Goal: Task Accomplishment & Management: Complete application form

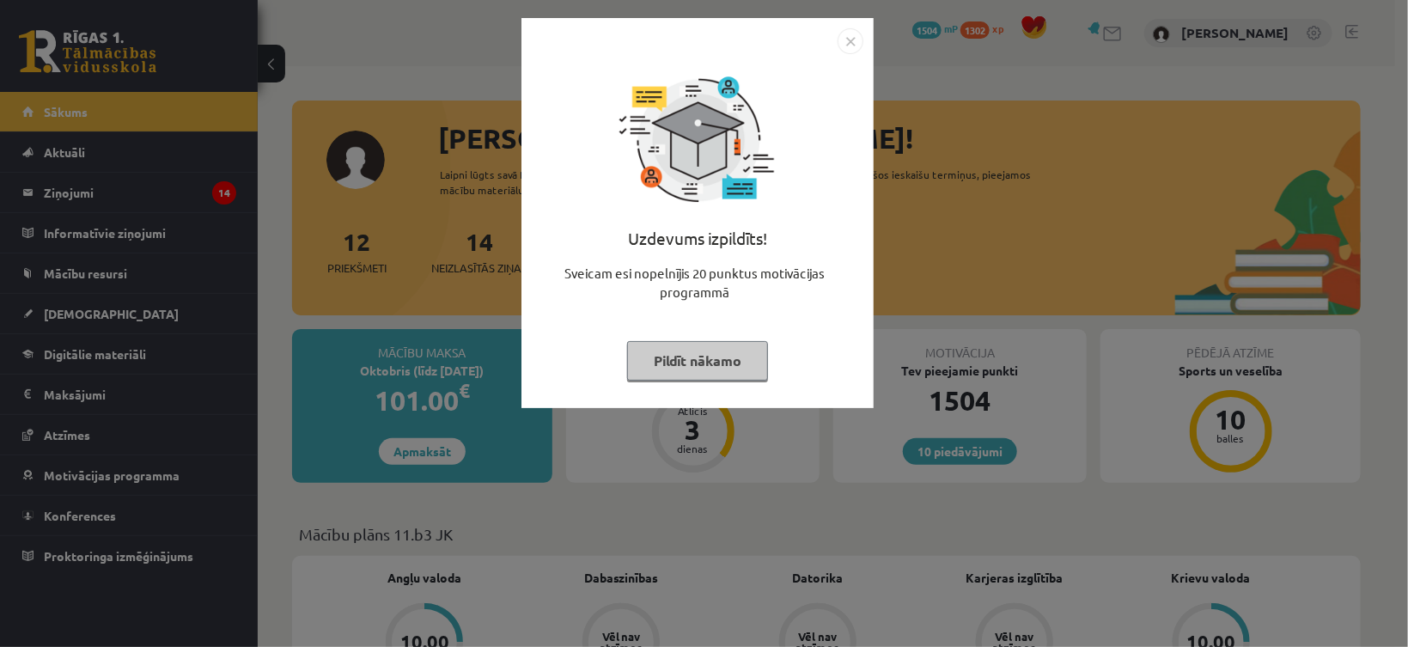
click at [737, 362] on button "Pildīt nākamo" at bounding box center [697, 361] width 141 height 40
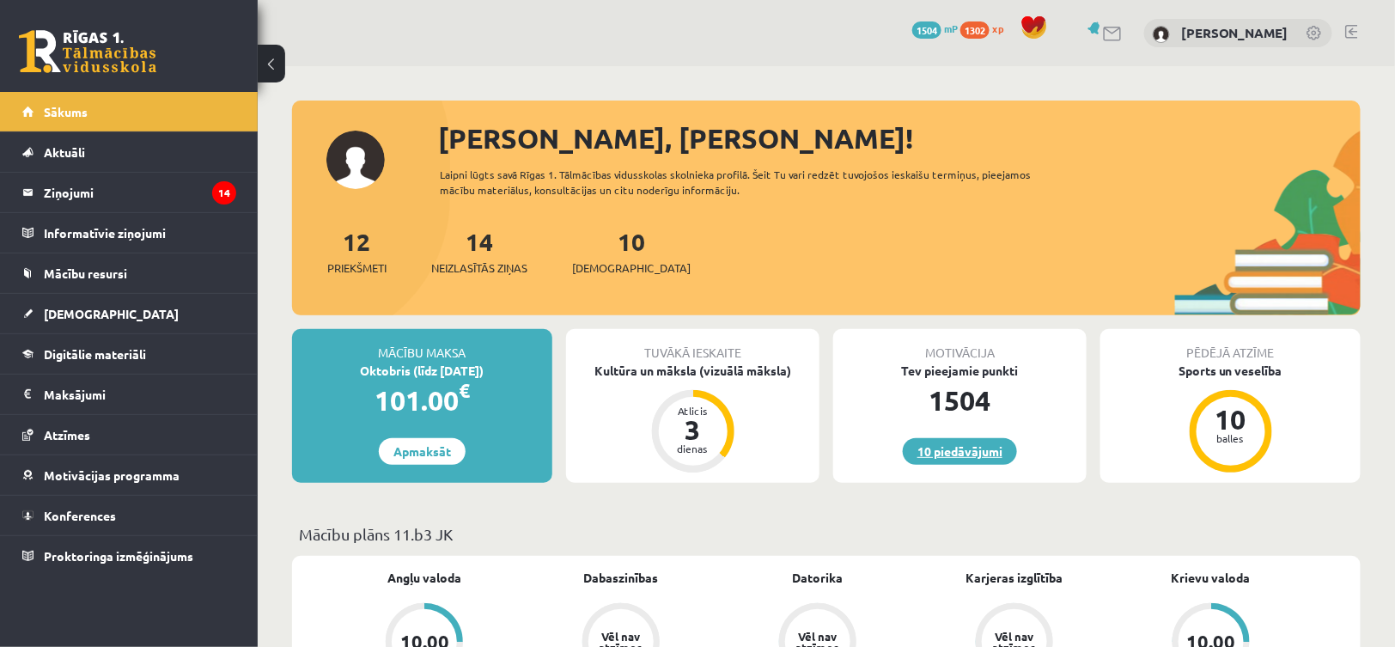
click at [937, 450] on link "10 piedāvājumi" at bounding box center [960, 451] width 114 height 27
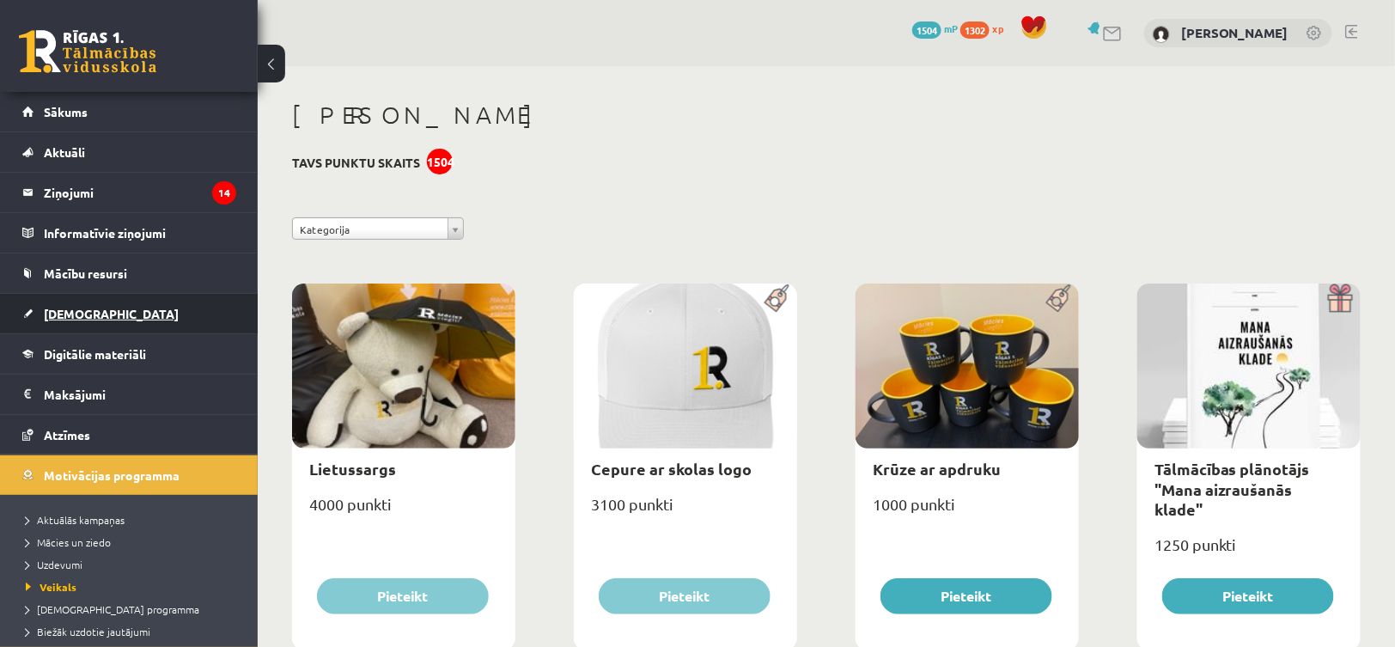
click at [37, 299] on link "[DEMOGRAPHIC_DATA]" at bounding box center [129, 314] width 214 height 40
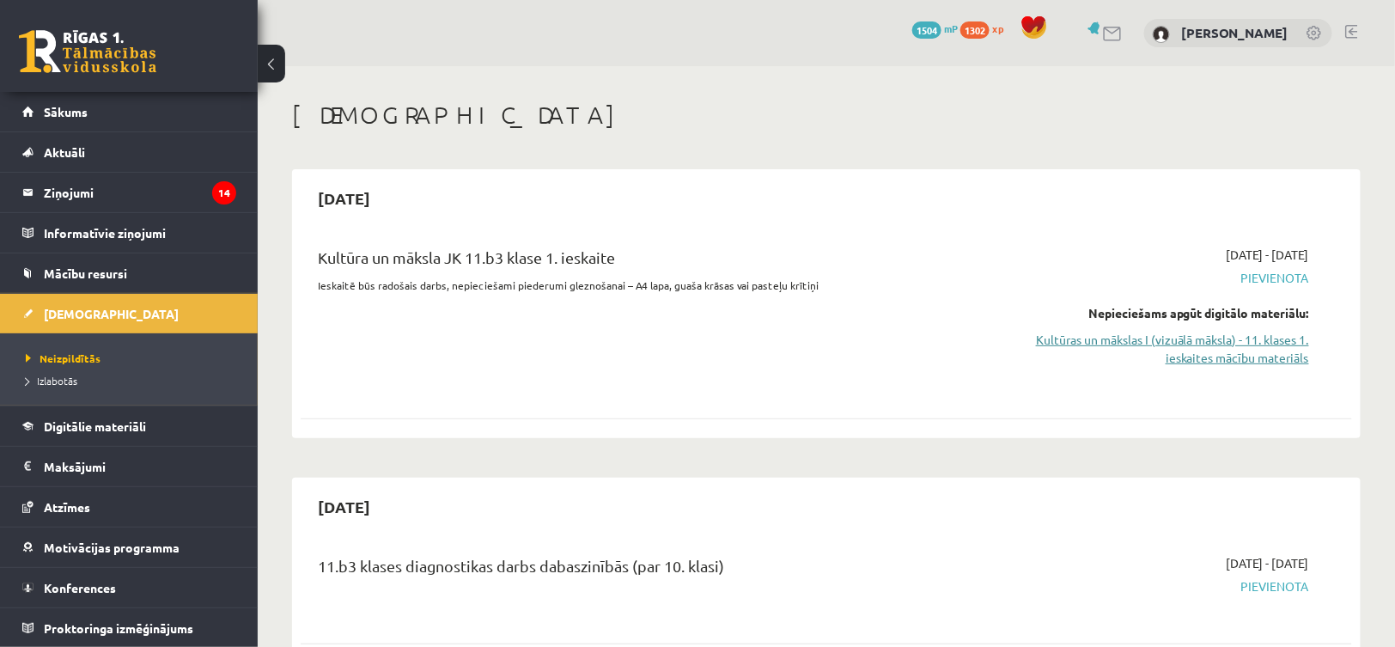
click at [1196, 335] on link "Kultūras un mākslas I (vizuālā māksla) - 11. klases 1. ieskaites mācību materiā…" at bounding box center [1151, 349] width 313 height 36
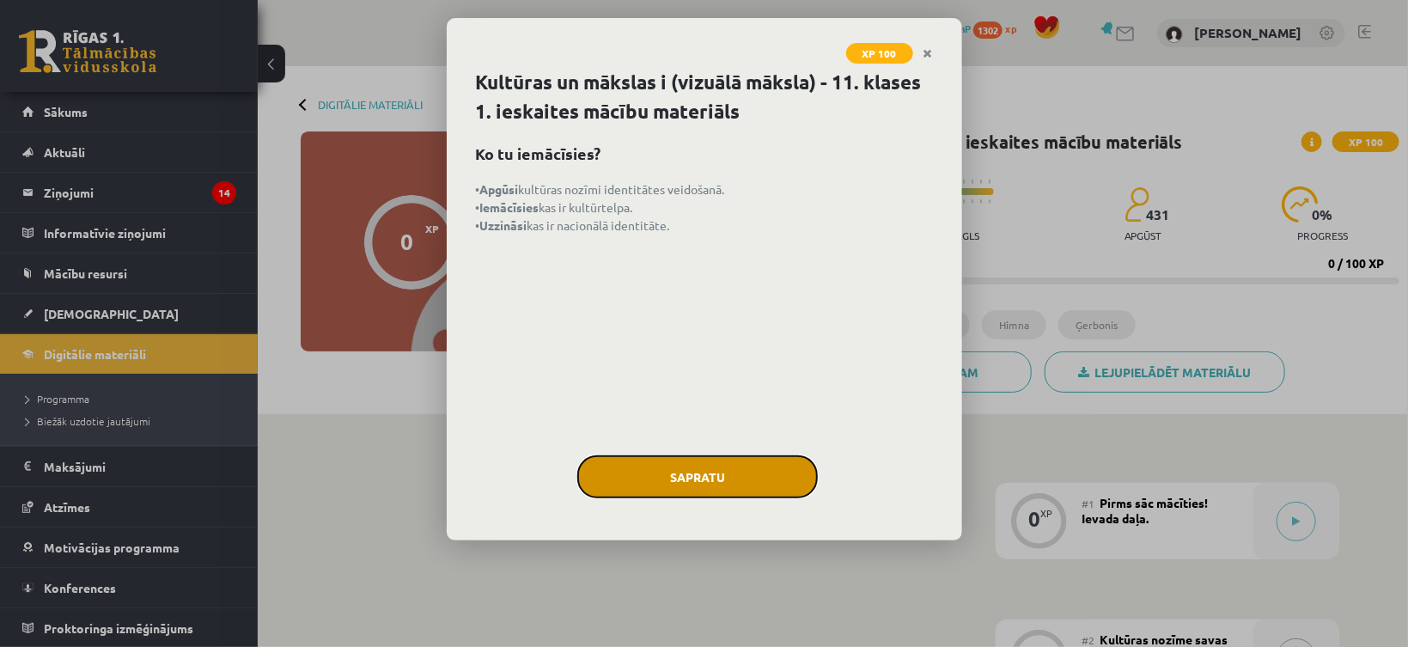
click at [636, 477] on button "Sapratu" at bounding box center [697, 476] width 240 height 43
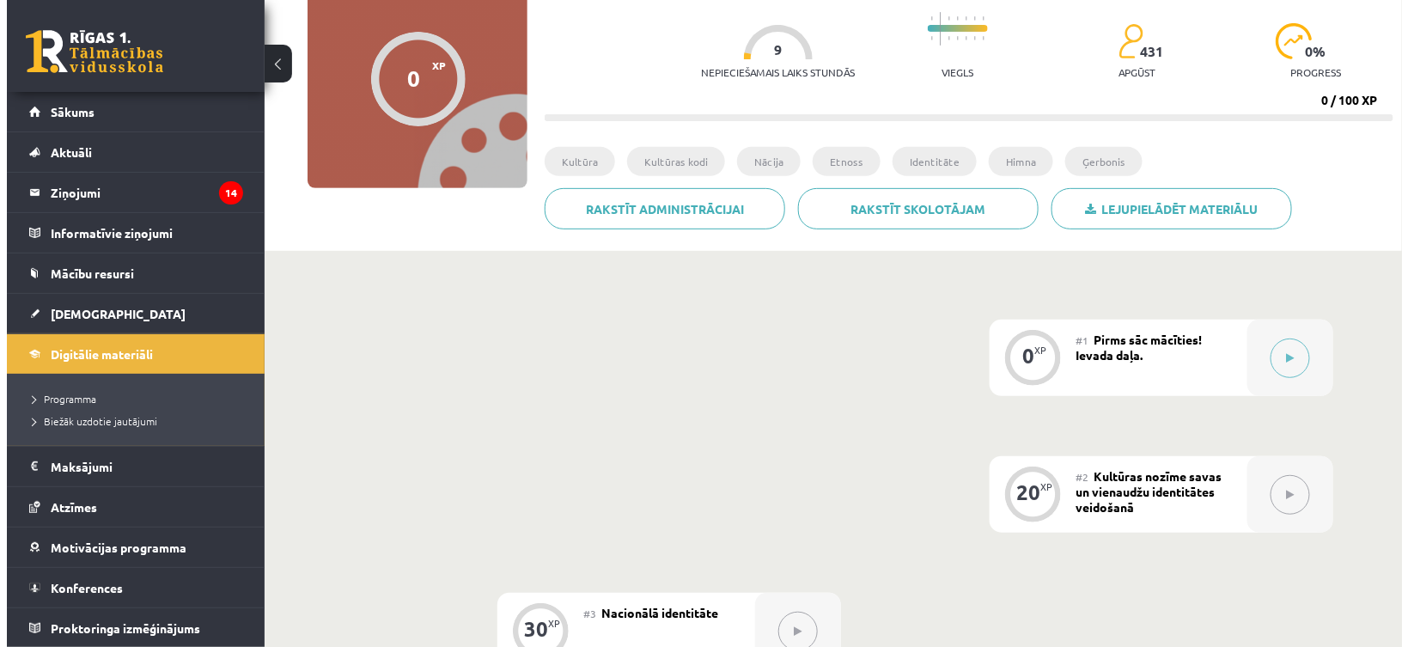
scroll to position [258, 0]
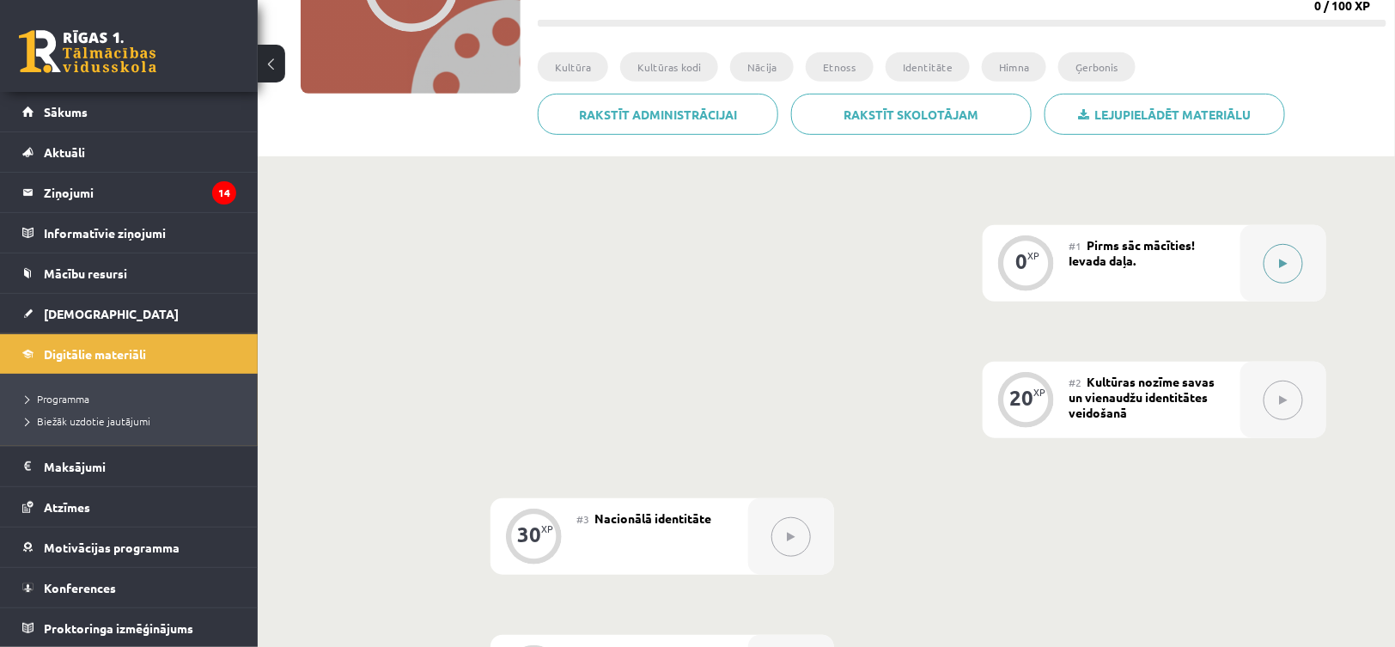
click at [1280, 267] on icon at bounding box center [1284, 264] width 8 height 10
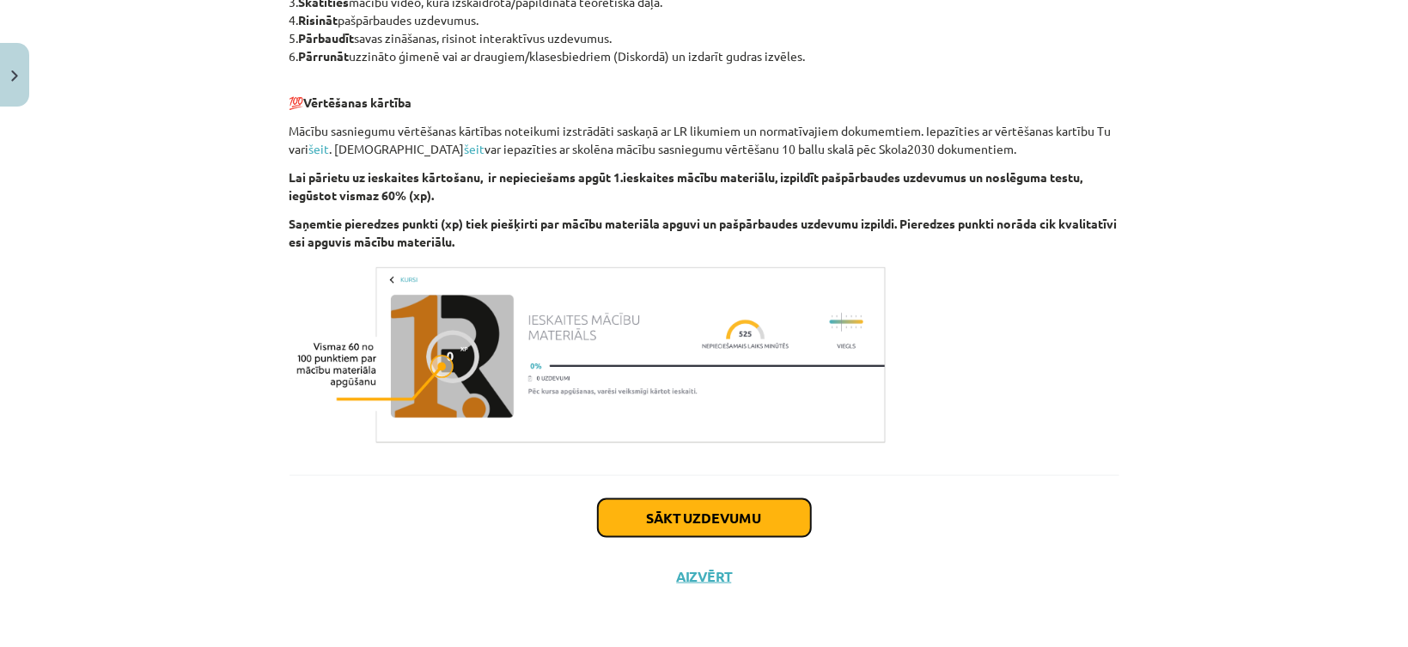
click at [699, 502] on button "Sākt uzdevumu" at bounding box center [704, 518] width 213 height 38
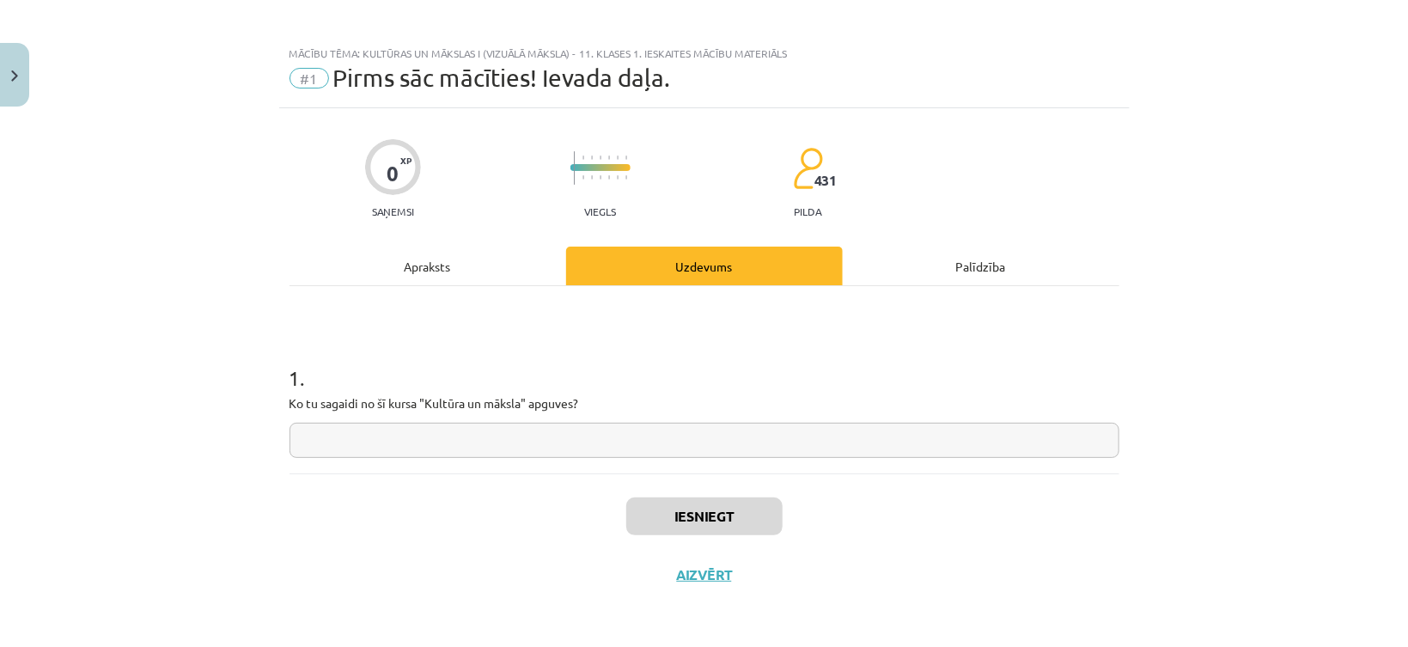
scroll to position [4, 0]
click at [375, 435] on input "text" at bounding box center [704, 441] width 830 height 35
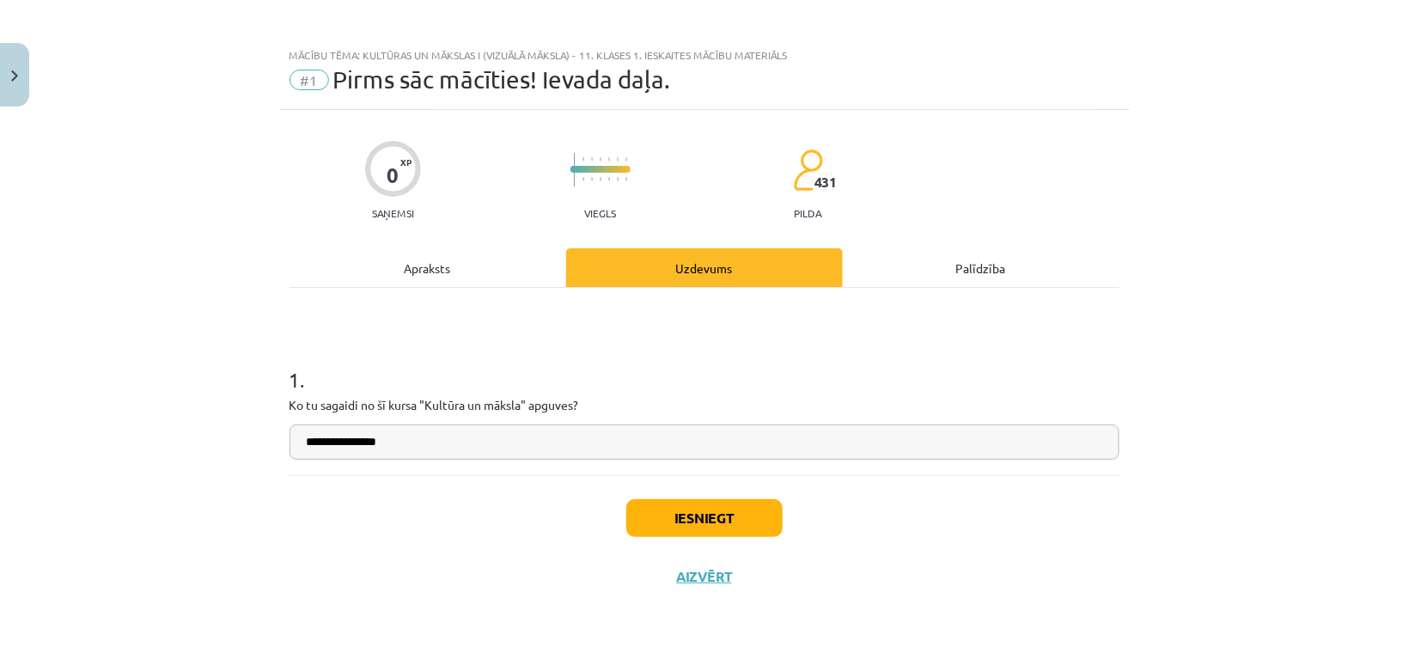
type input "**********"
click at [675, 518] on button "Iesniegt" at bounding box center [704, 518] width 156 height 38
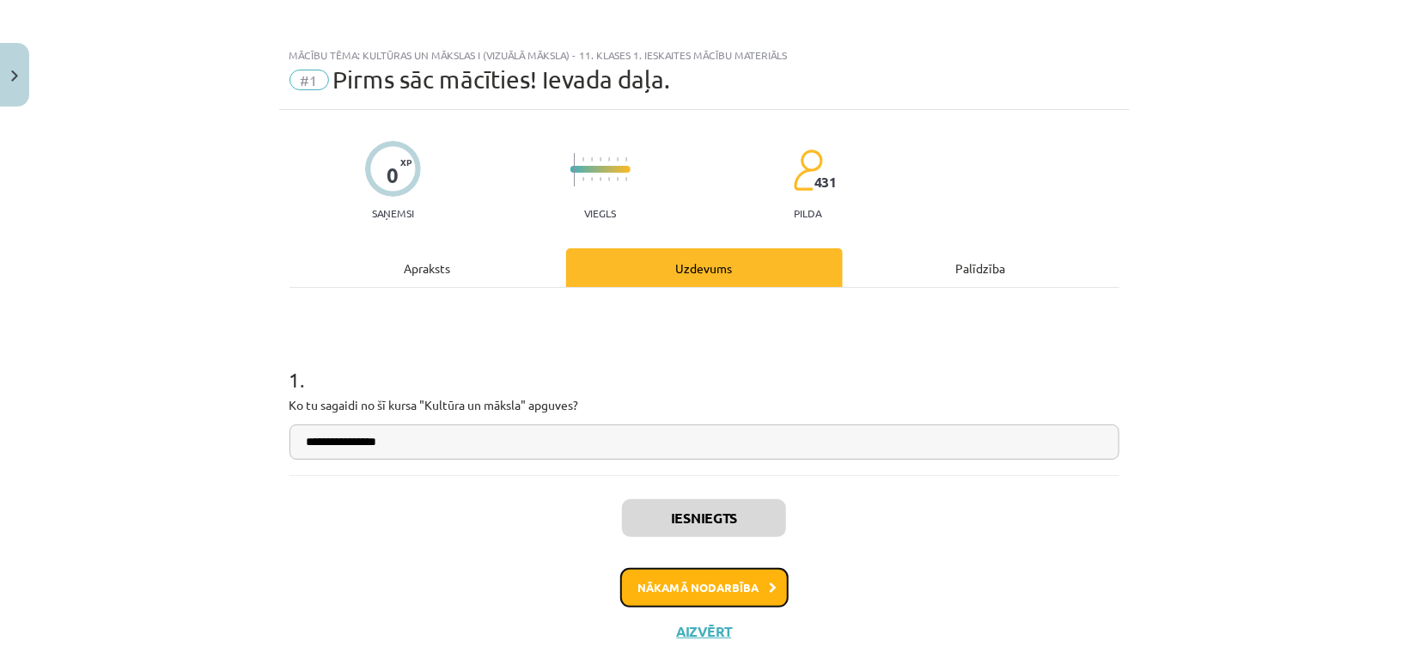
click at [687, 582] on button "Nākamā nodarbība" at bounding box center [704, 588] width 168 height 40
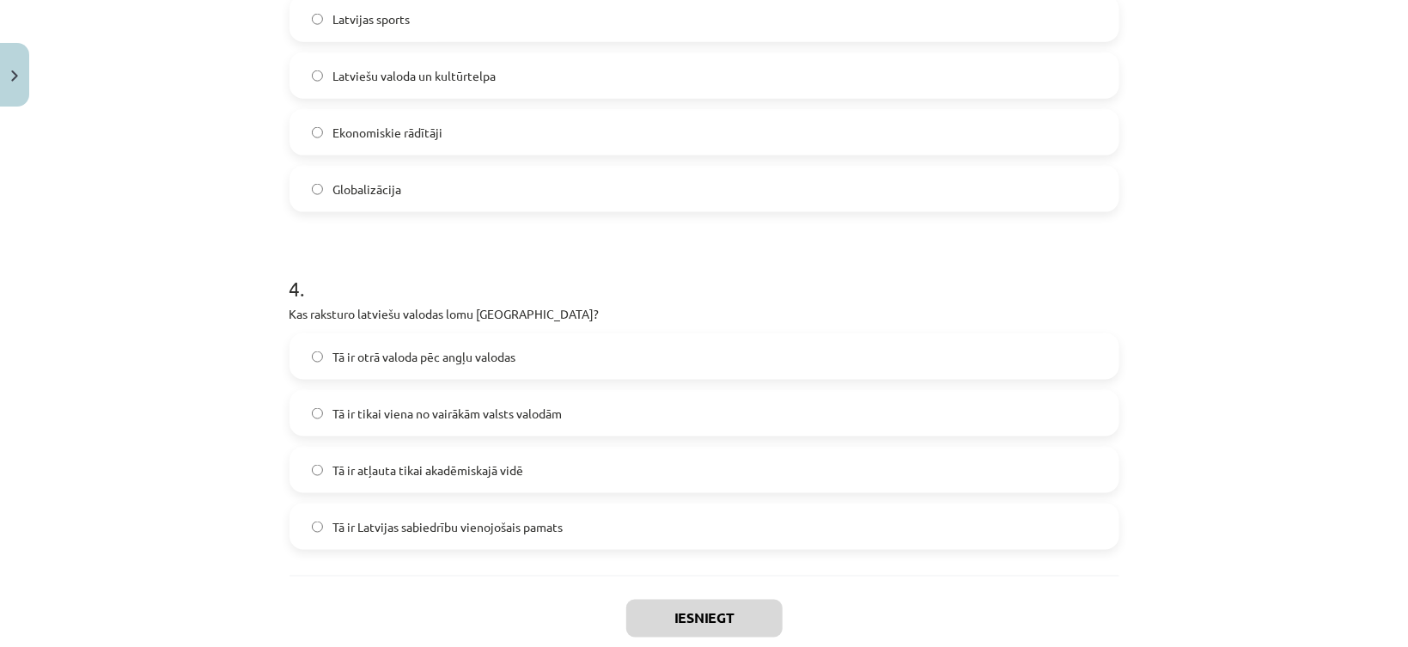
scroll to position [1208, 0]
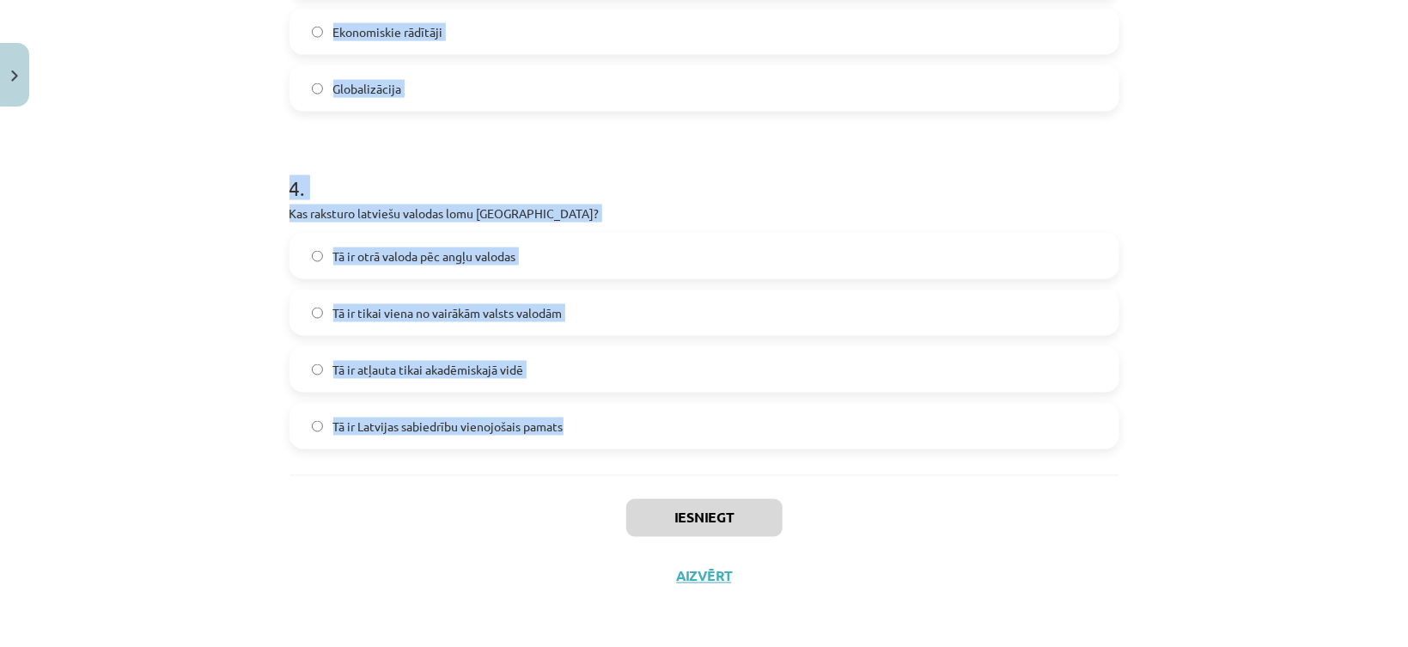
drag, startPoint x: 288, startPoint y: 362, endPoint x: 533, endPoint y: 430, distance: 254.8
copy form "Kas ir kultūras kodi? Simboli, paražas un tradīcijas, kas veido sabiedrības kop…"
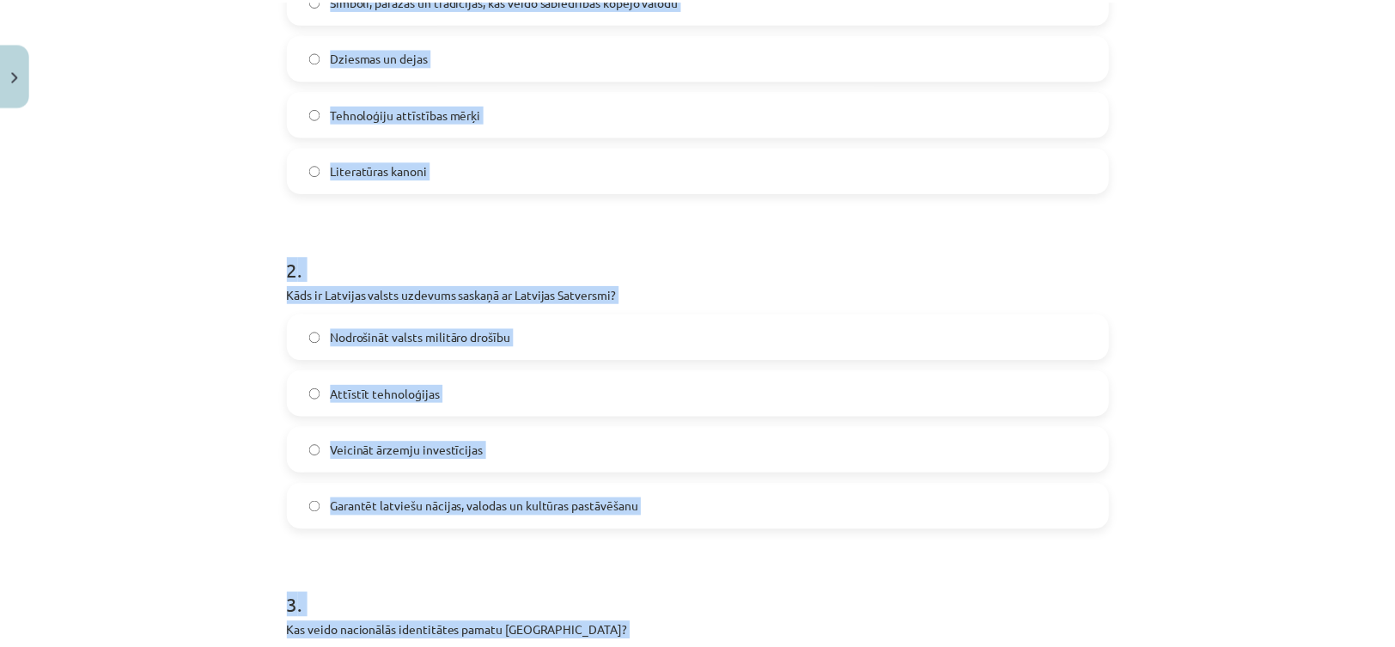
scroll to position [264, 0]
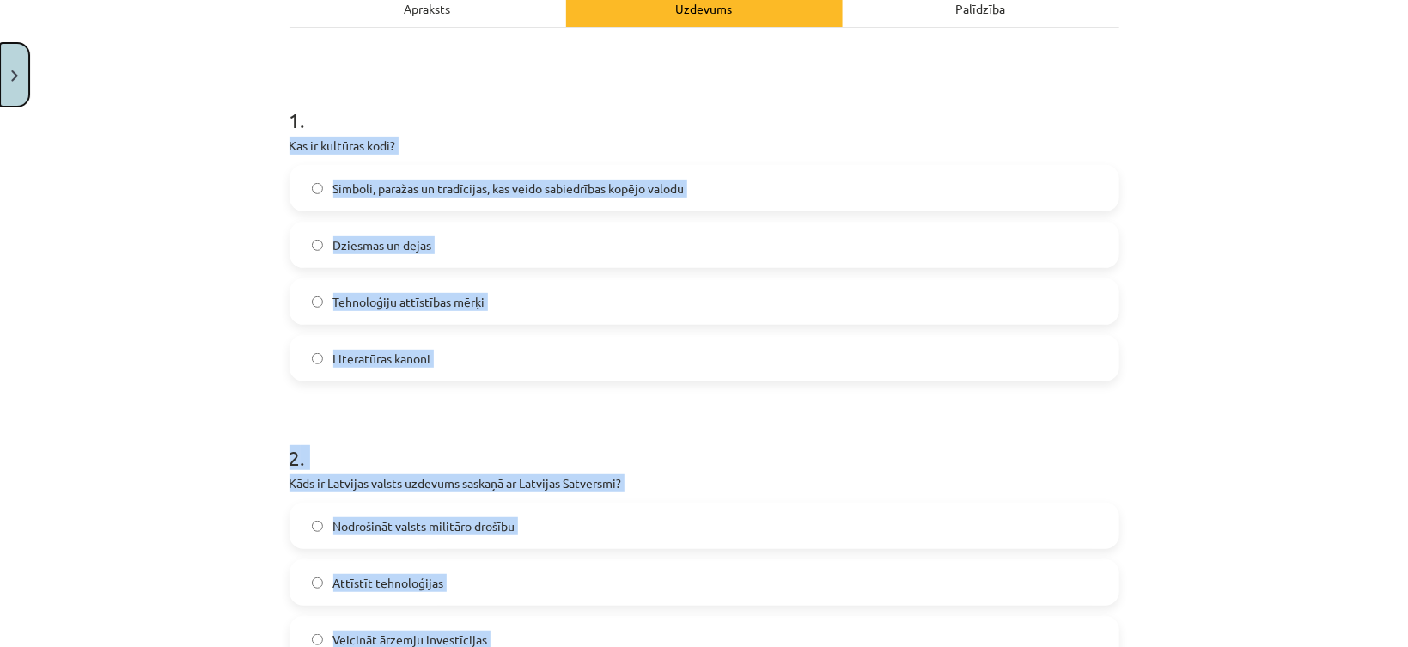
click at [15, 70] on img "Close" at bounding box center [14, 75] width 7 height 11
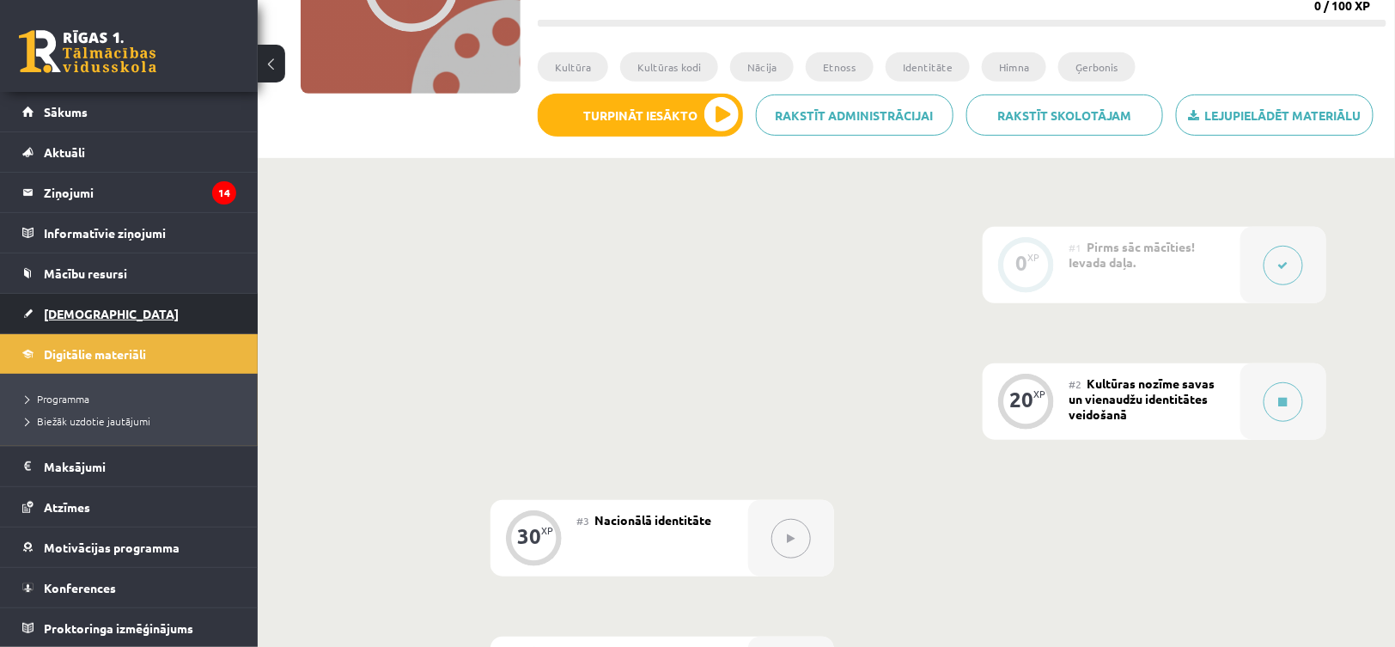
click at [71, 316] on span "[DEMOGRAPHIC_DATA]" at bounding box center [111, 313] width 135 height 15
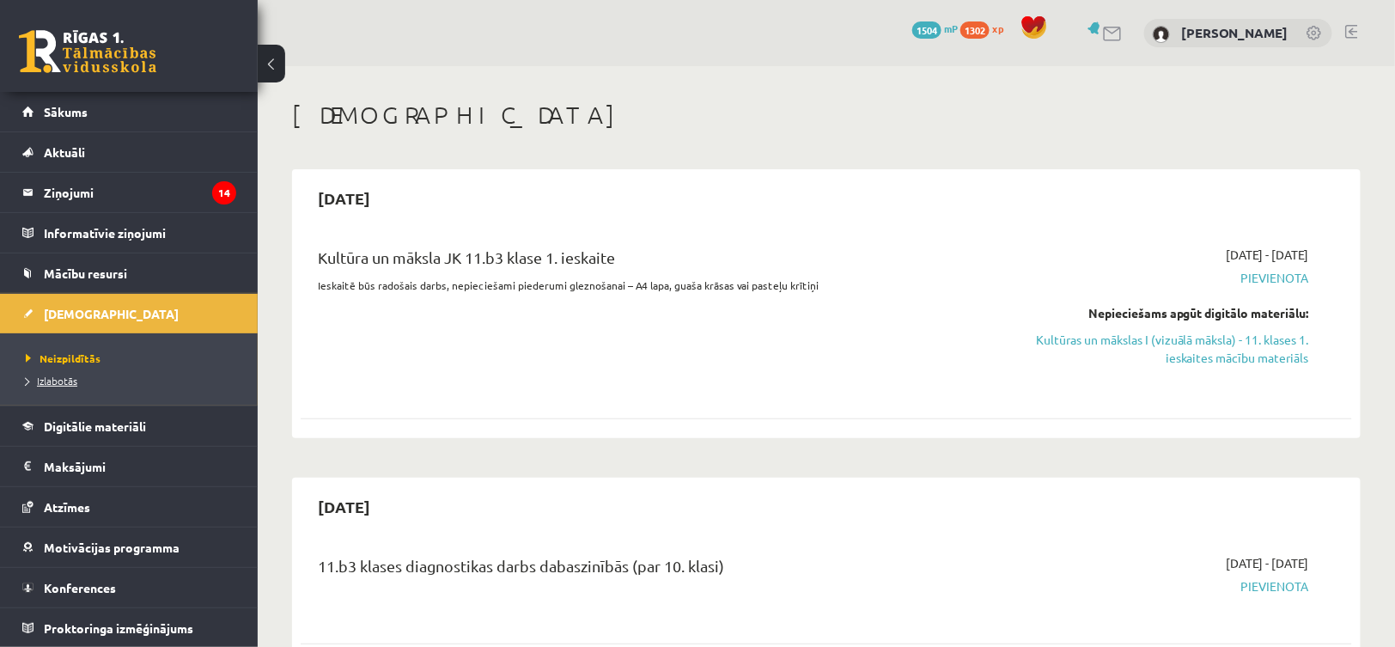
click at [54, 380] on span "Izlabotās" at bounding box center [52, 381] width 52 height 14
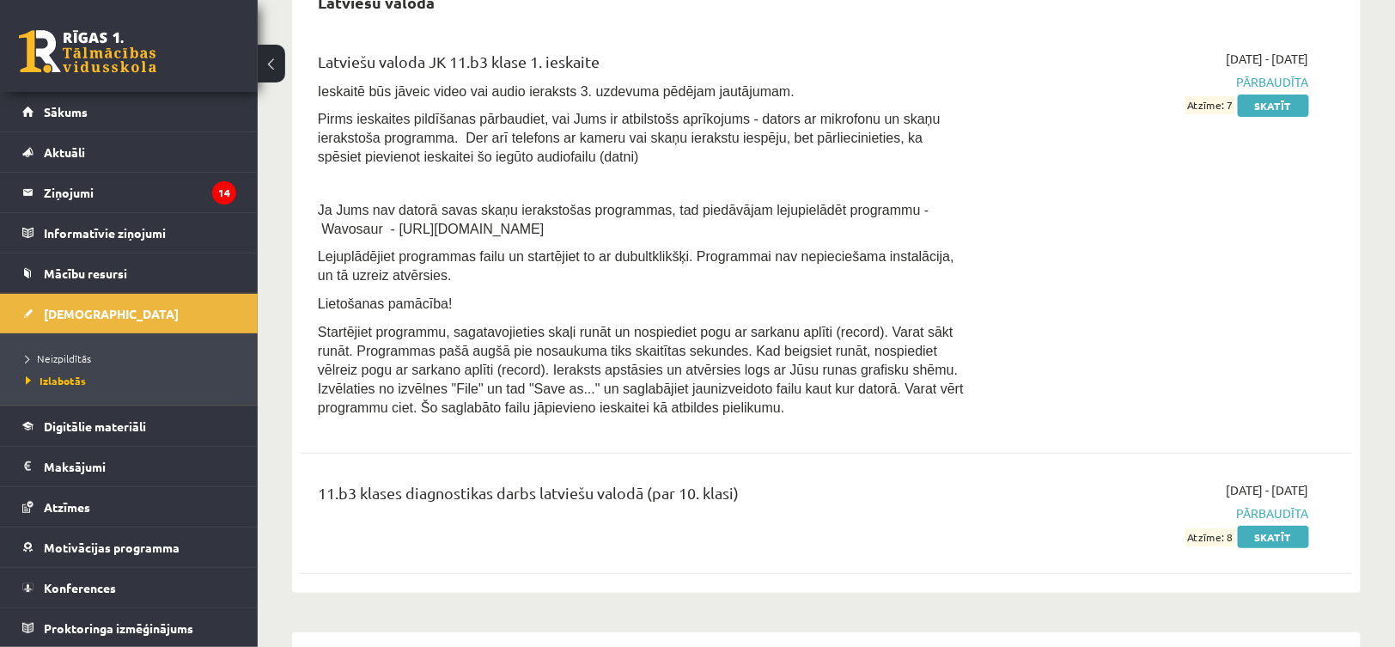
scroll to position [2319, 0]
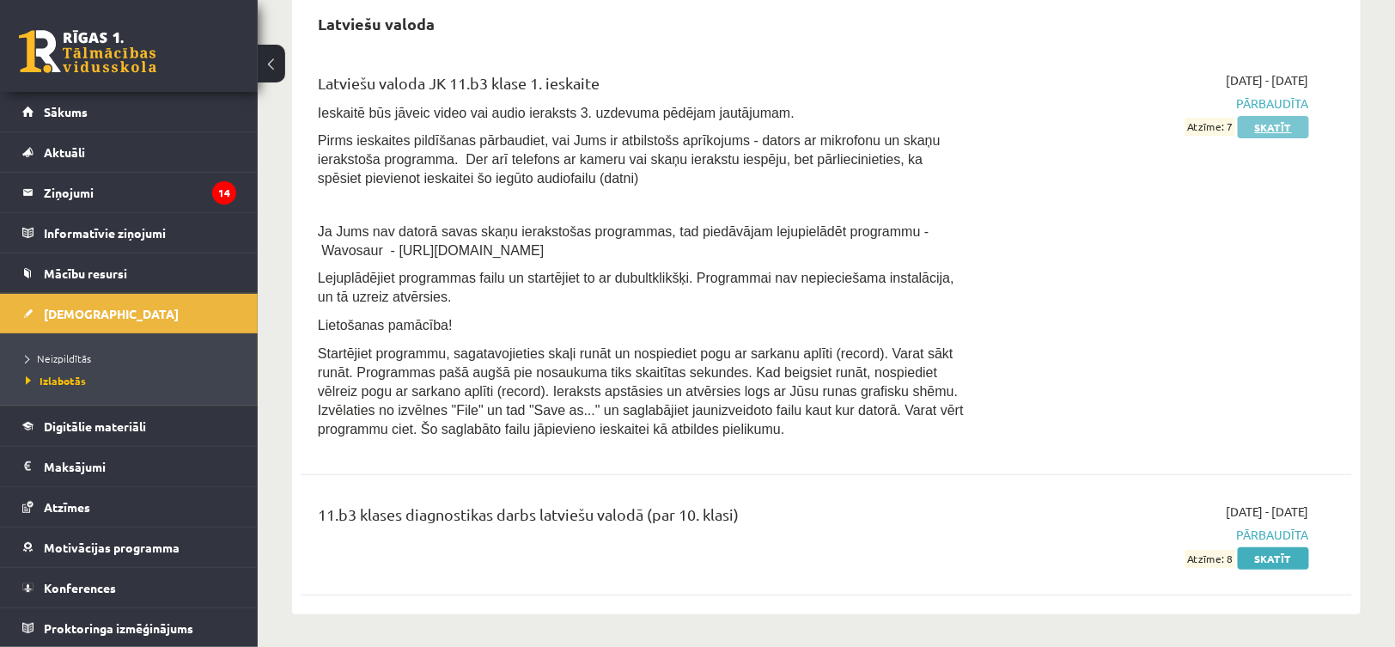
click at [1252, 119] on link "Skatīt" at bounding box center [1273, 127] width 71 height 22
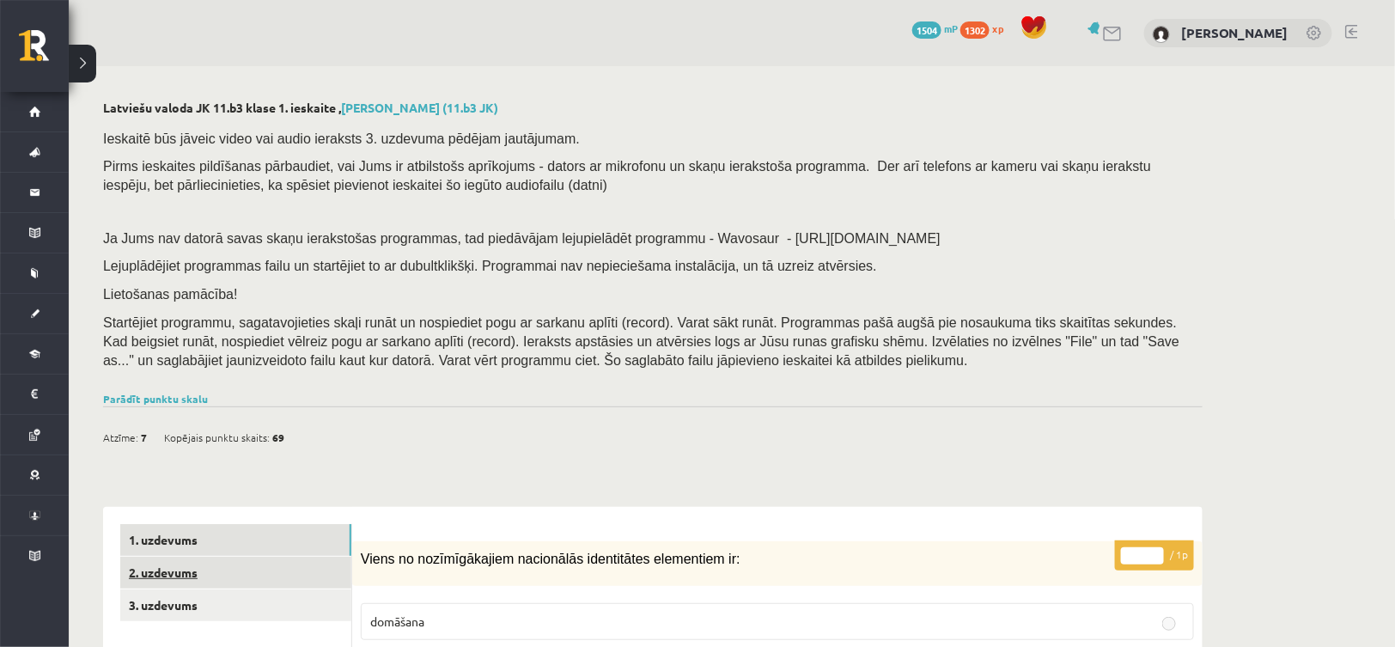
click at [208, 571] on link "2. uzdevums" at bounding box center [235, 573] width 231 height 32
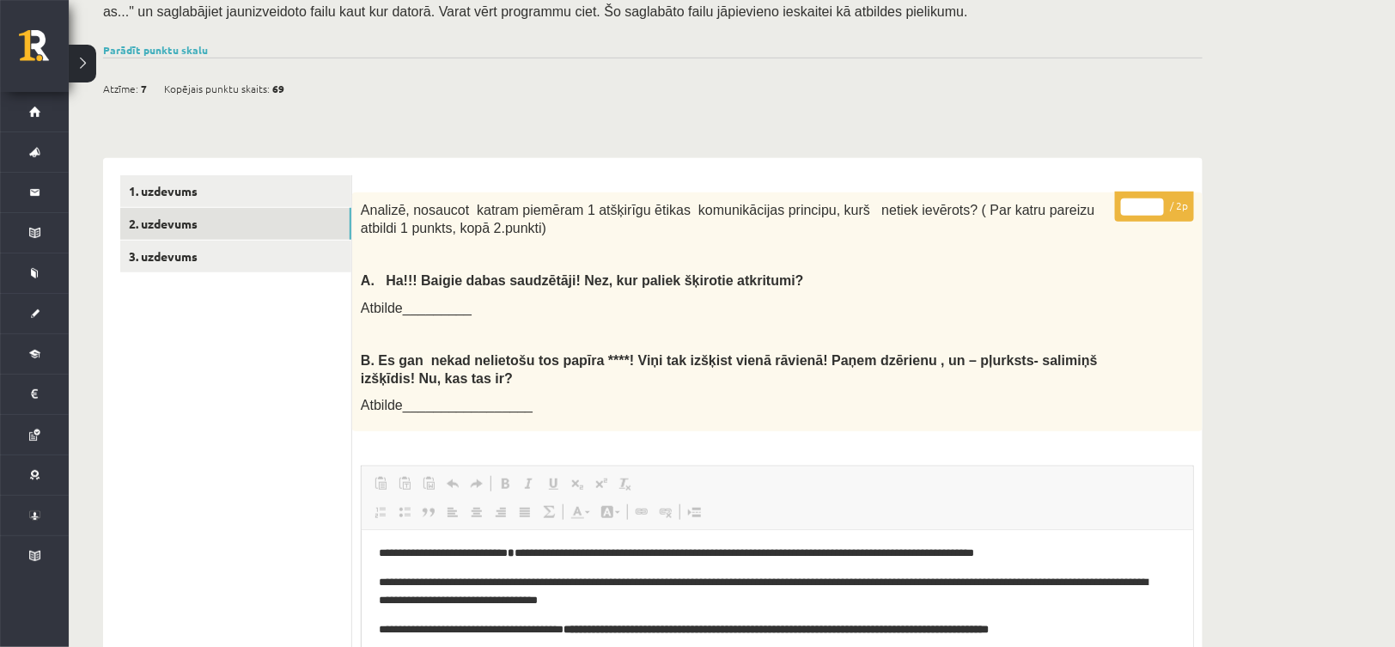
scroll to position [343, 0]
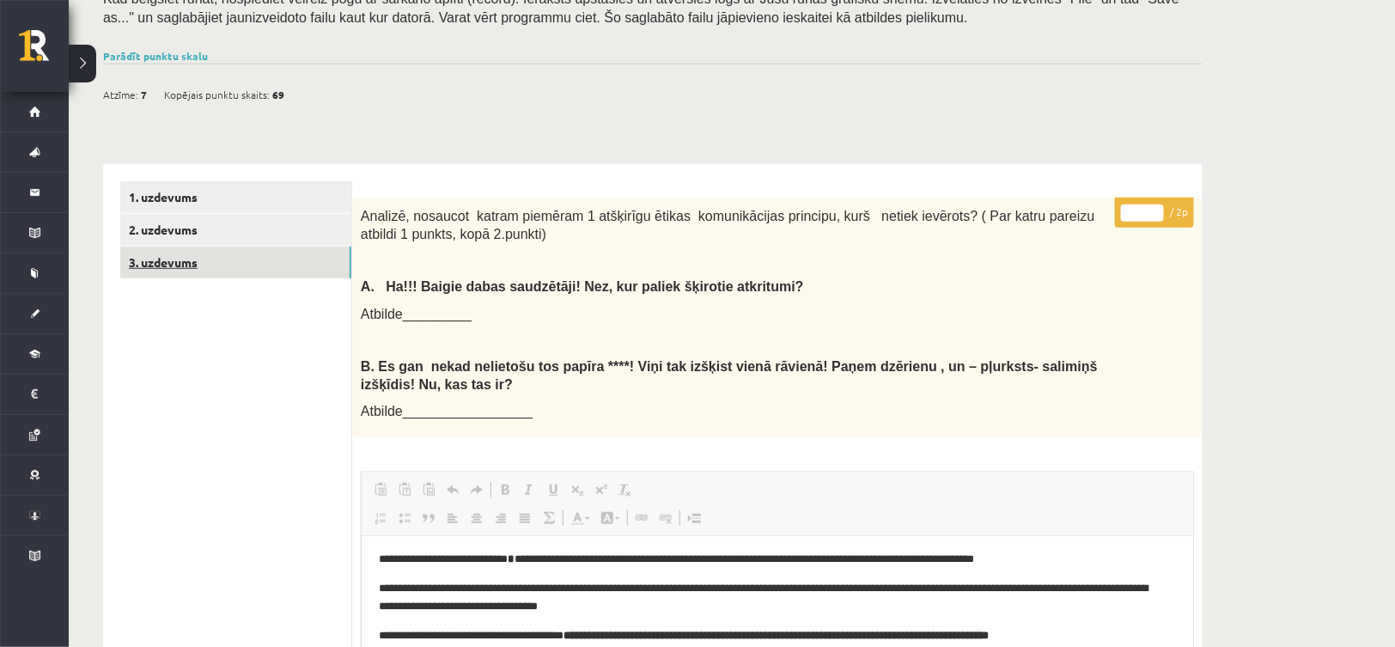
click at [207, 265] on link "3. uzdevums" at bounding box center [235, 262] width 231 height 32
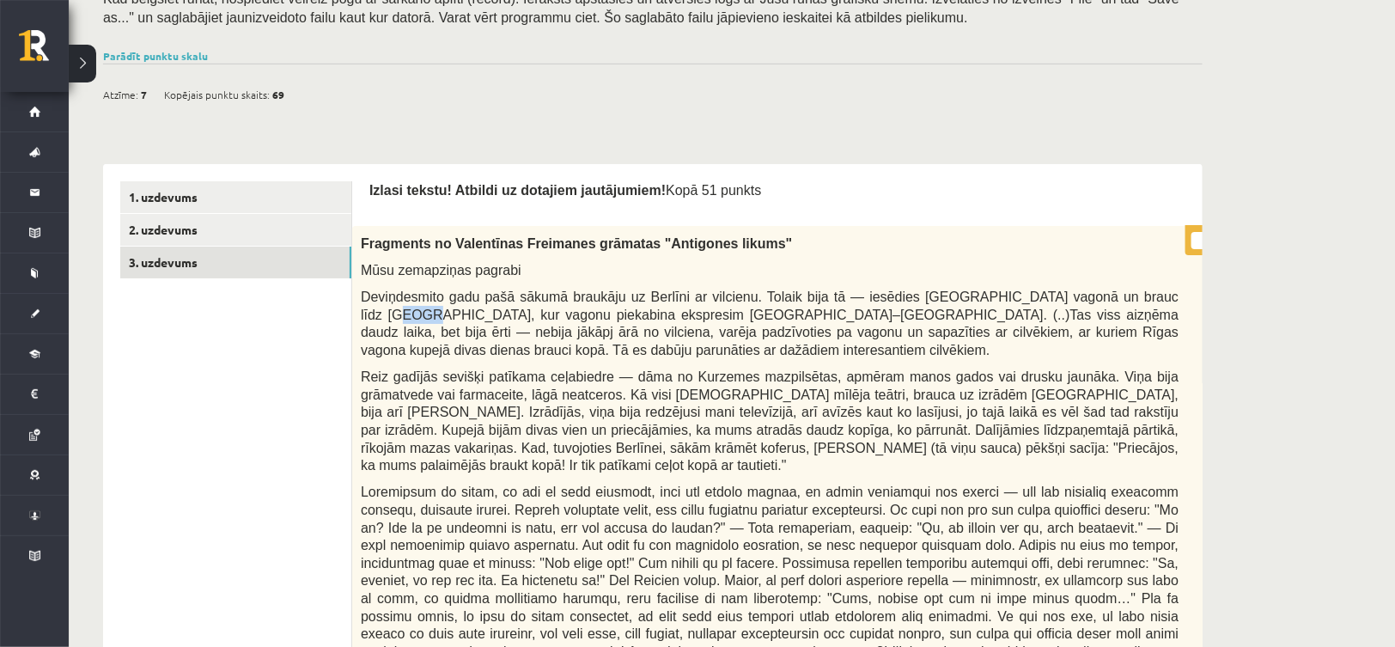
drag, startPoint x: 1153, startPoint y: 290, endPoint x: 1103, endPoint y: 284, distance: 50.2
click at [1103, 284] on div "Fragments no Valentīnas Freimanes grāmatas "Antigones likums" Mūsu zemapziņas p…" at bounding box center [812, 642] width 921 height 833
click at [1161, 276] on div "Fragments no Valentīnas Freimanes grāmatas "Antigones likums" Mūsu zemapziņas p…" at bounding box center [812, 642] width 921 height 833
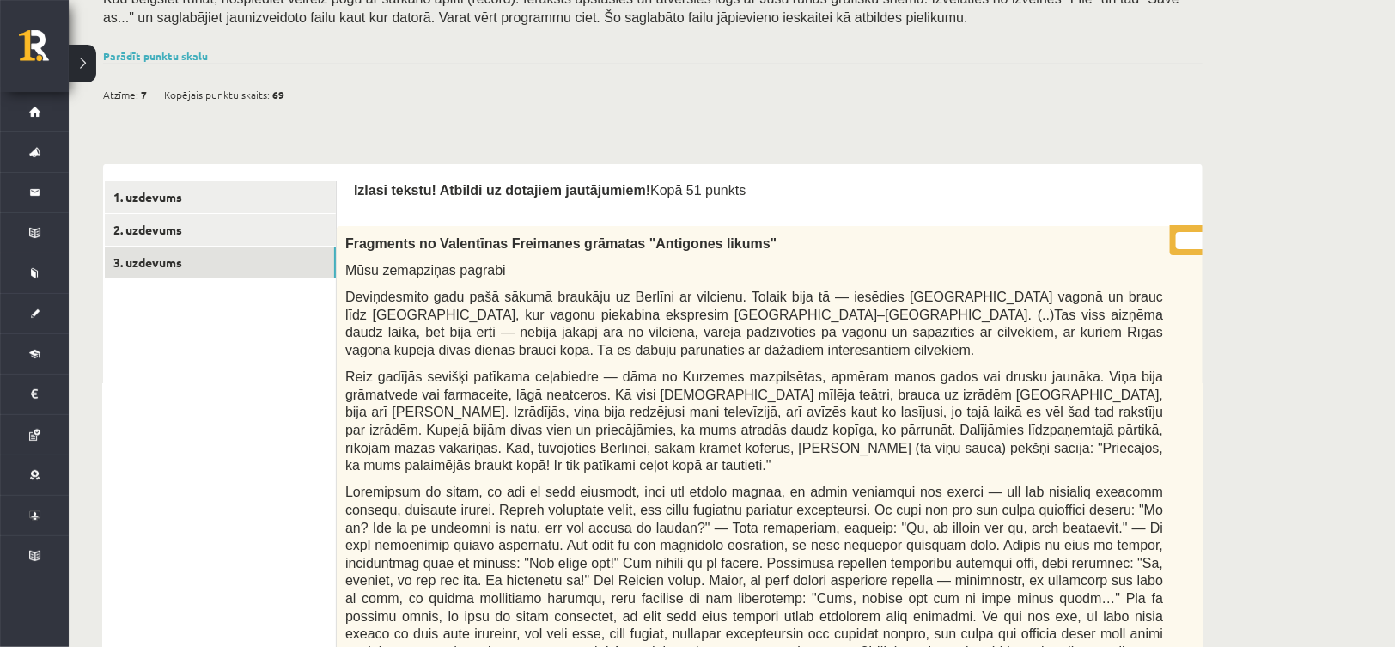
drag, startPoint x: 1202, startPoint y: 240, endPoint x: 1190, endPoint y: 237, distance: 11.5
click at [1190, 237] on p "* / 0p" at bounding box center [1209, 240] width 79 height 30
click at [1178, 262] on div "Fragments no Valentīnas Freimanes grāmatas "Antigones likums" Mūsu zemapziņas p…" at bounding box center [797, 642] width 921 height 833
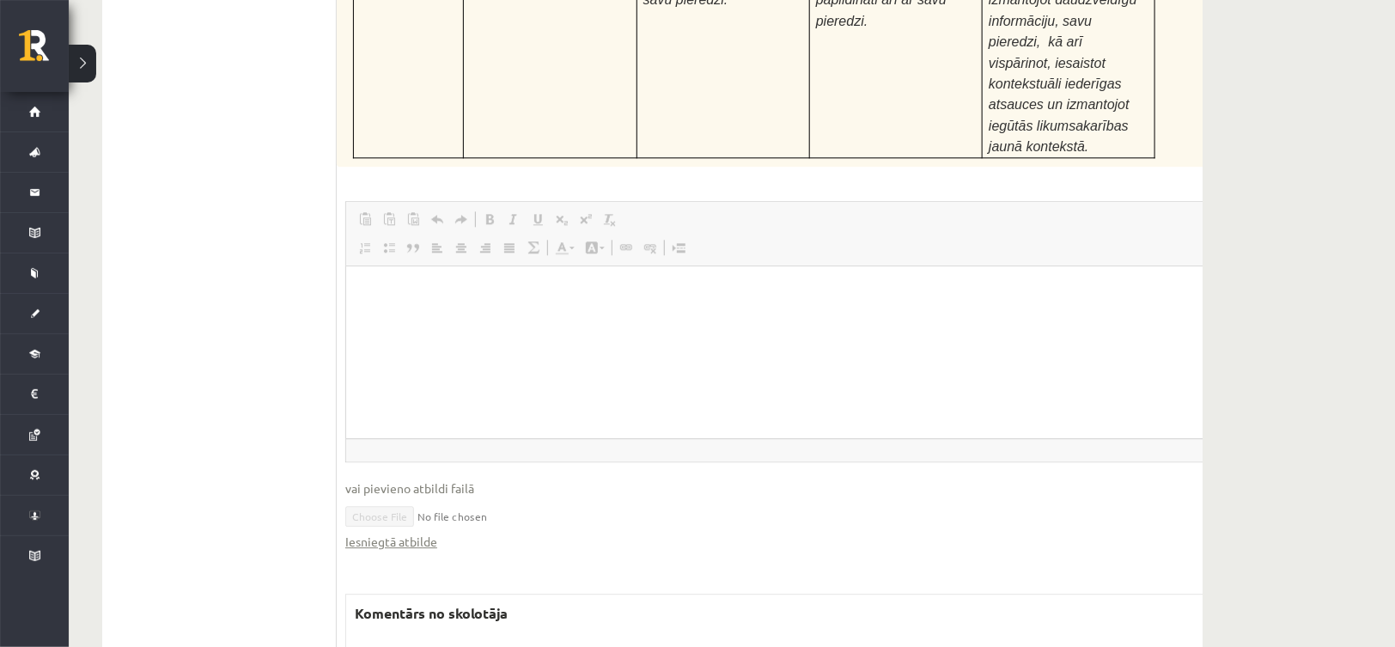
scroll to position [6856, 0]
drag, startPoint x: 410, startPoint y: 546, endPoint x: 340, endPoint y: 544, distance: 69.6
click at [340, 544] on div "** / 24p Pamatojoties uz izlasīto tekstu, izsaki viedokli par izlasīto, atbildo…" at bounding box center [797, 43] width 921 height 1623
drag, startPoint x: 663, startPoint y: 385, endPoint x: 359, endPoint y: 387, distance: 304.1
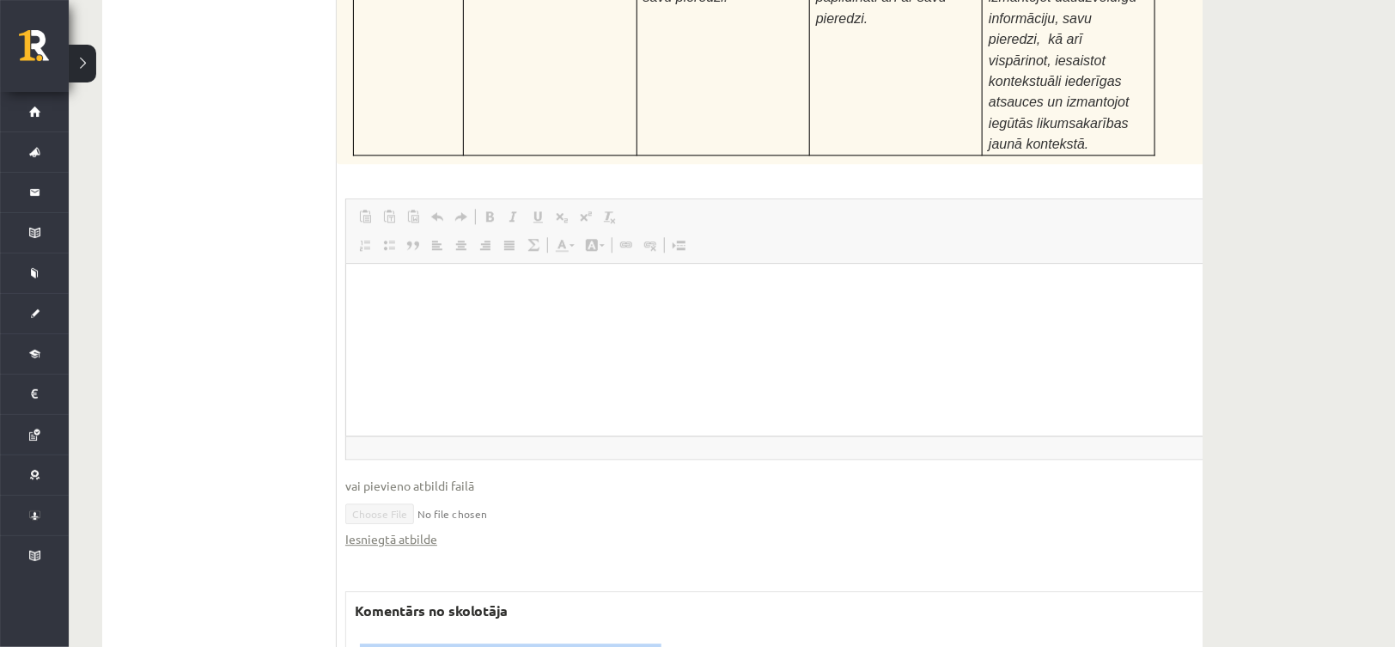
click at [359, 643] on p "Teksta problēmu jāformulē jautājuma teikuma veidā. 1+2" at bounding box center [797, 654] width 902 height 22
drag, startPoint x: 513, startPoint y: 460, endPoint x: 338, endPoint y: 450, distance: 175.5
click at [338, 450] on div "** / 24p Pamatojoties uz izlasīto tekstu, izsaki viedokli par izlasīto, atbildo…" at bounding box center [797, 43] width 921 height 1623
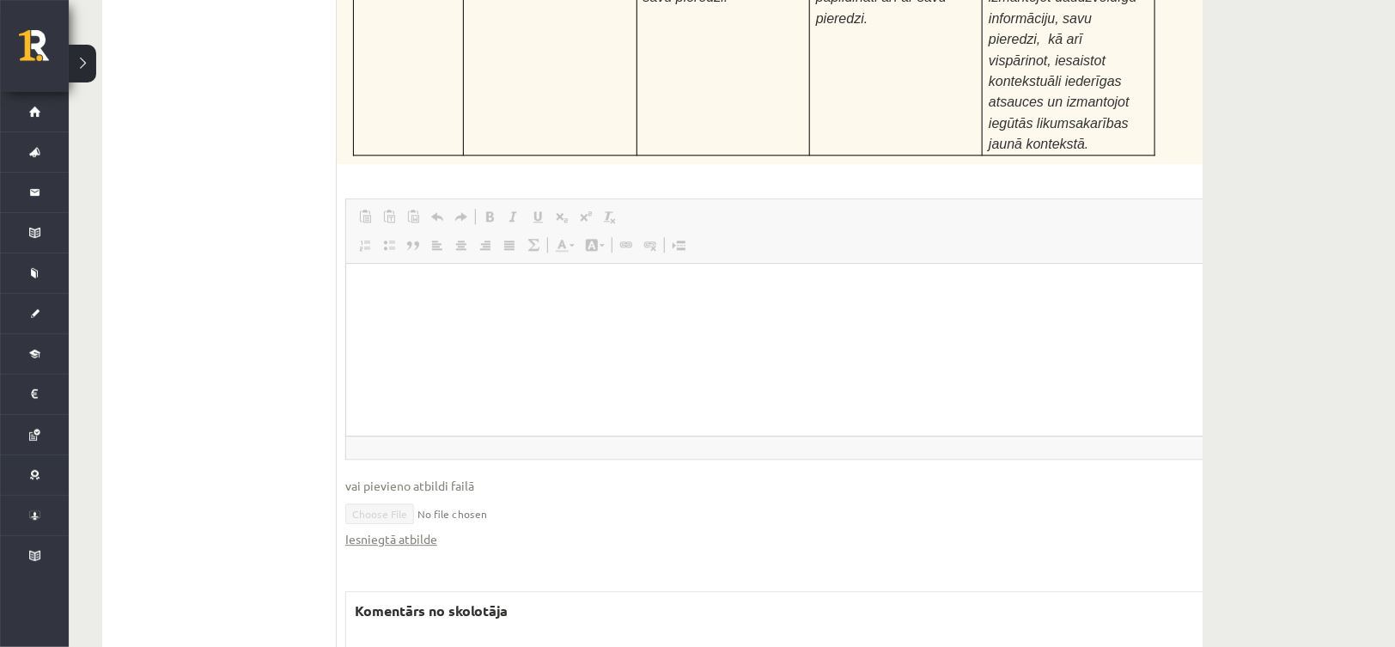
drag, startPoint x: 703, startPoint y: 518, endPoint x: 652, endPoint y: 517, distance: 51.5
drag, startPoint x: 466, startPoint y: 511, endPoint x: 578, endPoint y: 511, distance: 112.5
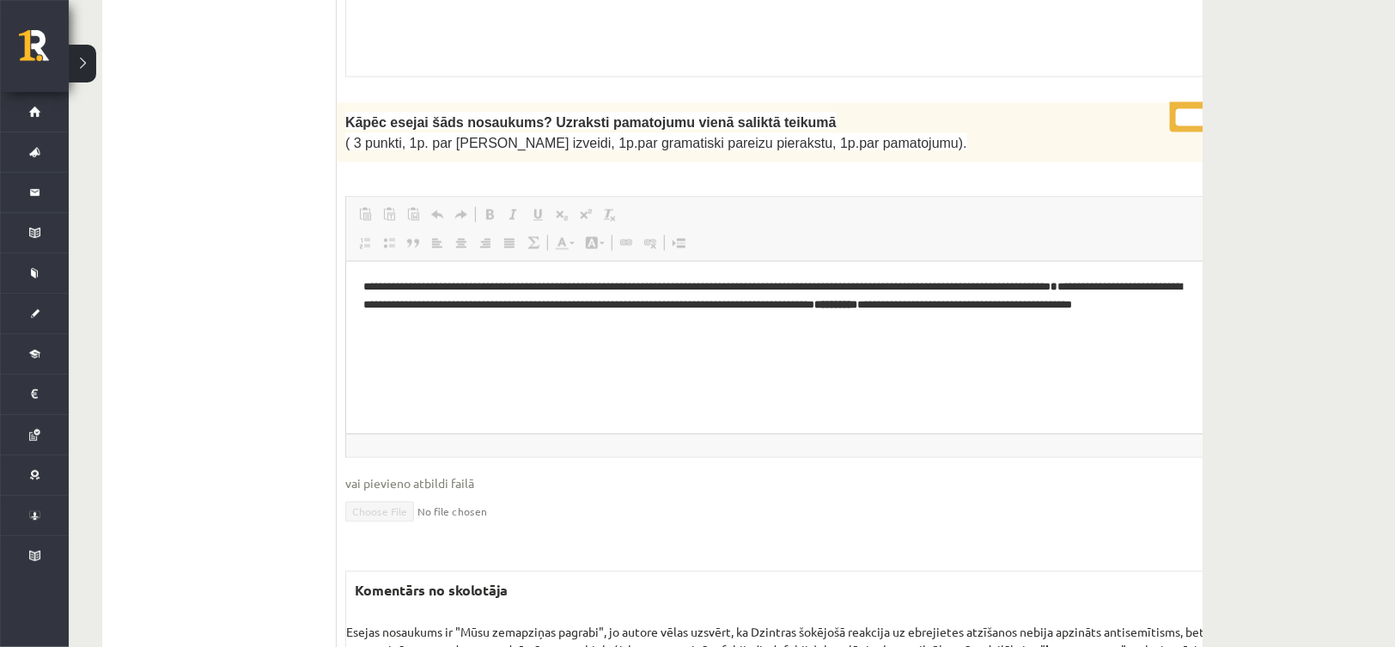
scroll to position [930, 0]
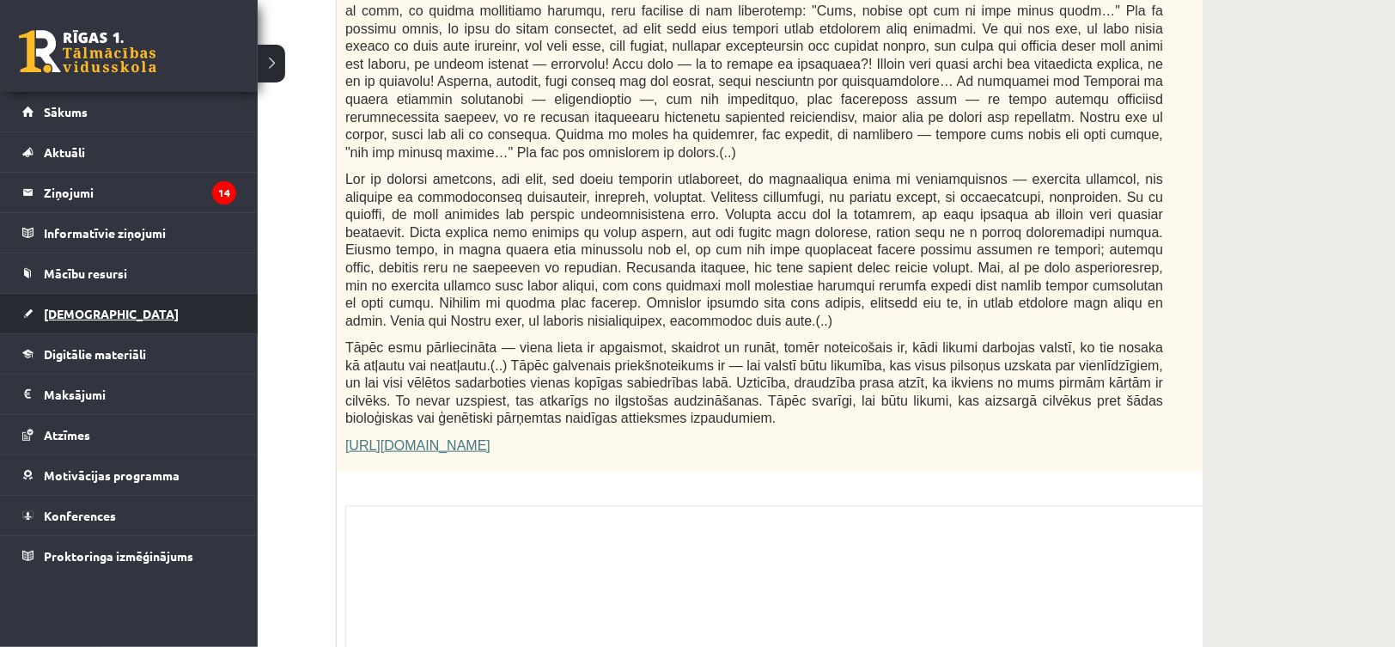
click at [65, 317] on span "[DEMOGRAPHIC_DATA]" at bounding box center [111, 313] width 135 height 15
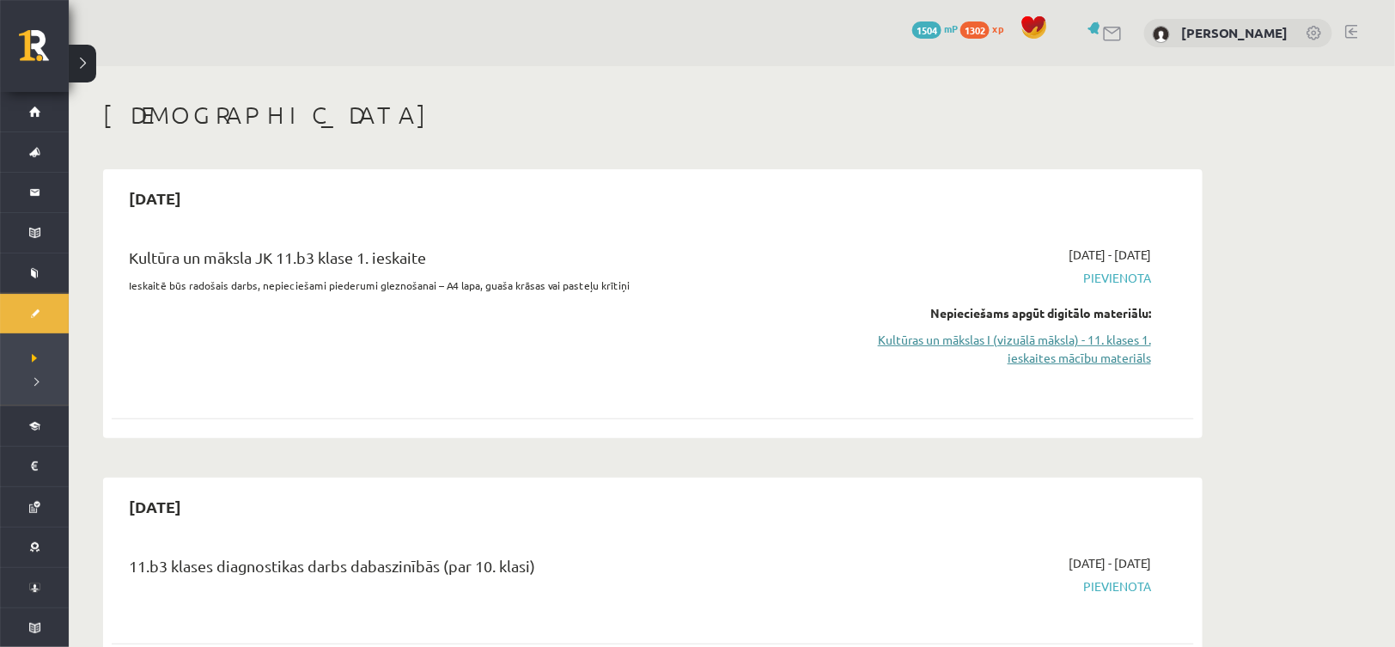
click at [1067, 346] on link "Kultūras un mākslas I (vizuālā māksla) - 11. klases 1. ieskaites mācību materiā…" at bounding box center [989, 349] width 324 height 36
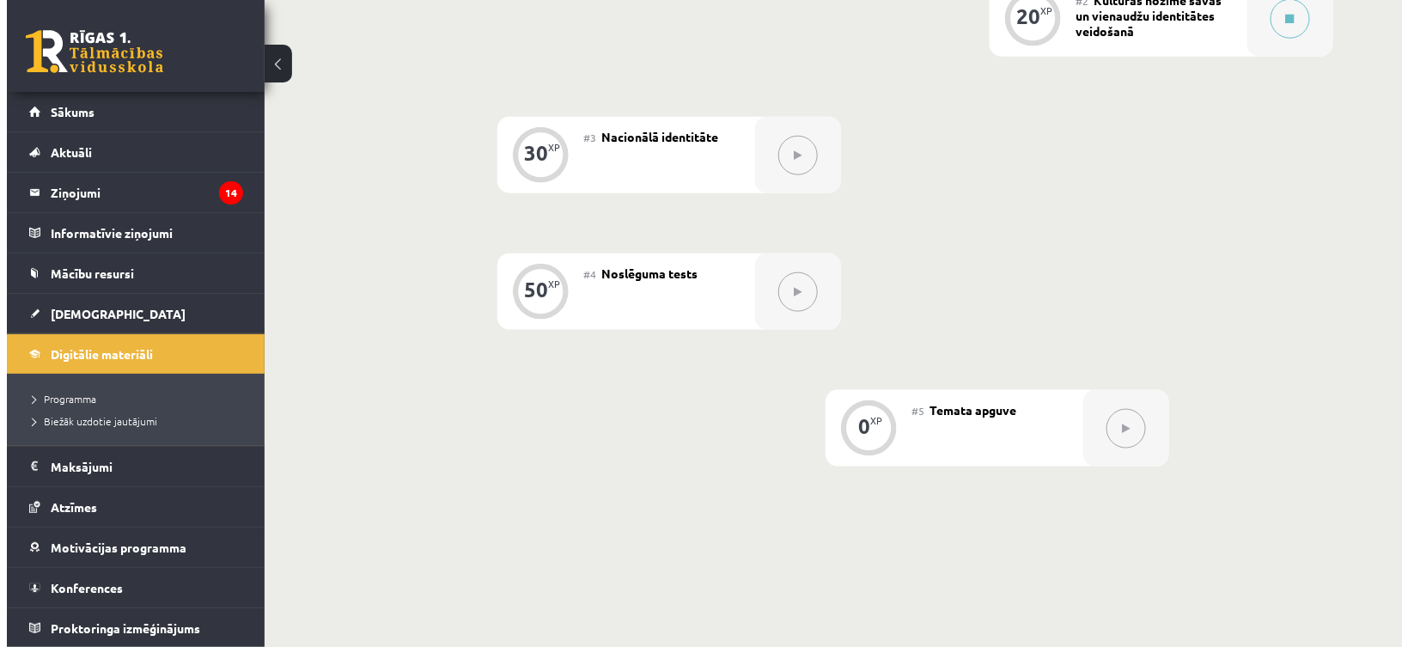
scroll to position [344, 0]
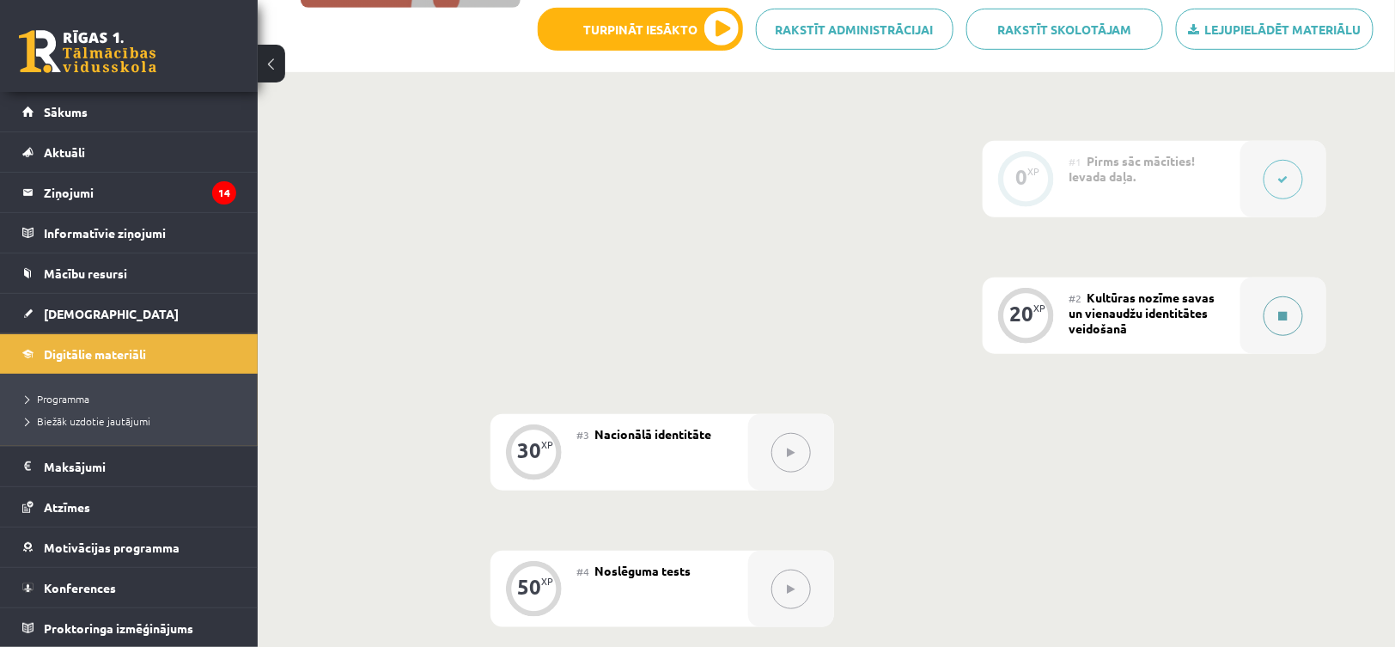
click at [1291, 320] on button at bounding box center [1283, 316] width 40 height 40
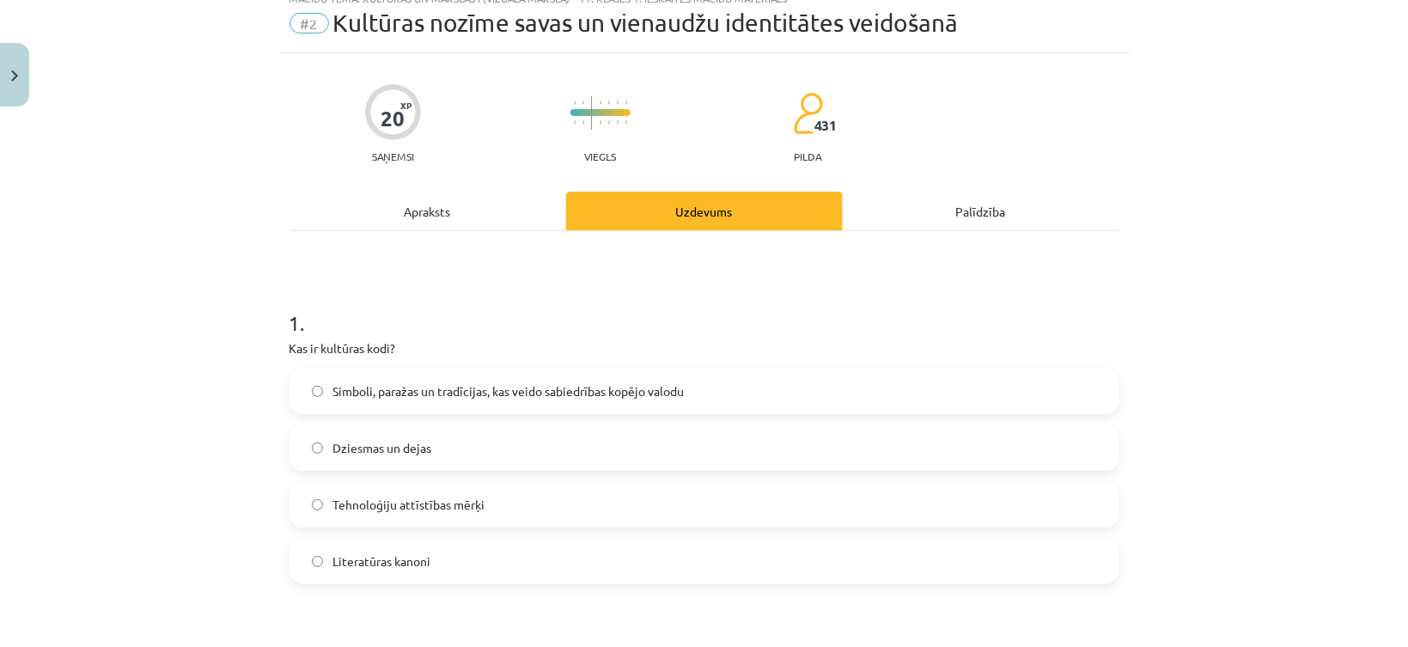
scroll to position [43, 0]
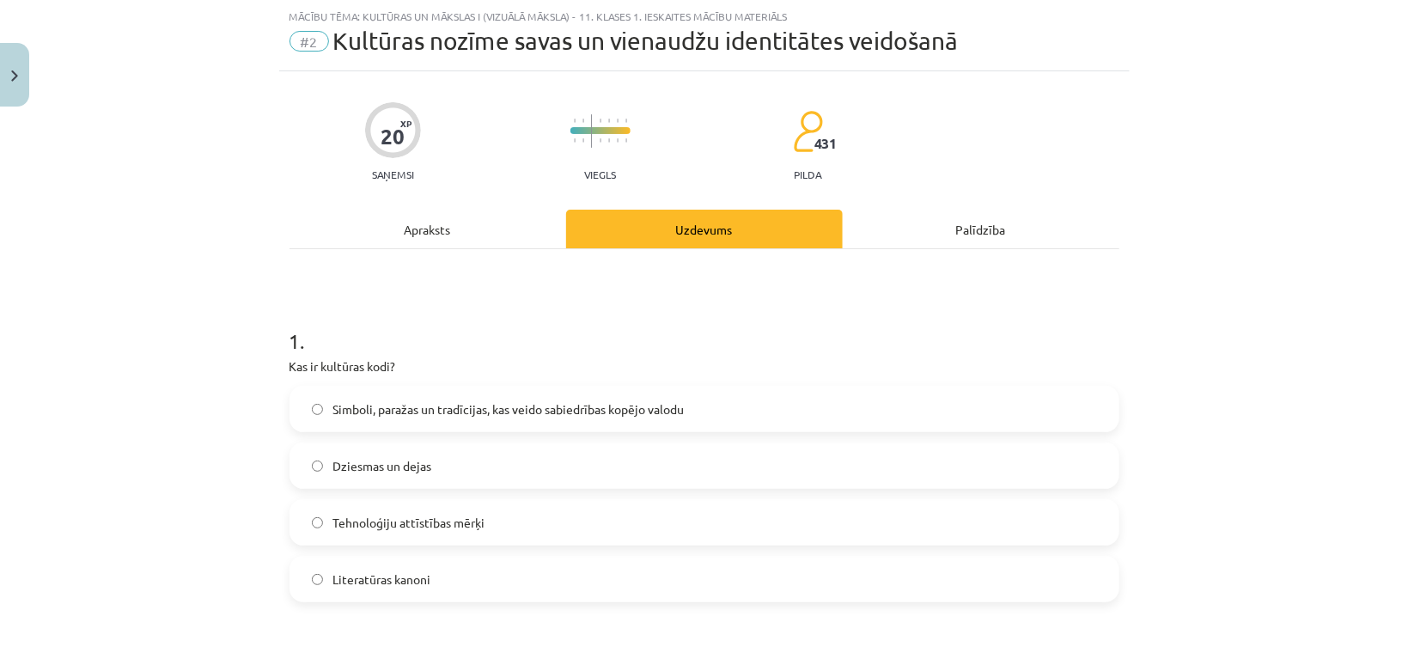
click at [361, 411] on span "Simboli, paražas un tradīcijas, kas veido sabiedrības kopējo valodu" at bounding box center [508, 409] width 351 height 18
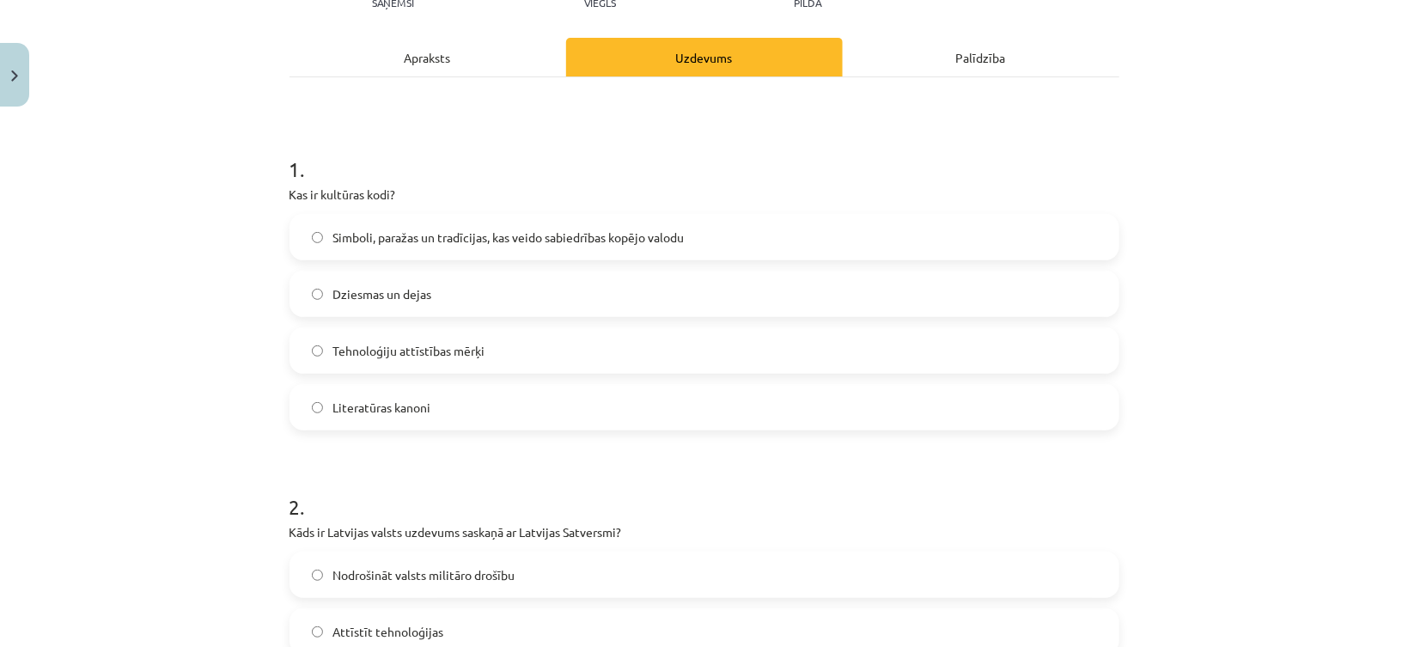
scroll to position [644, 0]
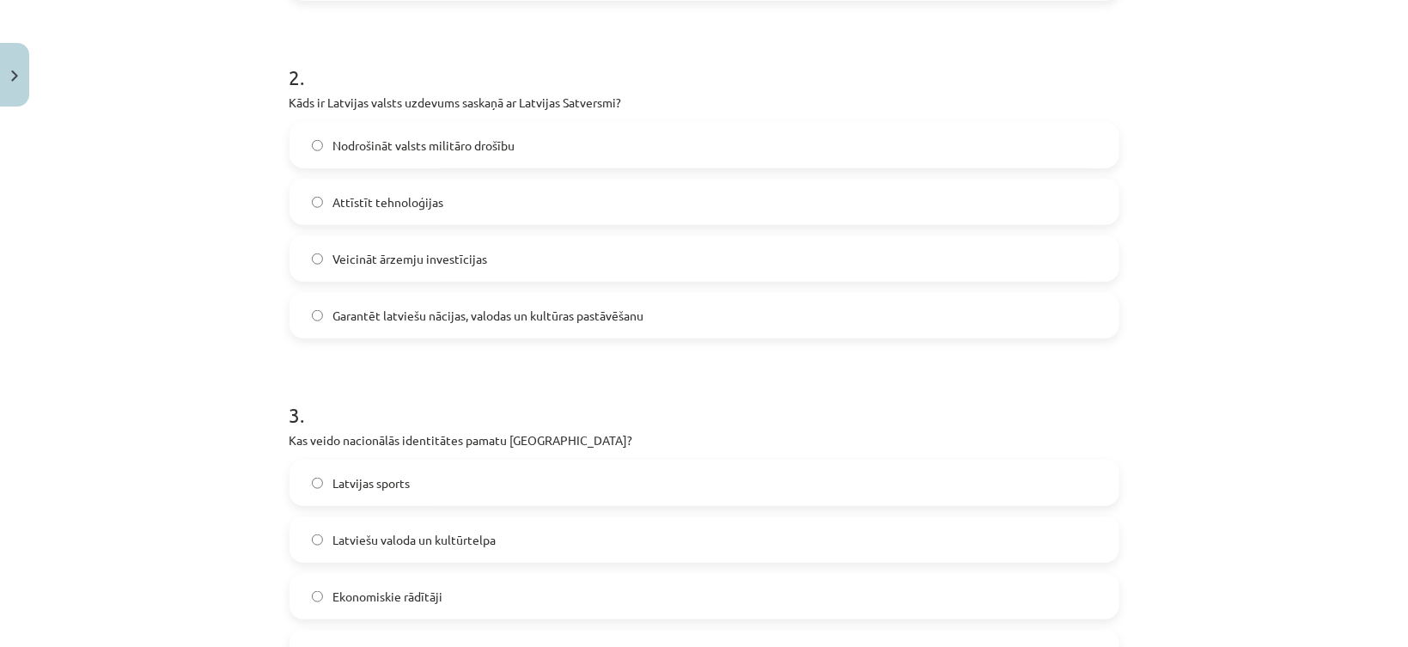
click at [414, 303] on label "Garantēt latviešu nācijas, valodas un kultūras pastāvēšanu" at bounding box center [704, 315] width 826 height 43
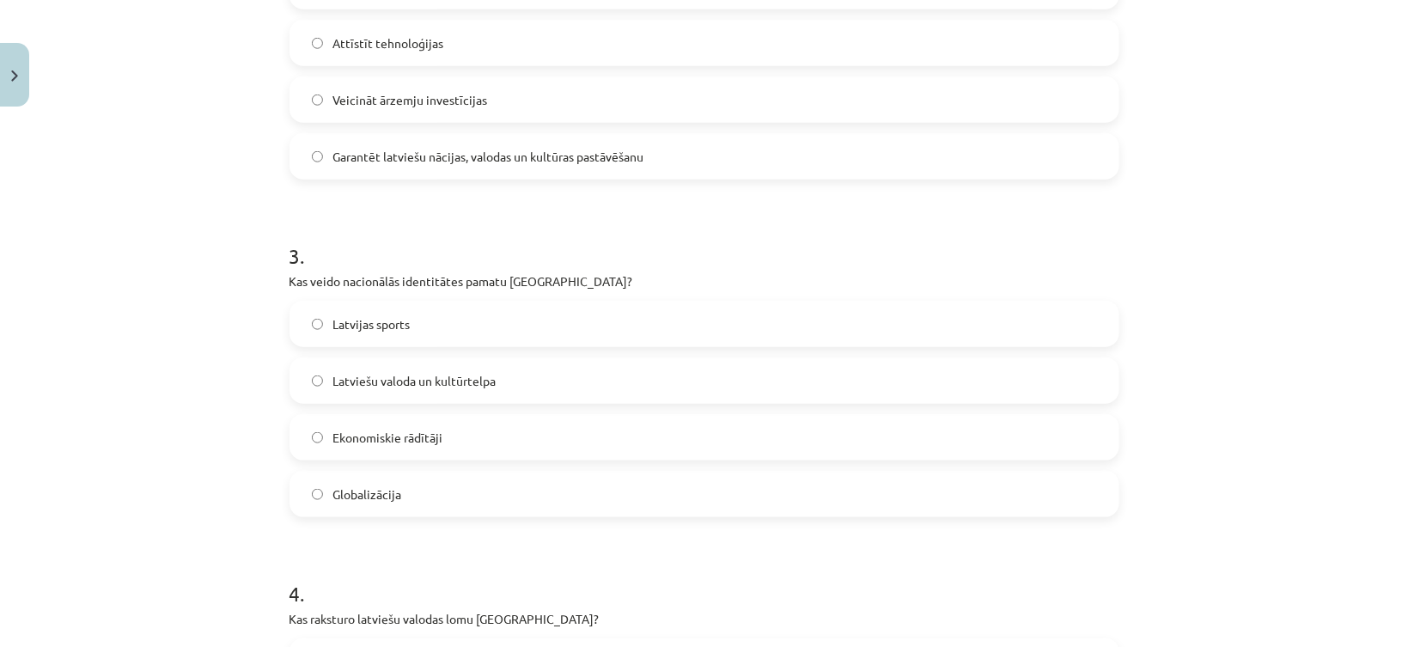
scroll to position [902, 0]
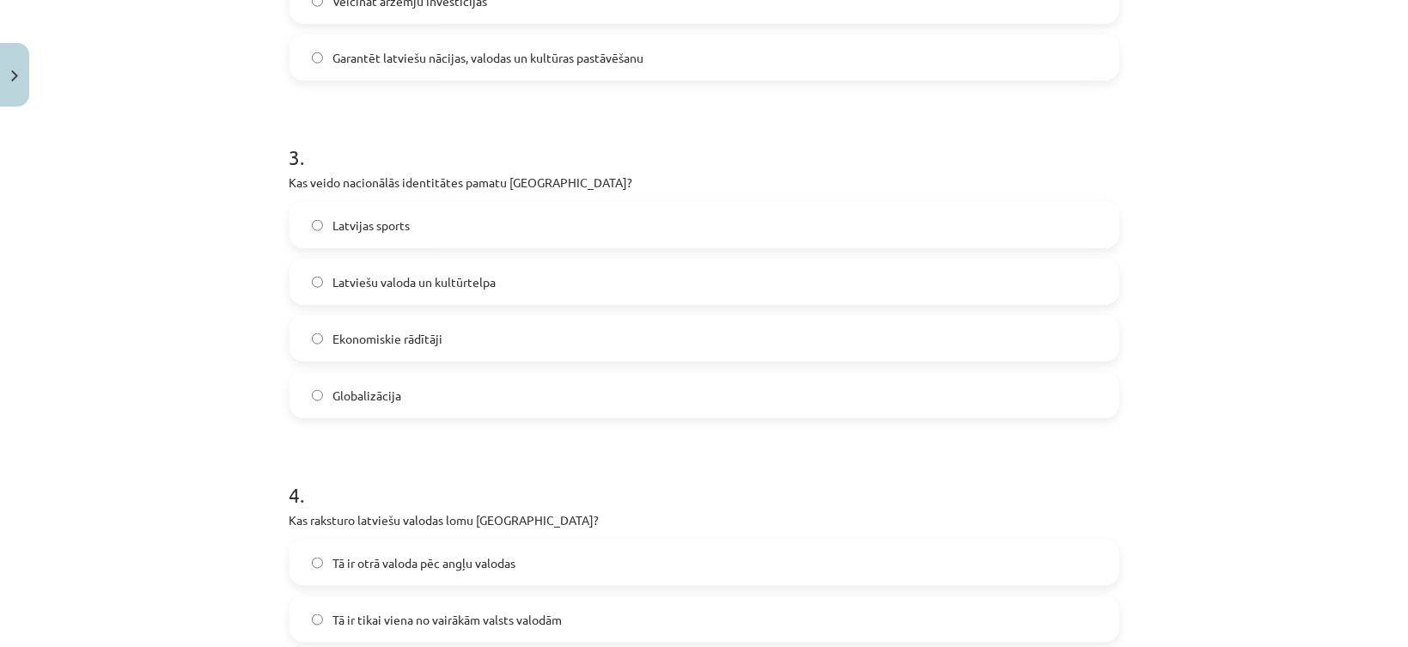
click at [402, 289] on span "Latviešu valoda un kultūrtelpa" at bounding box center [414, 282] width 163 height 18
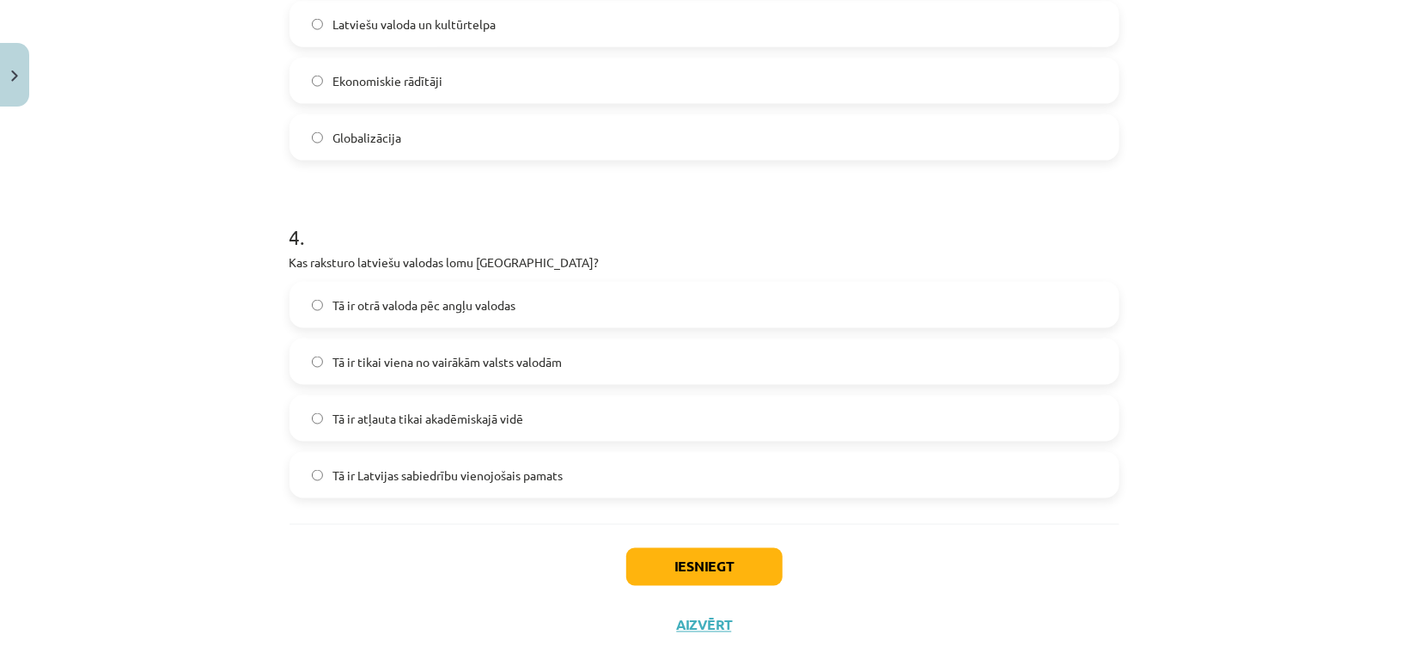
click at [356, 472] on span "Tā ir Latvijas sabiedrību vienojošais pamats" at bounding box center [448, 475] width 230 height 18
click at [655, 582] on button "Iesniegt" at bounding box center [704, 567] width 156 height 38
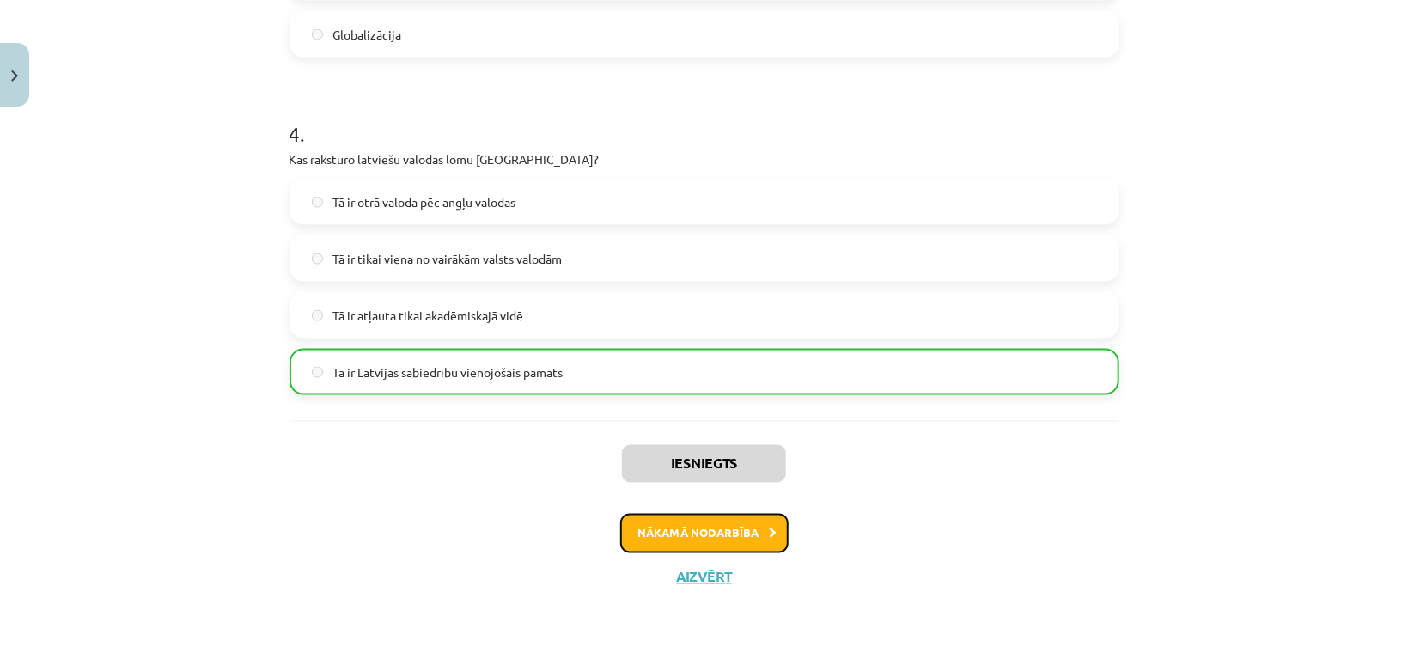
click at [698, 518] on button "Nākamā nodarbība" at bounding box center [704, 534] width 168 height 40
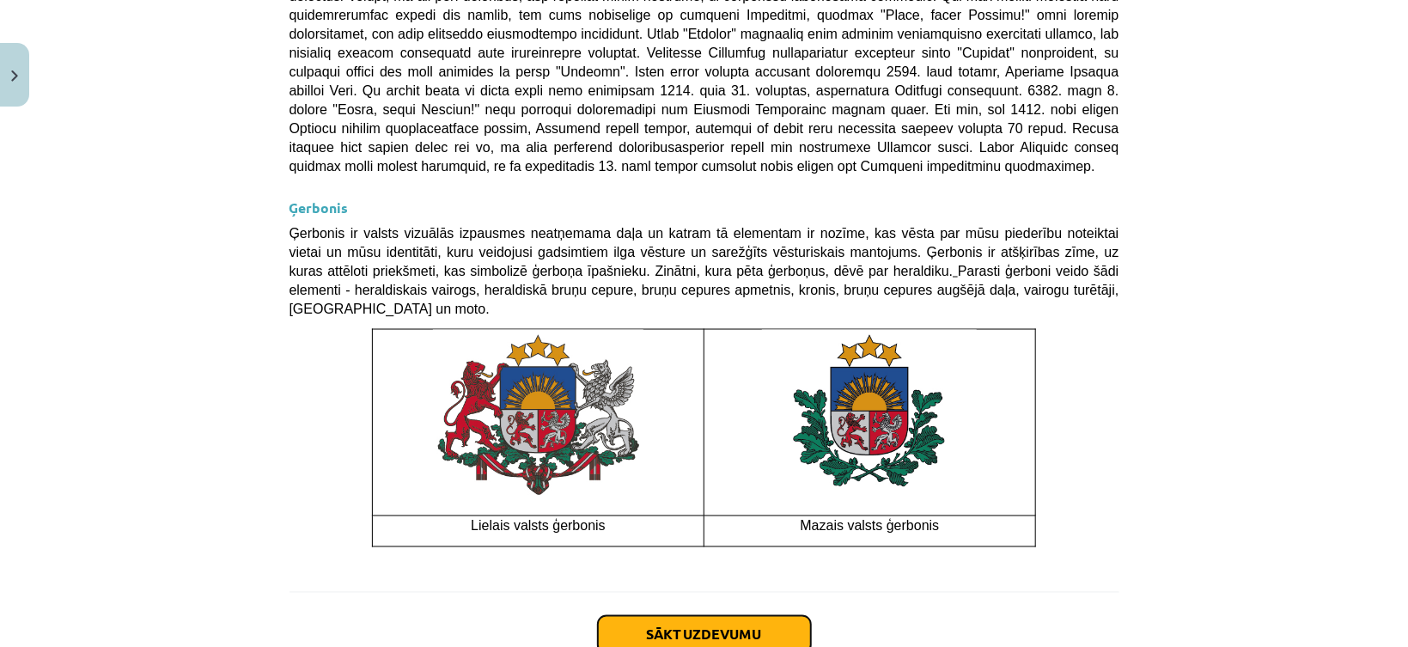
click at [693, 616] on button "Sākt uzdevumu" at bounding box center [704, 635] width 213 height 38
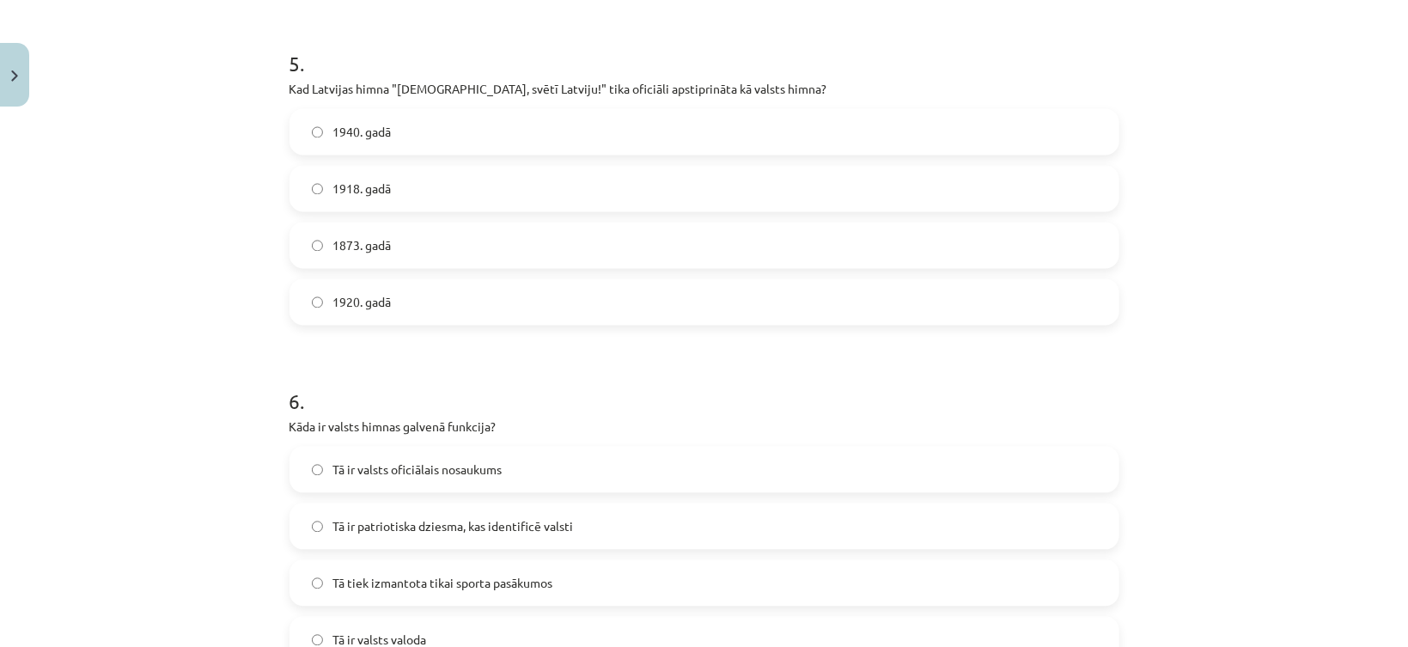
scroll to position [1884, 0]
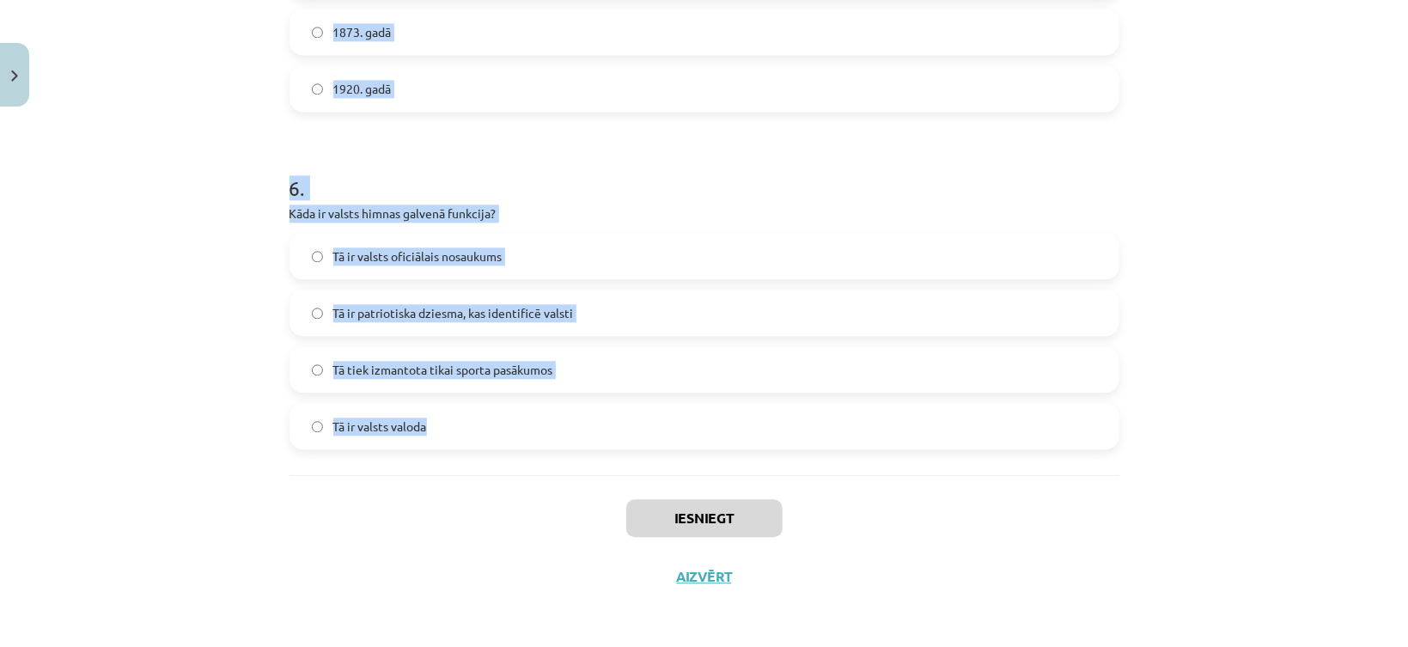
drag, startPoint x: 274, startPoint y: 366, endPoint x: 419, endPoint y: 423, distance: 156.1
copy form "Lore ipsu dolor Sitamet consec adipi? Elitsedd "Eiusmo Temp" Incididun "Utlabor…"
click at [210, 357] on div "Mācību tēma: Kultūras un mākslas i (vizuālā māksla) - 11. klases 1. ieskaites m…" at bounding box center [704, 323] width 1408 height 647
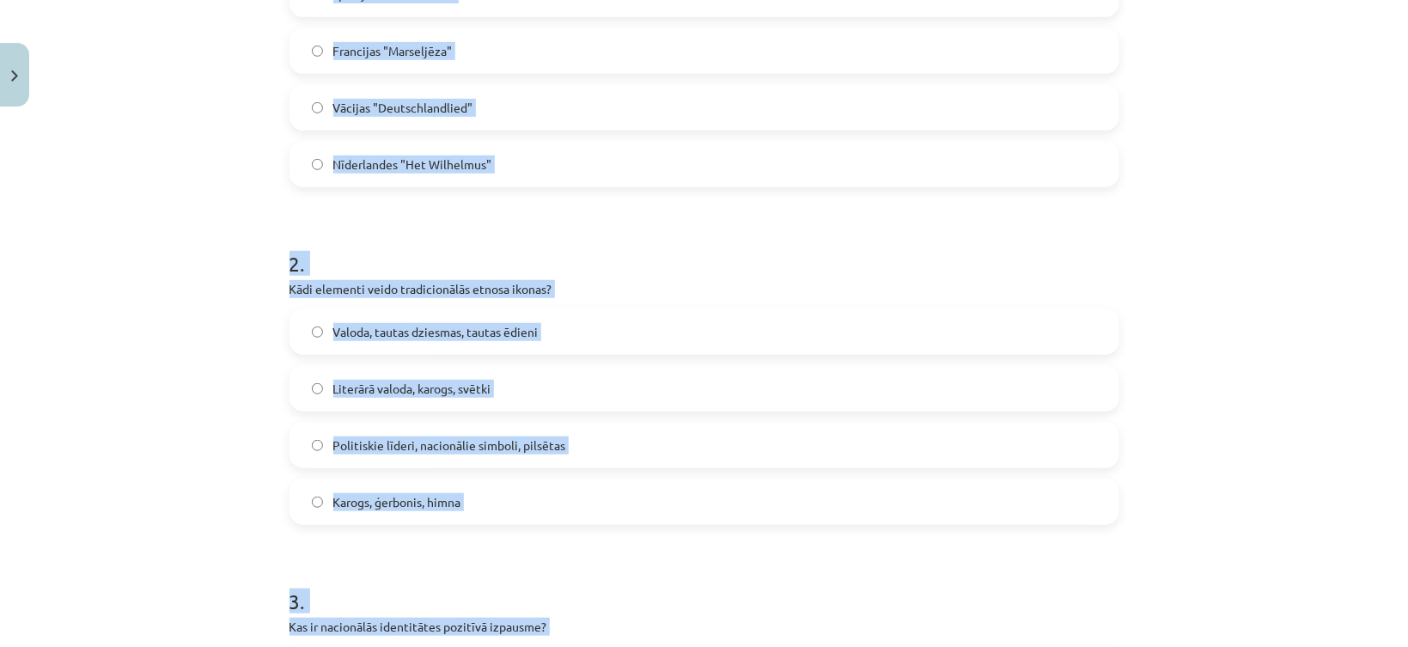
scroll to position [0, 0]
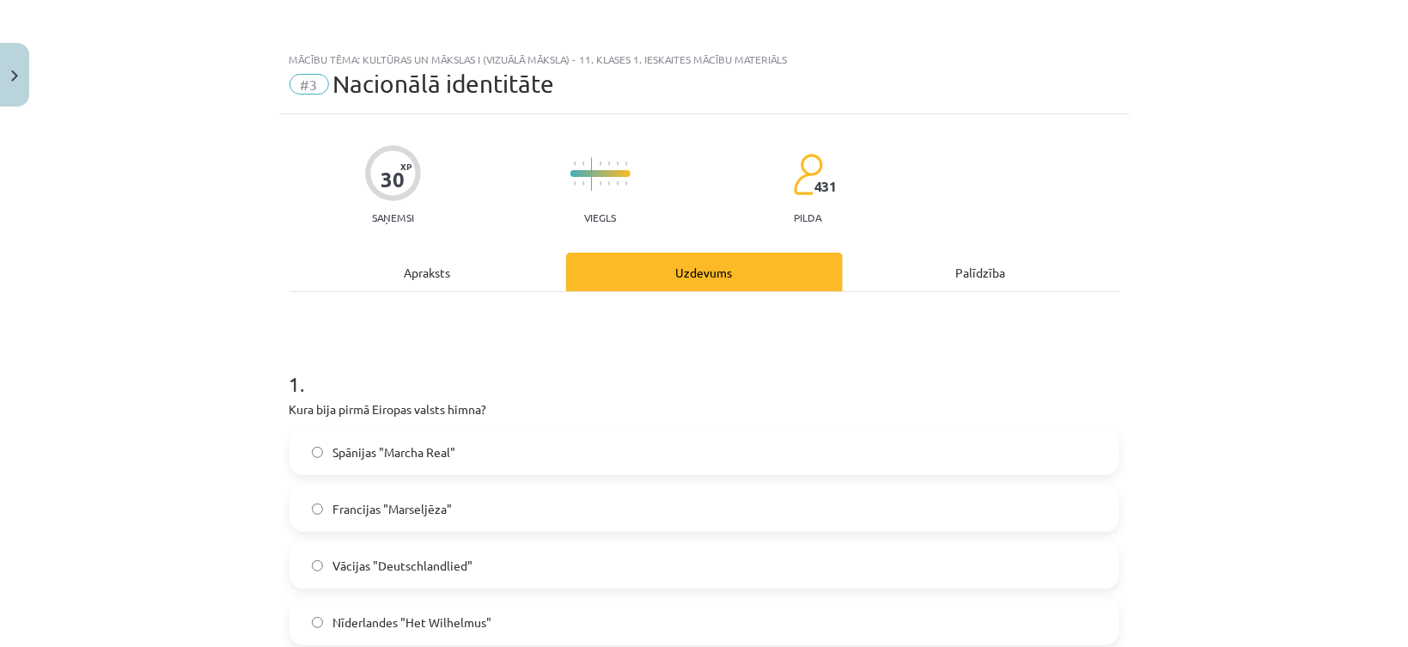
click at [169, 337] on div "Mācību tēma: Kultūras un mākslas i (vizuālā māksla) - 11. klases 1. ieskaites m…" at bounding box center [704, 323] width 1408 height 647
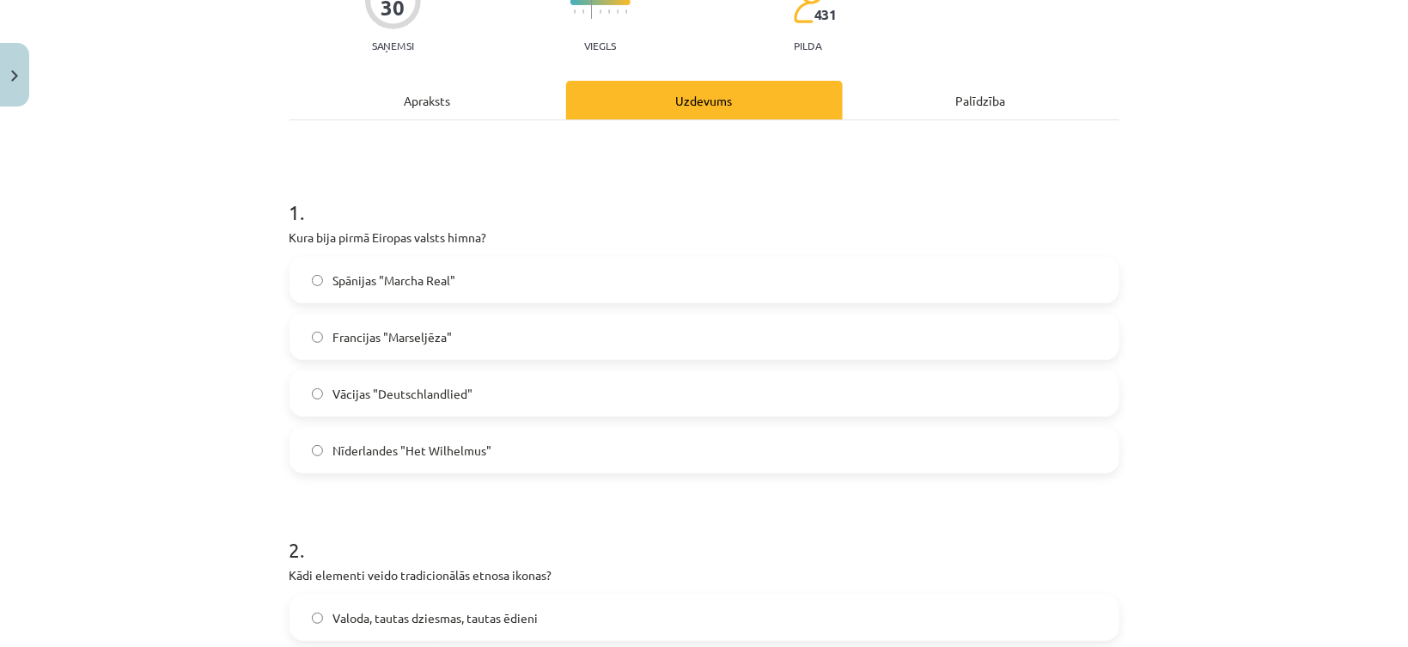
click at [393, 453] on span "Nīderlandes "Het Wilhelmus"" at bounding box center [412, 450] width 159 height 18
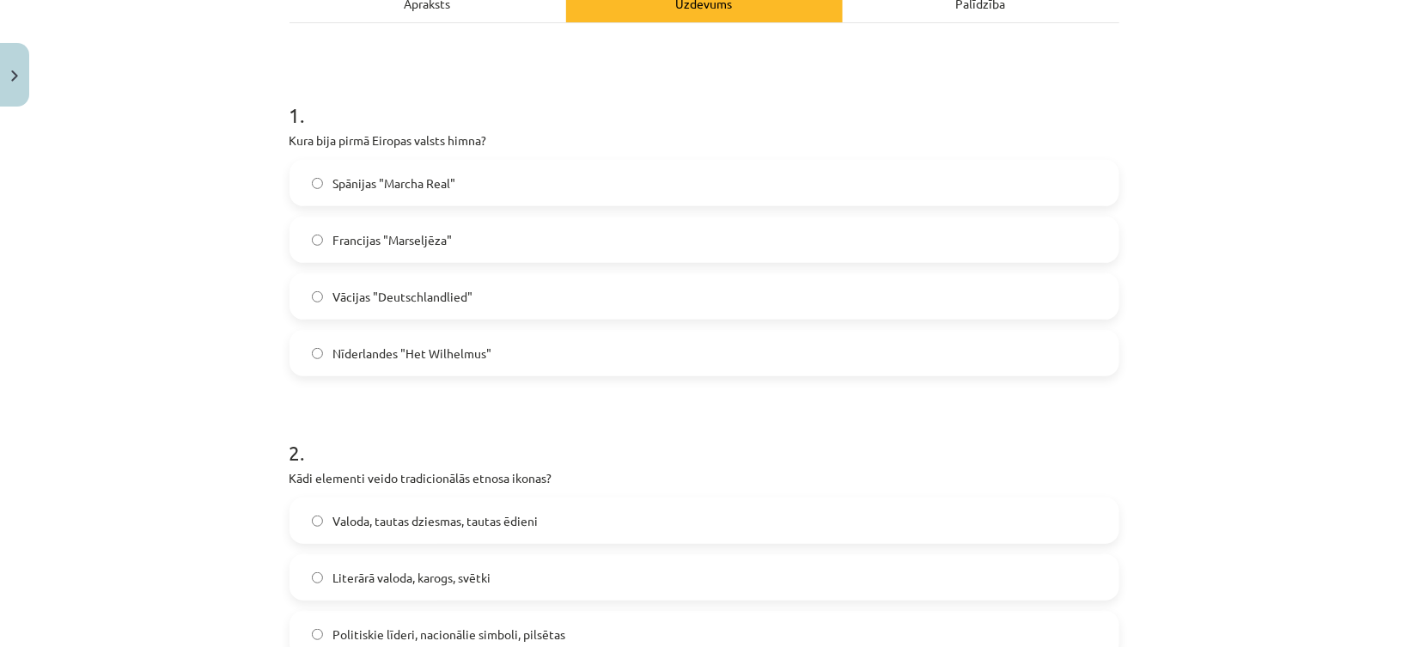
scroll to position [429, 0]
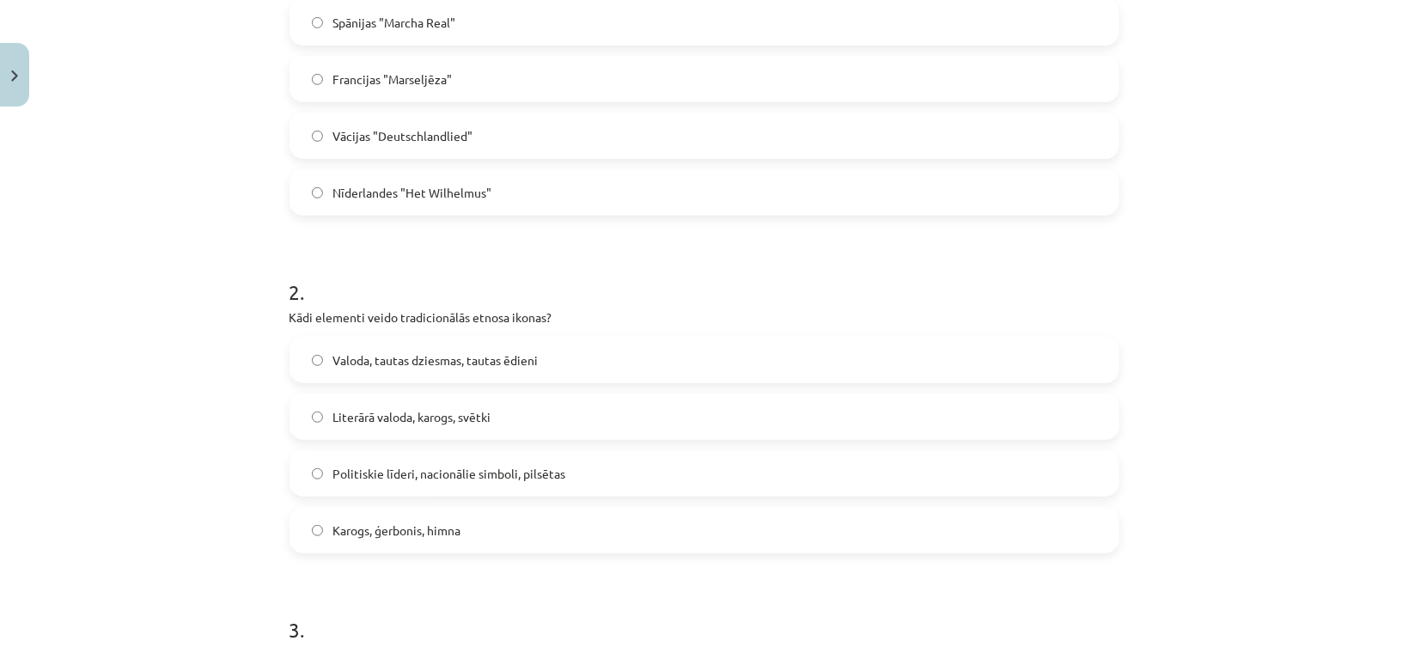
click at [372, 365] on span "Valoda, tautas dziesmas, tautas ēdieni" at bounding box center [435, 360] width 205 height 18
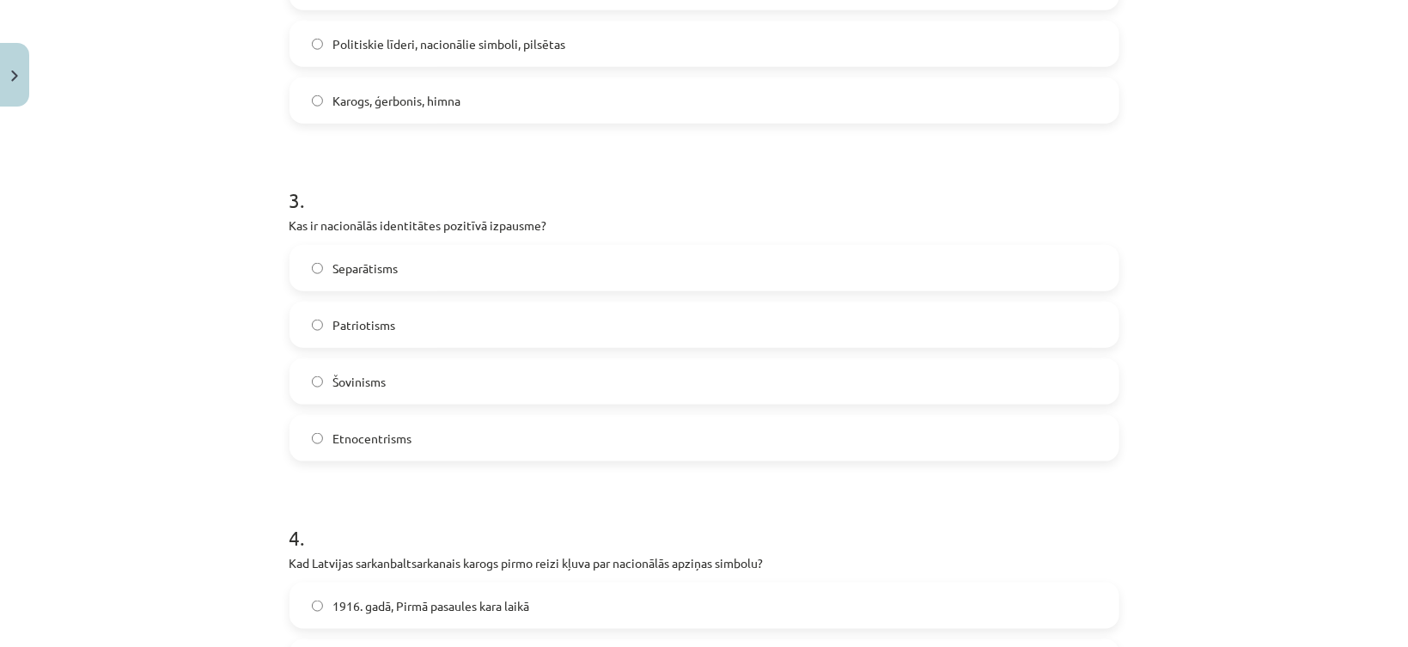
scroll to position [945, 0]
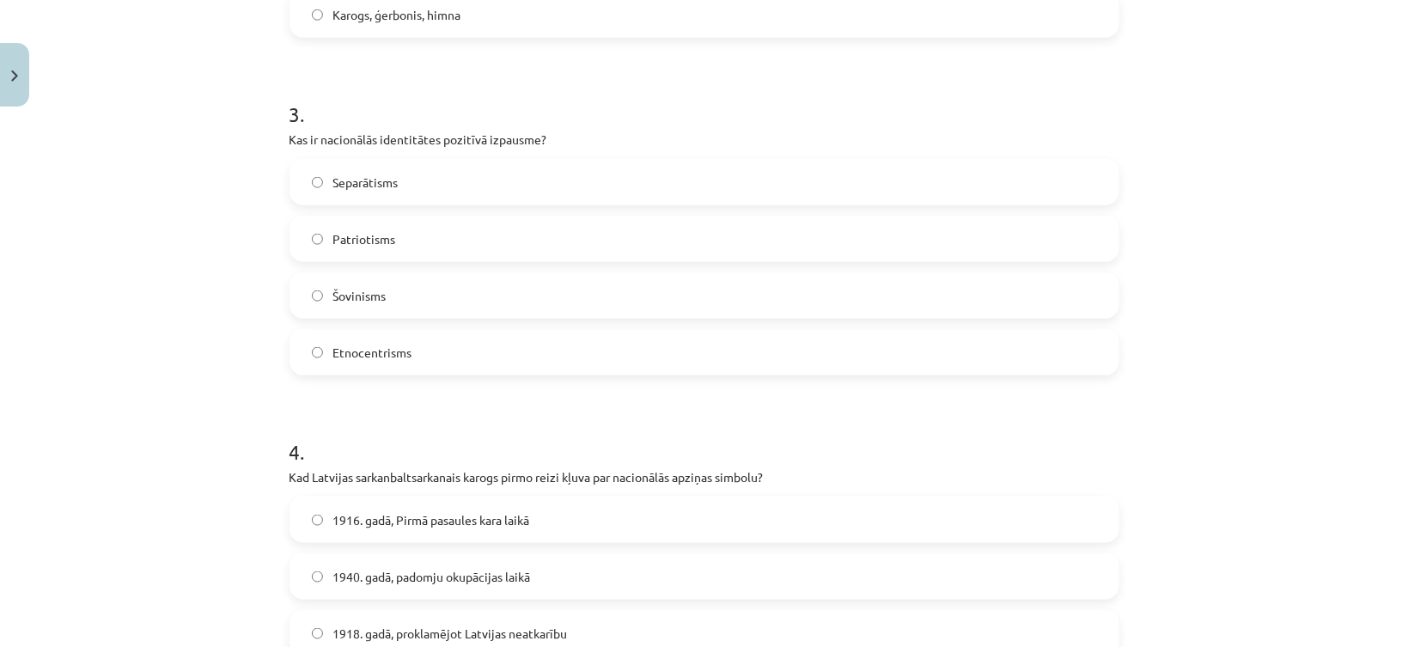
click at [354, 240] on span "Patriotisms" at bounding box center [364, 239] width 63 height 18
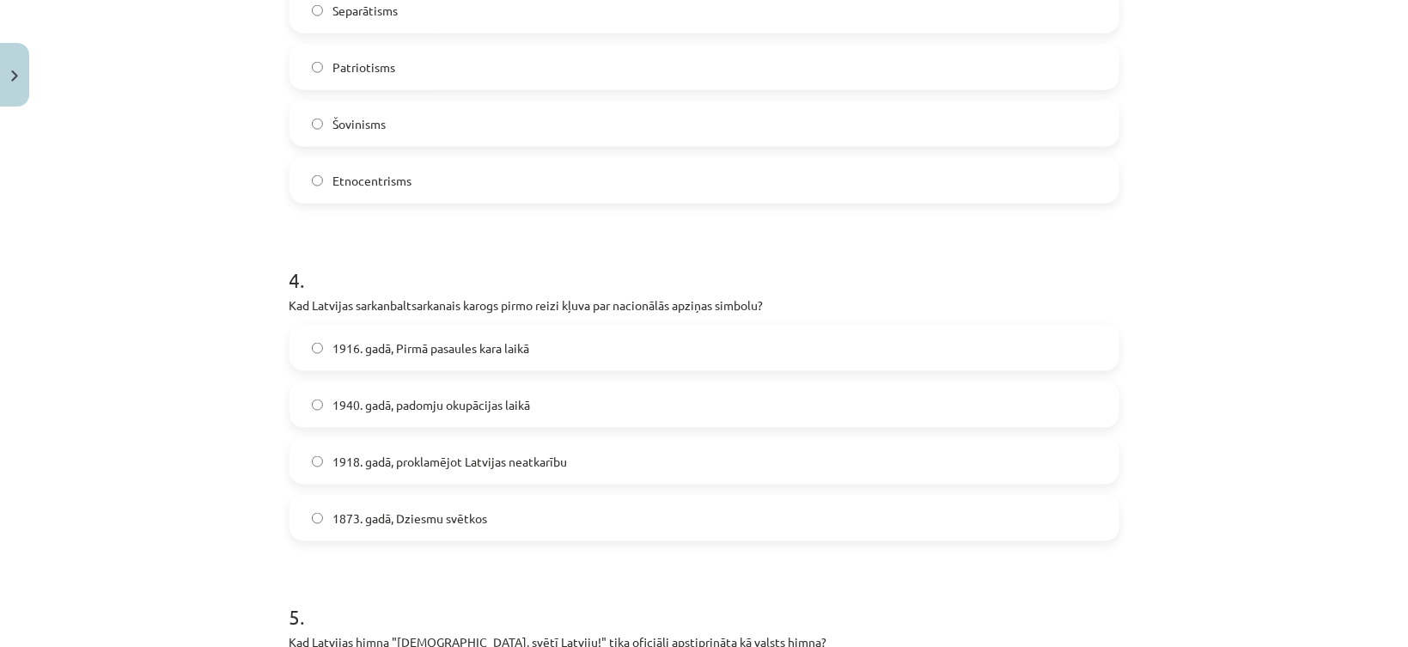
click at [359, 520] on span "1873. gadā, Dziesmu svētkos" at bounding box center [410, 518] width 155 height 18
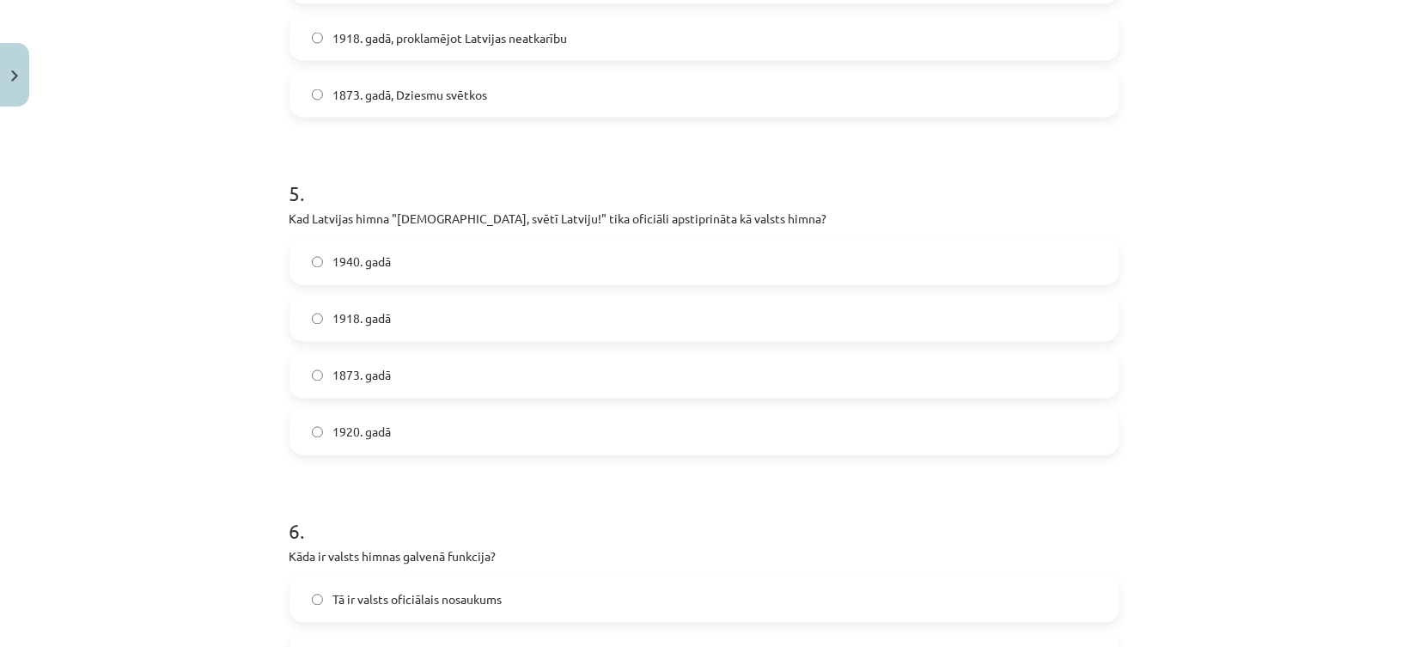
scroll to position [1546, 0]
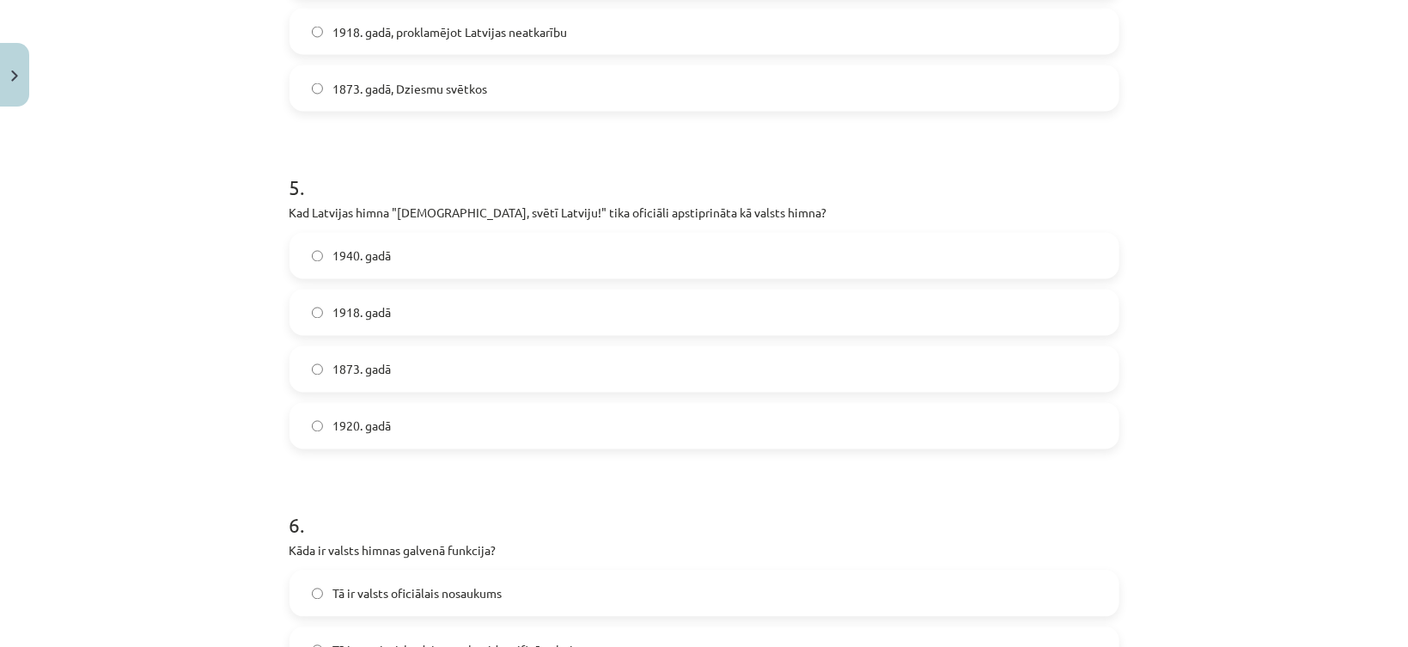
click at [338, 429] on span "1920. gadā" at bounding box center [362, 426] width 58 height 18
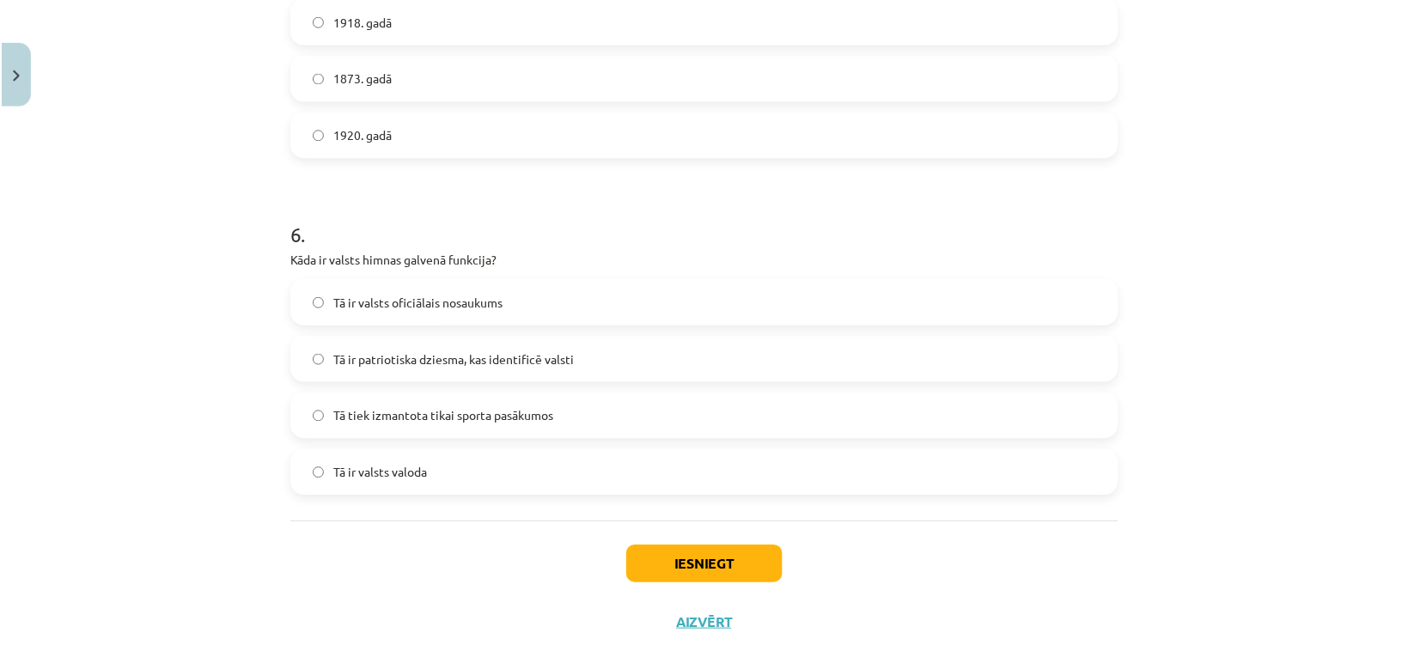
scroll to position [1884, 0]
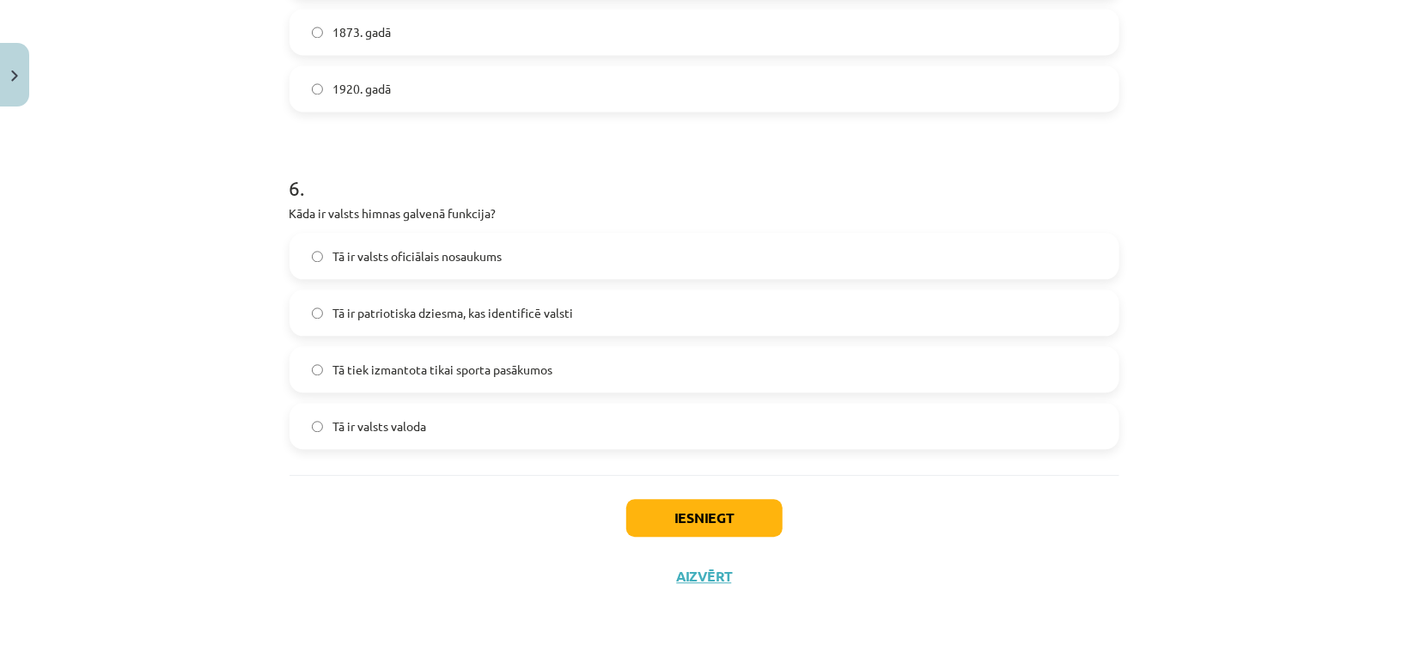
click at [392, 304] on span "Tā ir patriotiska dziesma, kas identificē valsti" at bounding box center [453, 313] width 240 height 18
click at [663, 536] on div "Iesniegt Aizvērt" at bounding box center [704, 535] width 830 height 120
click at [660, 526] on button "Iesniegt" at bounding box center [704, 518] width 156 height 38
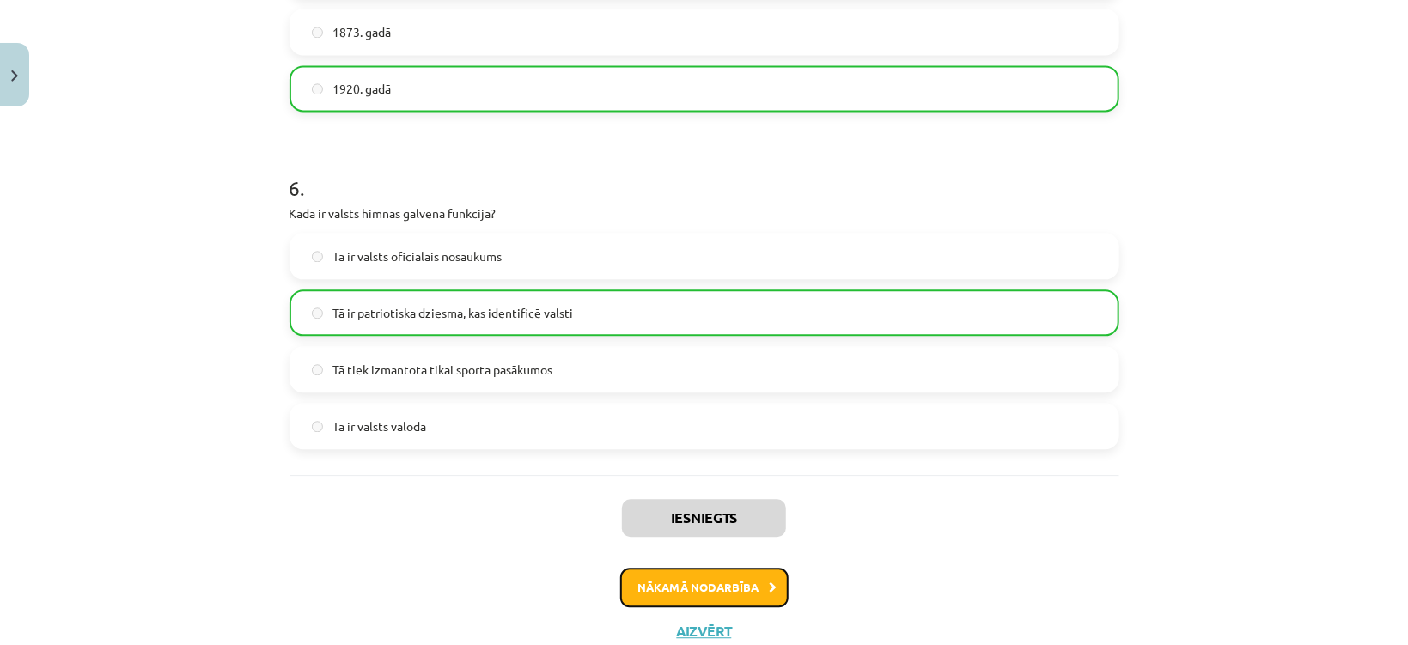
click at [665, 583] on button "Nākamā nodarbība" at bounding box center [704, 588] width 168 height 40
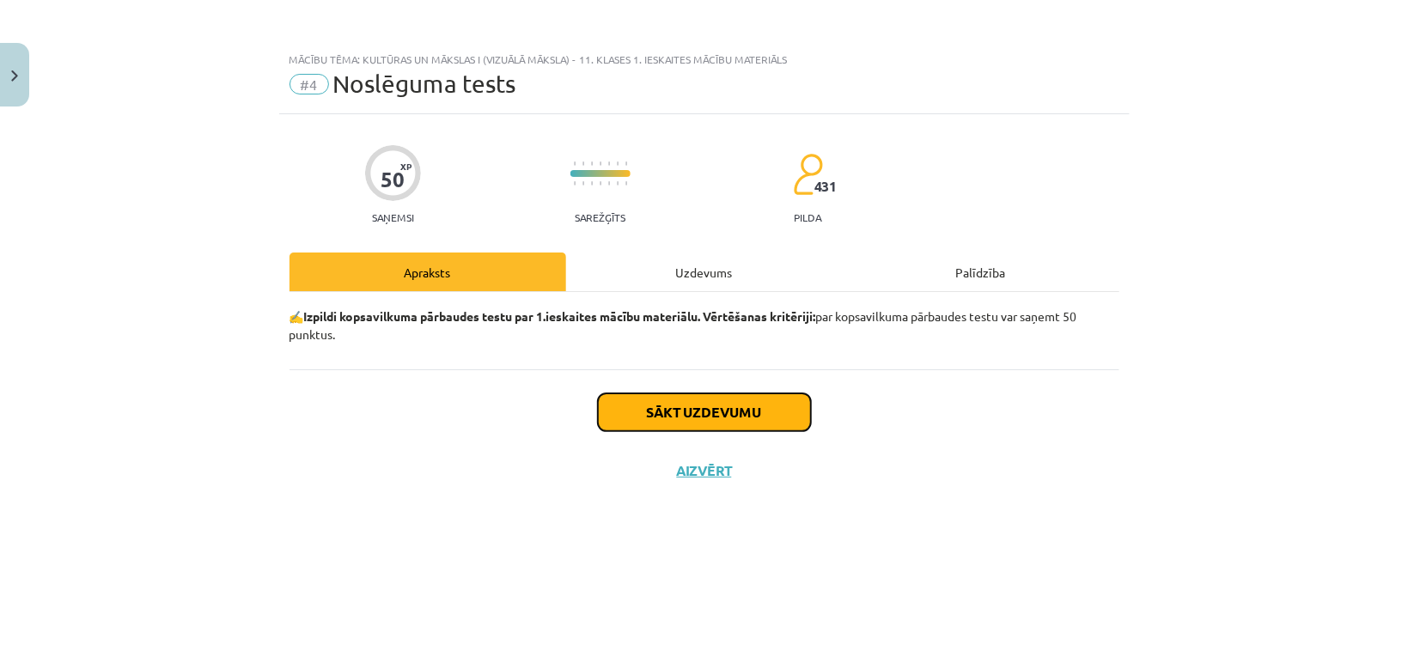
click at [696, 420] on button "Sākt uzdevumu" at bounding box center [704, 412] width 213 height 38
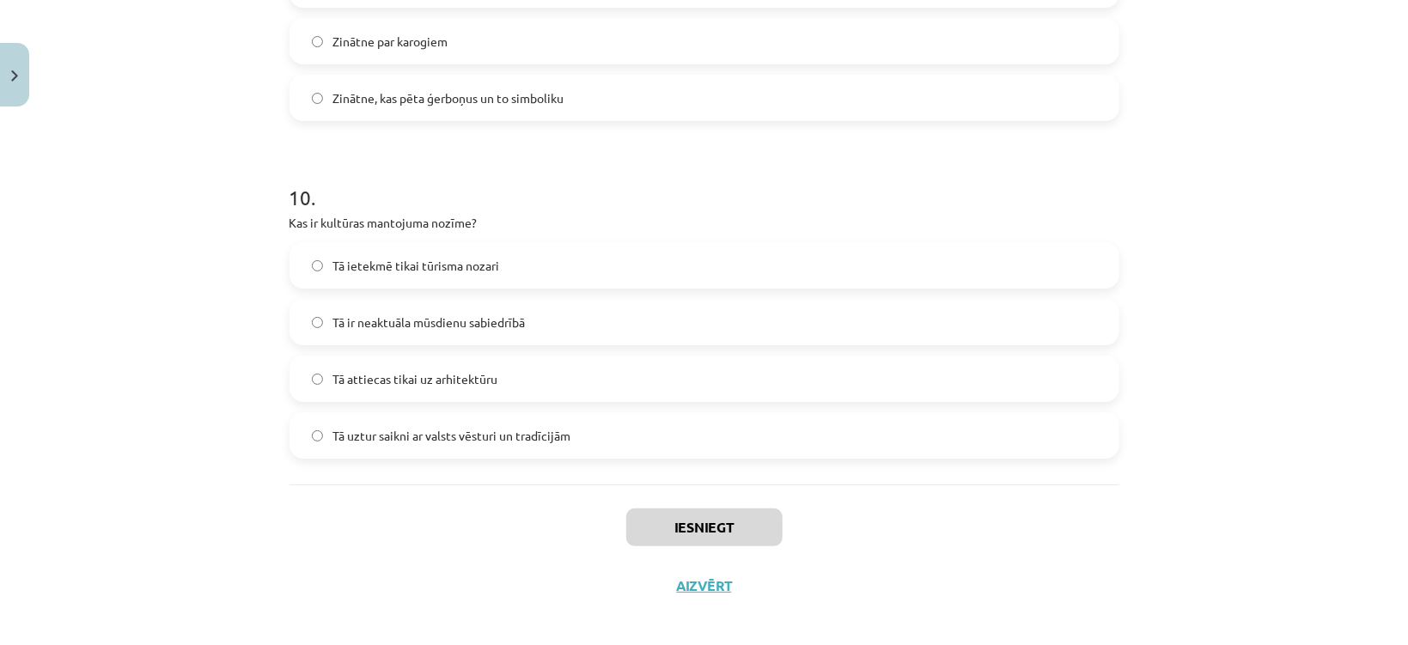
scroll to position [3235, 0]
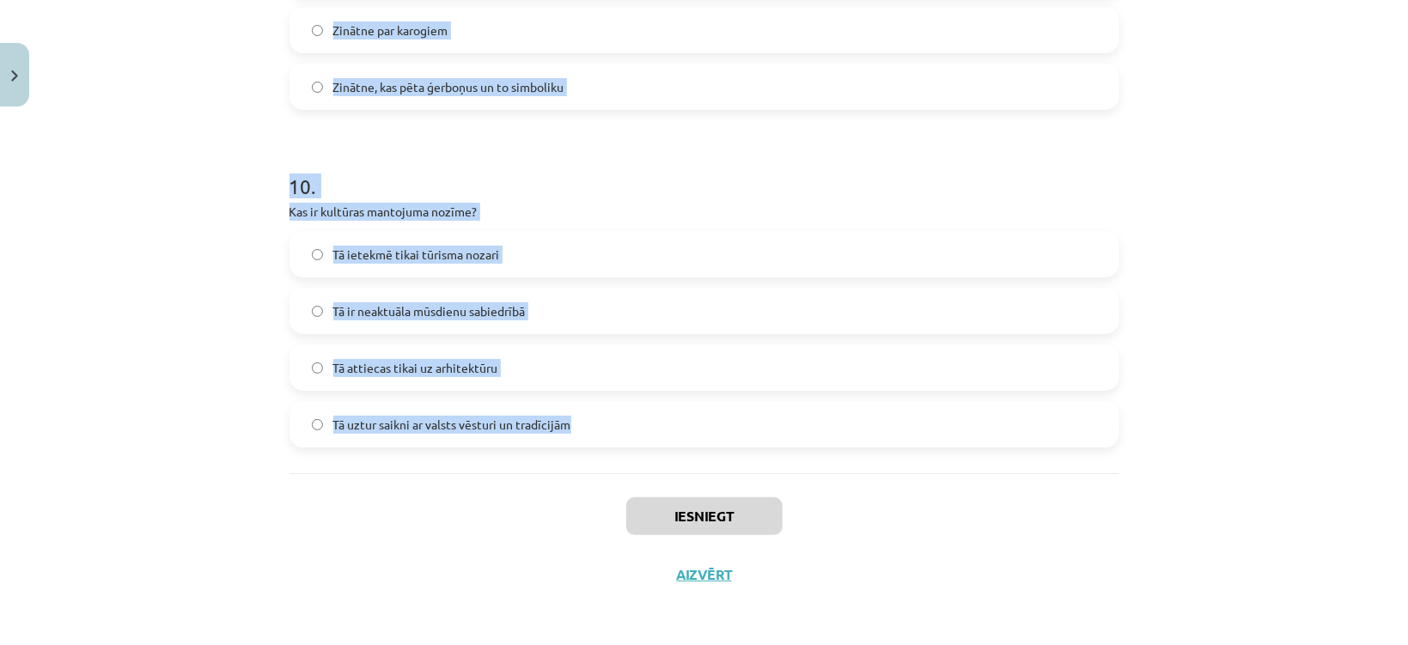
drag, startPoint x: 303, startPoint y: 410, endPoint x: 568, endPoint y: 426, distance: 265.0
copy form "Lor ip dolorsita? Conse adipi elitsed Doeiusmo te incididuntutla Etdolorem aliq…"
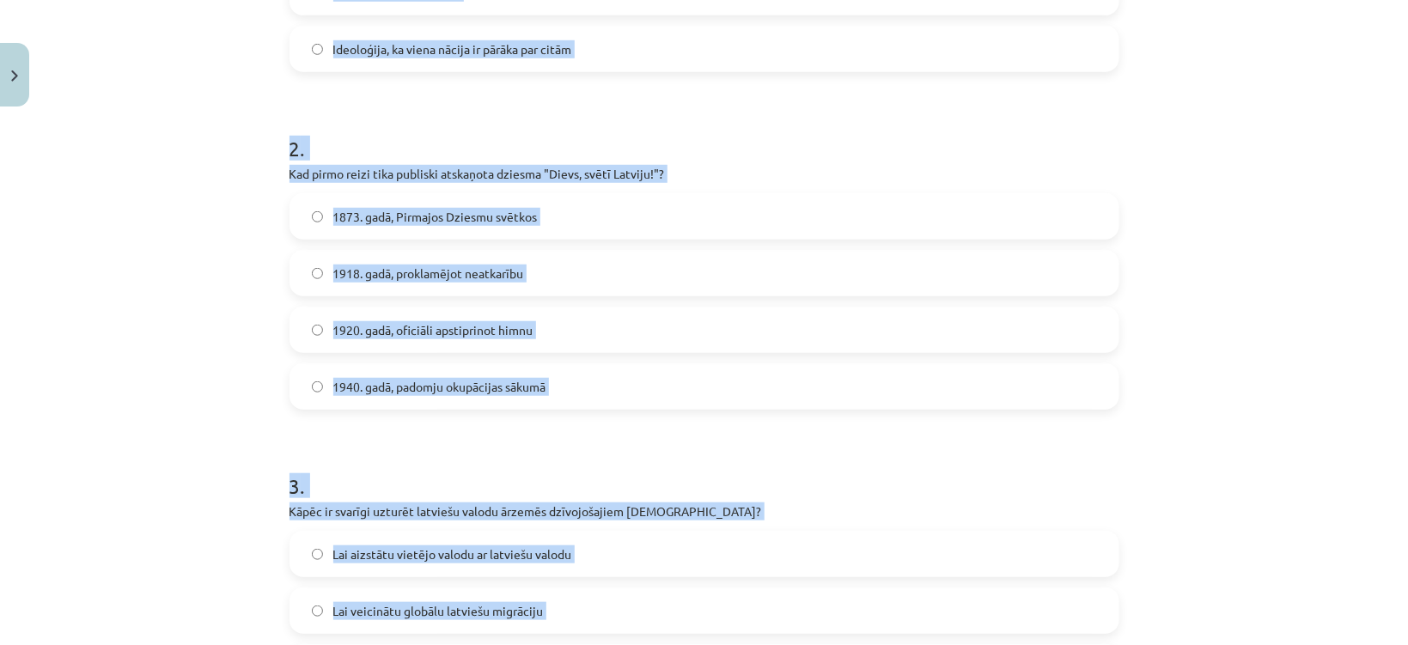
click at [156, 361] on div "Mācību tēma: Kultūras un mākslas i (vizuālā māksla) - 11. klases 1. ieskaites m…" at bounding box center [704, 322] width 1408 height 645
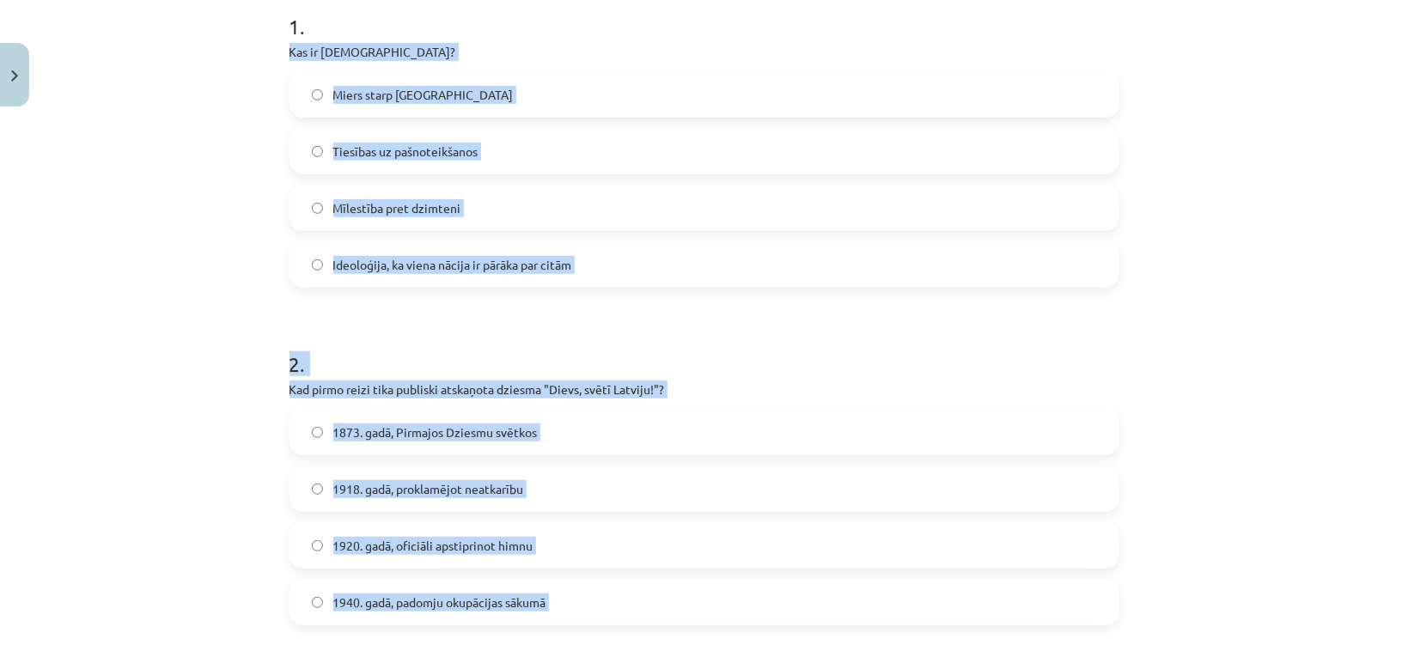
scroll to position [229, 0]
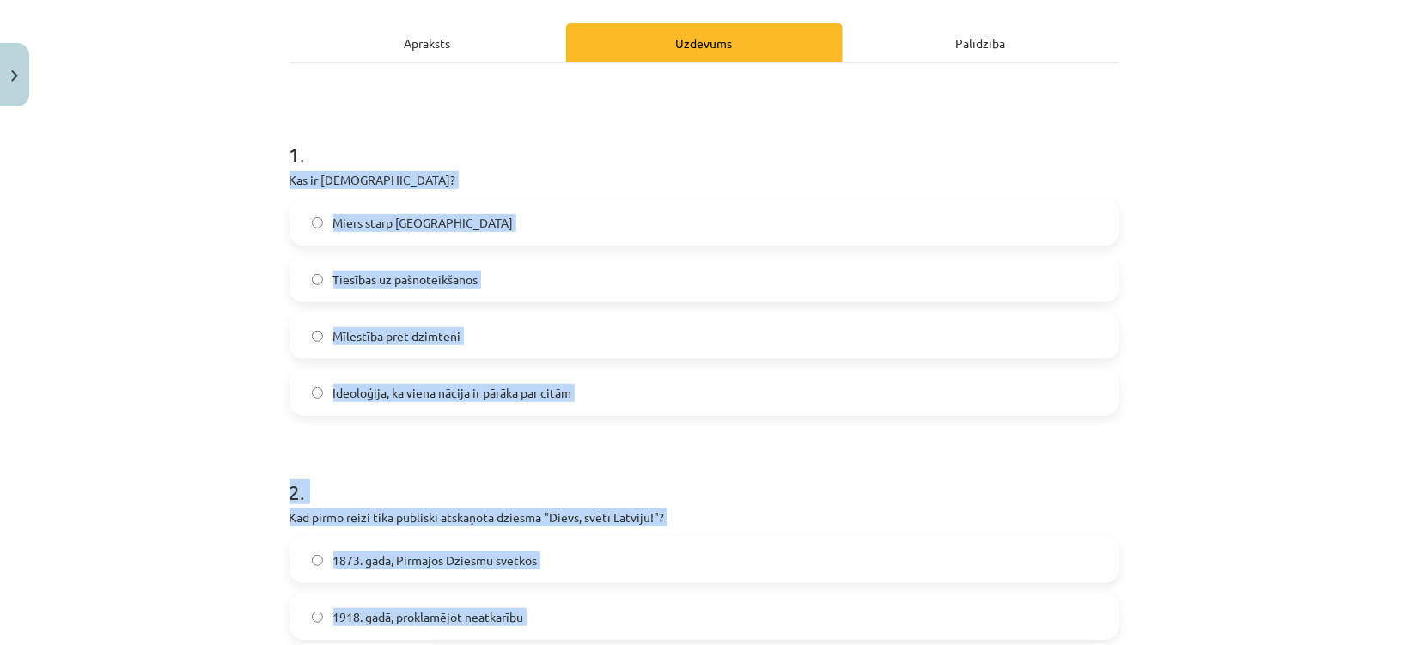
click at [361, 392] on span "Ideoloģija, ka viena nācija ir pārāka par citām" at bounding box center [452, 393] width 239 height 18
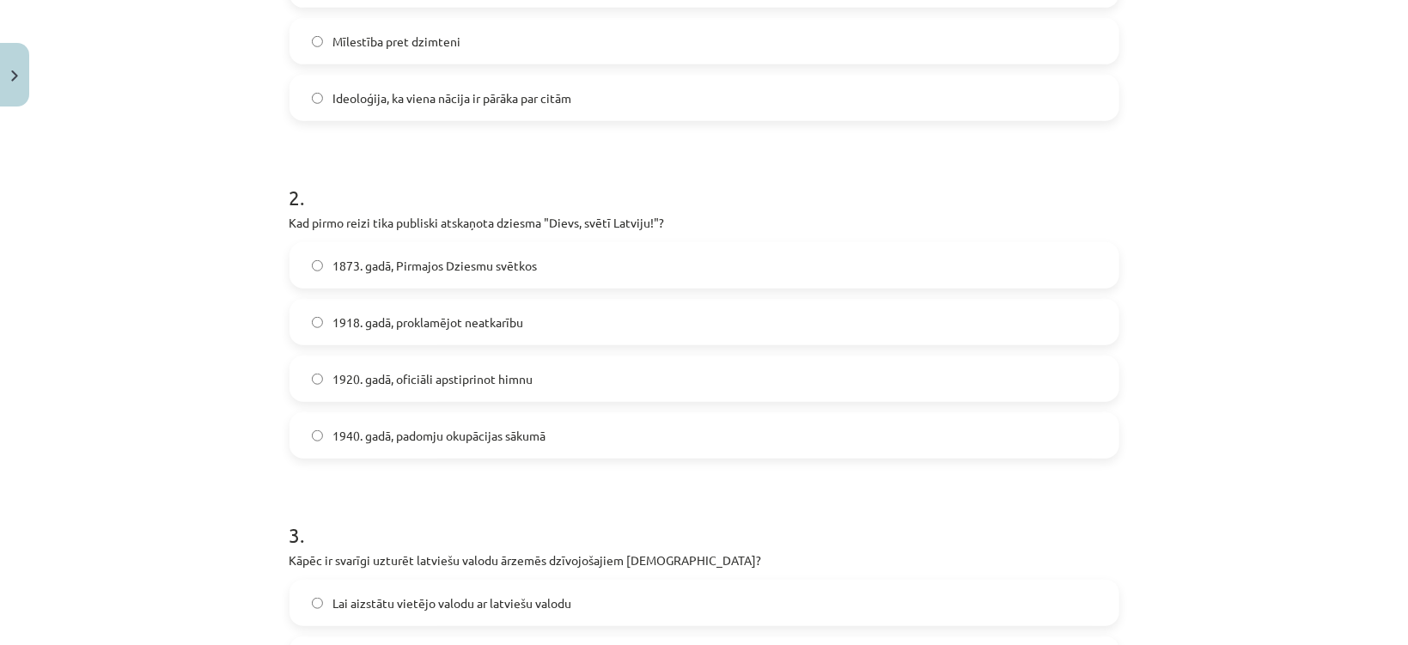
scroll to position [573, 0]
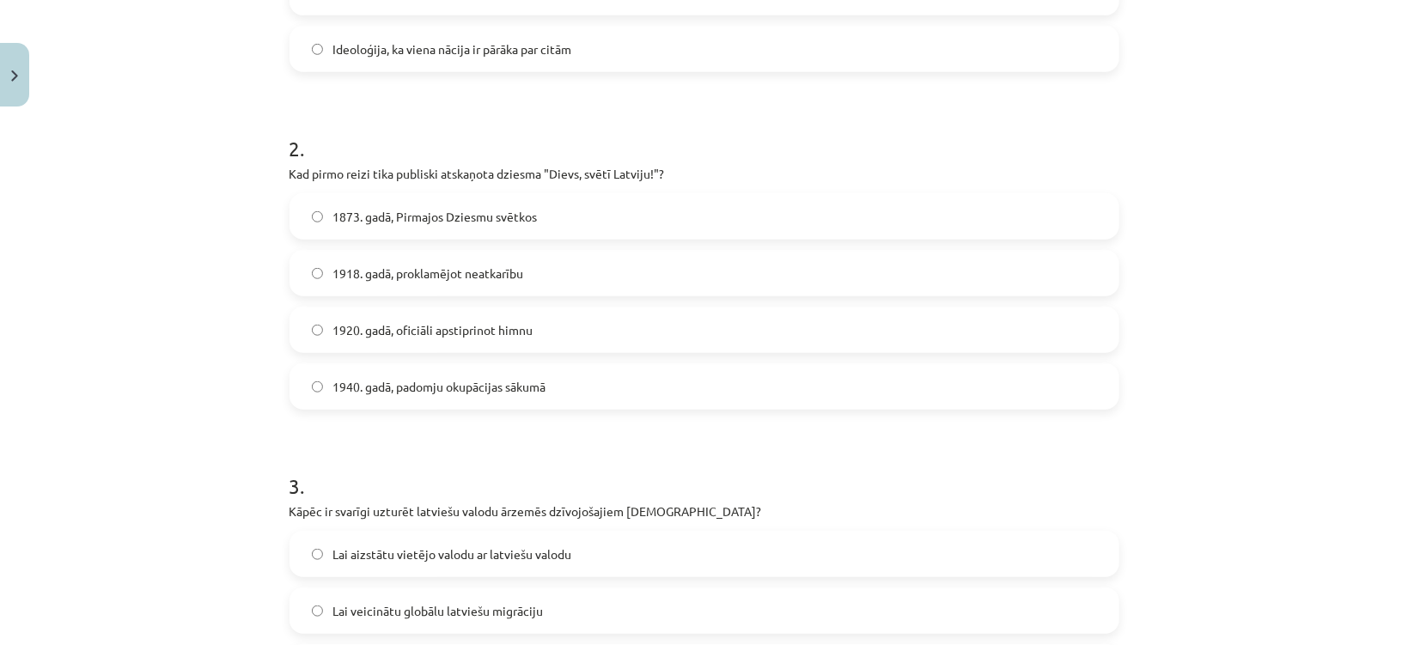
click at [386, 219] on span "1873. gadā, Pirmajos Dziesmu svētkos" at bounding box center [435, 217] width 204 height 18
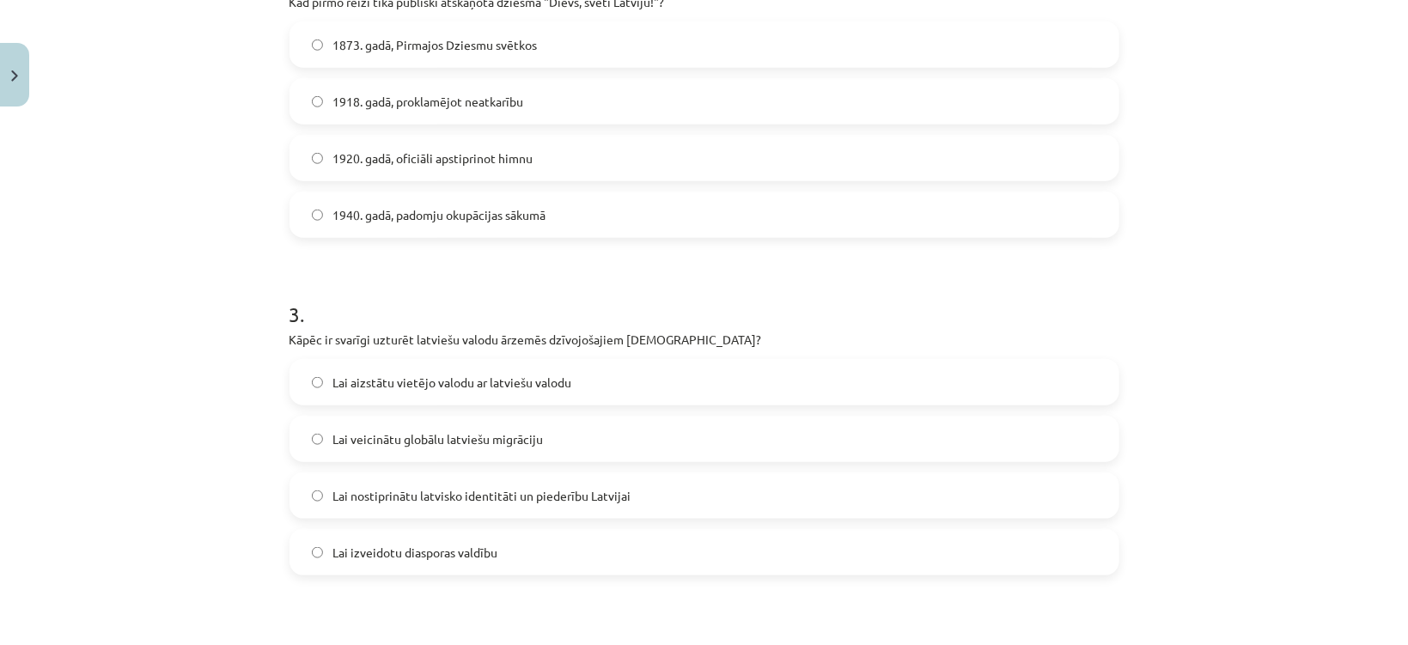
scroll to position [916, 0]
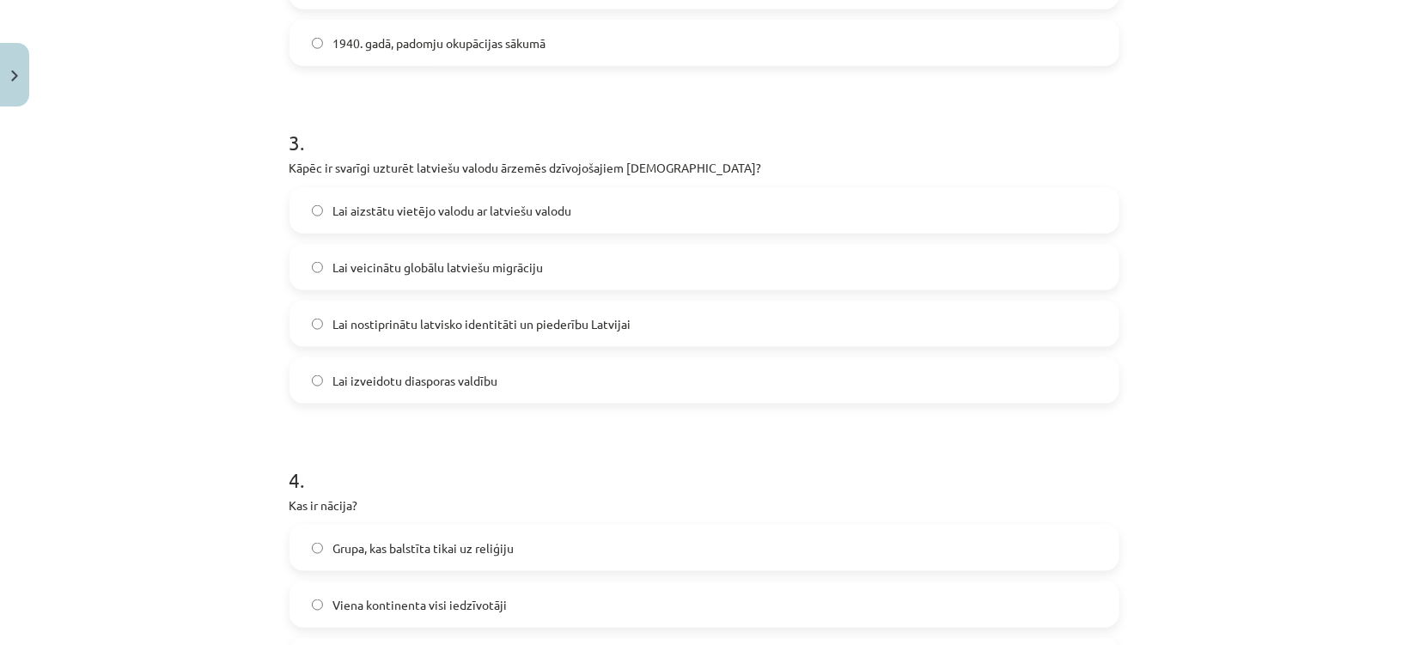
click at [374, 319] on span "Lai nostiprinātu latvisko identitāti un piederību Latvijai" at bounding box center [482, 324] width 298 height 18
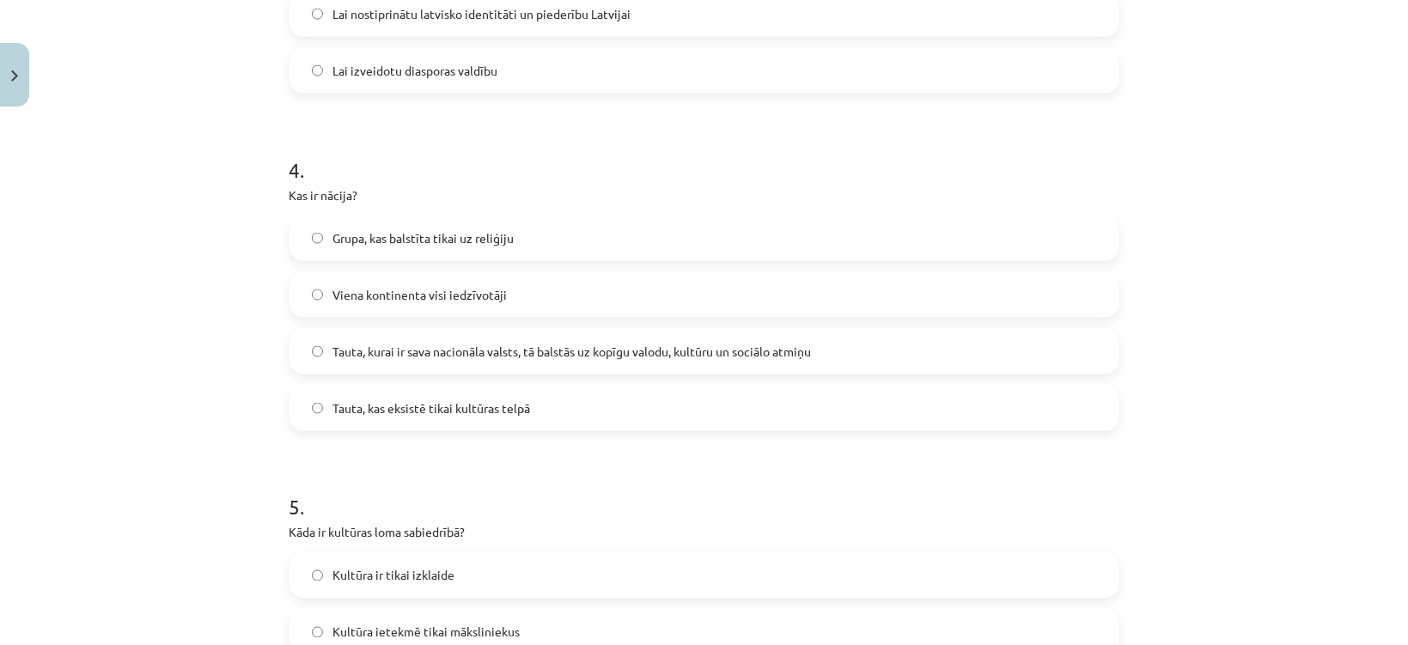
scroll to position [1260, 0]
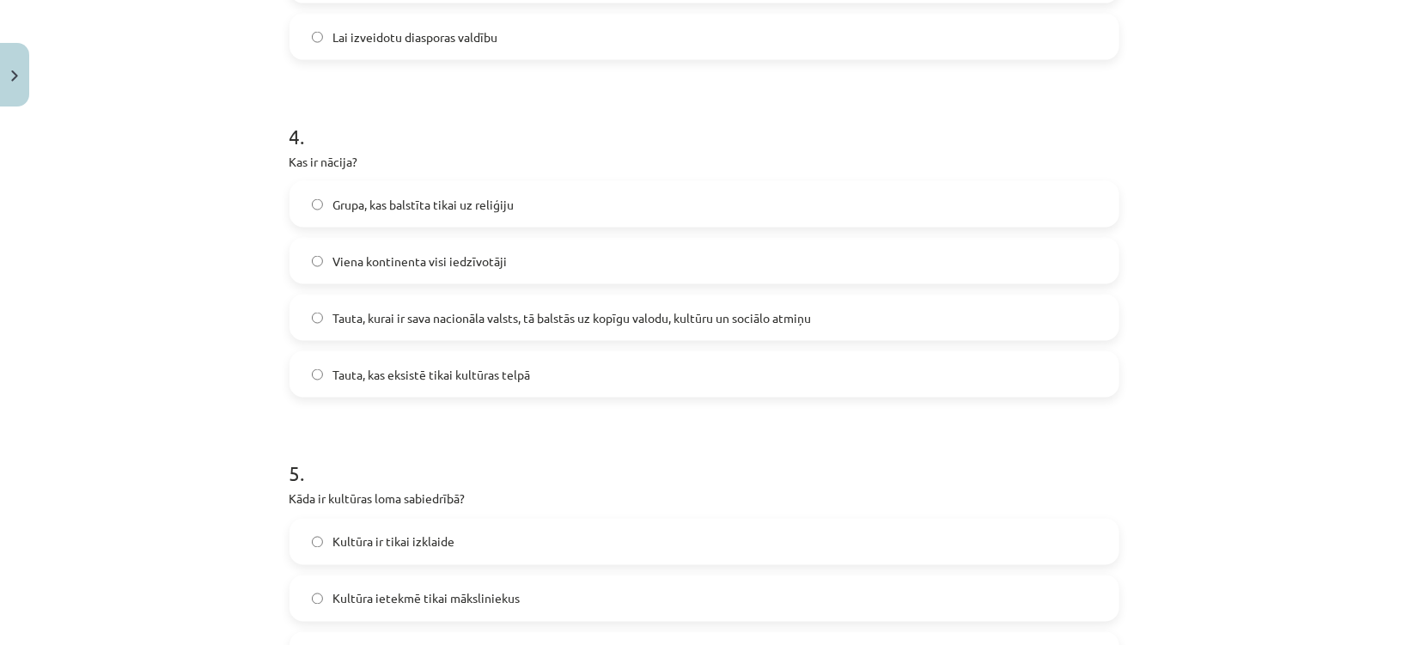
click at [334, 381] on span "Tauta, kas eksistē tikai kultūras telpā" at bounding box center [432, 375] width 198 height 18
click at [359, 315] on span "Tauta, kurai ir sava nacionāla valsts, tā balstās uz kopīgu valodu, kultūru un …" at bounding box center [572, 318] width 478 height 18
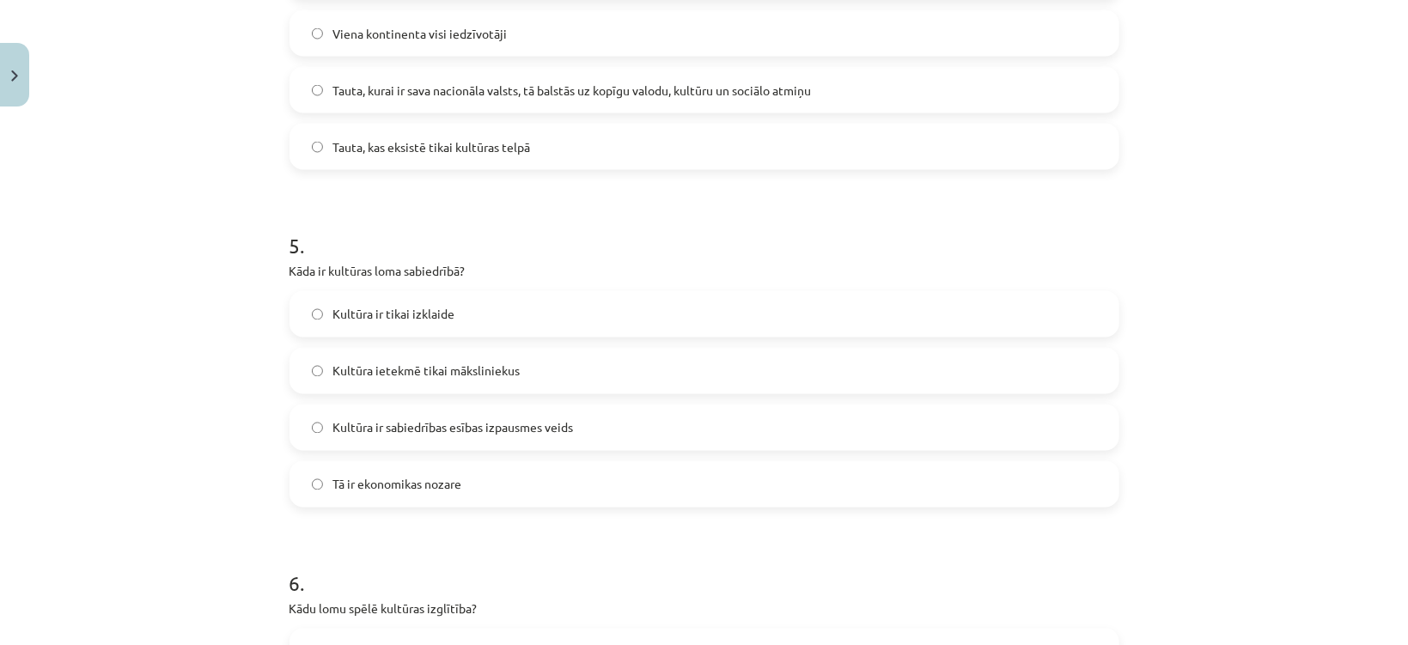
scroll to position [1518, 0]
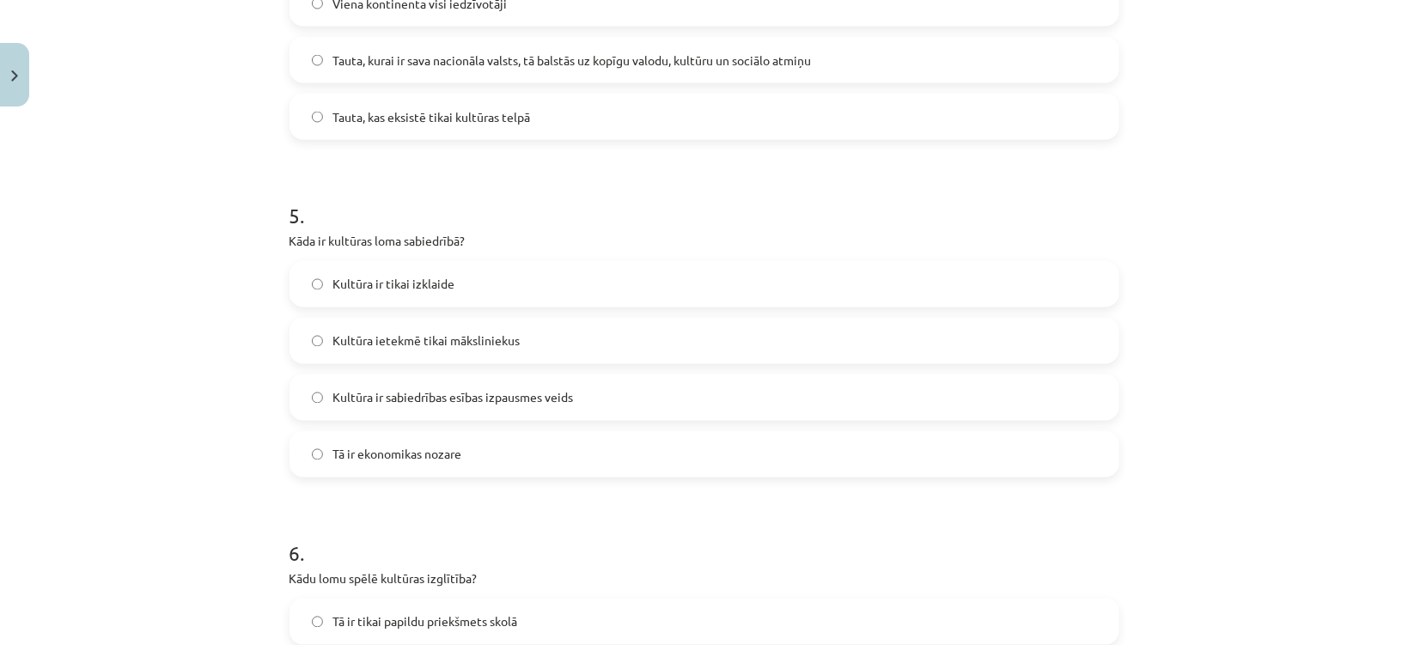
click at [452, 399] on span "Kultūra ir sabiedrības esības izpausmes veids" at bounding box center [453, 398] width 240 height 18
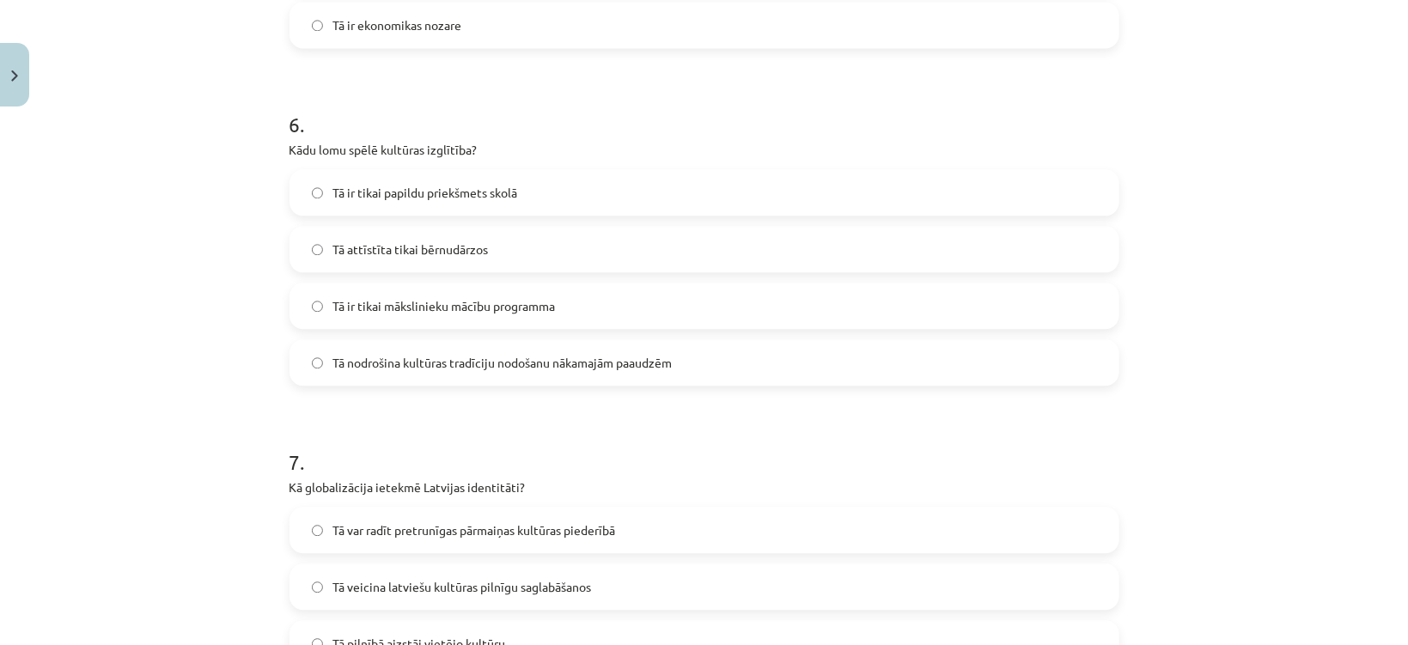
scroll to position [2033, 0]
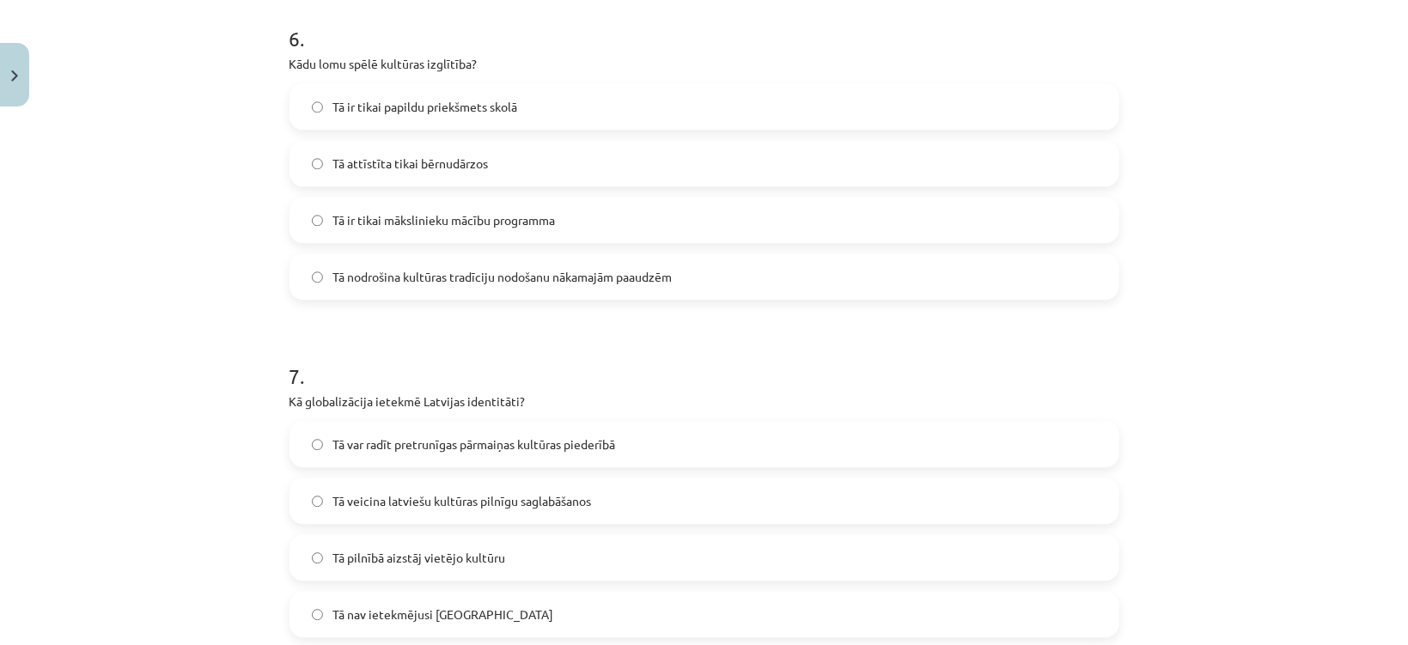
click at [470, 443] on span "Tā var radīt pretrunīgas pārmaiņas kultūras piederībā" at bounding box center [474, 444] width 283 height 18
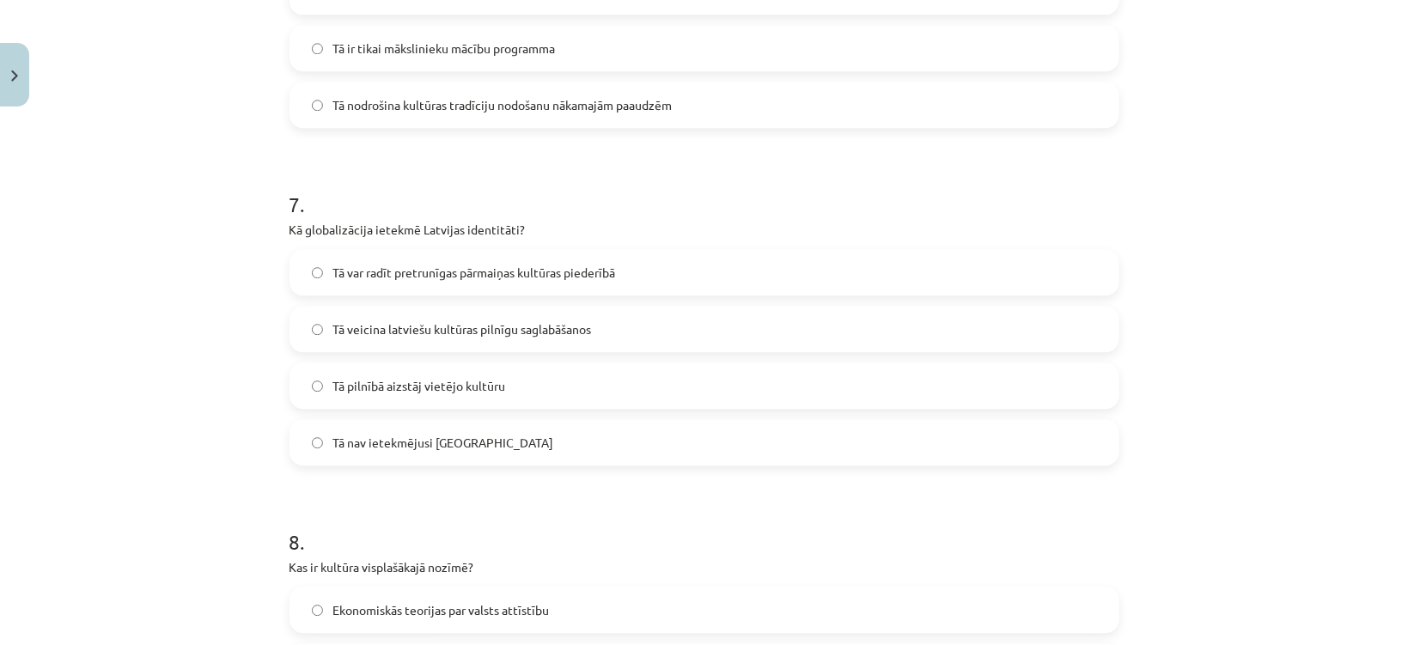
scroll to position [2548, 0]
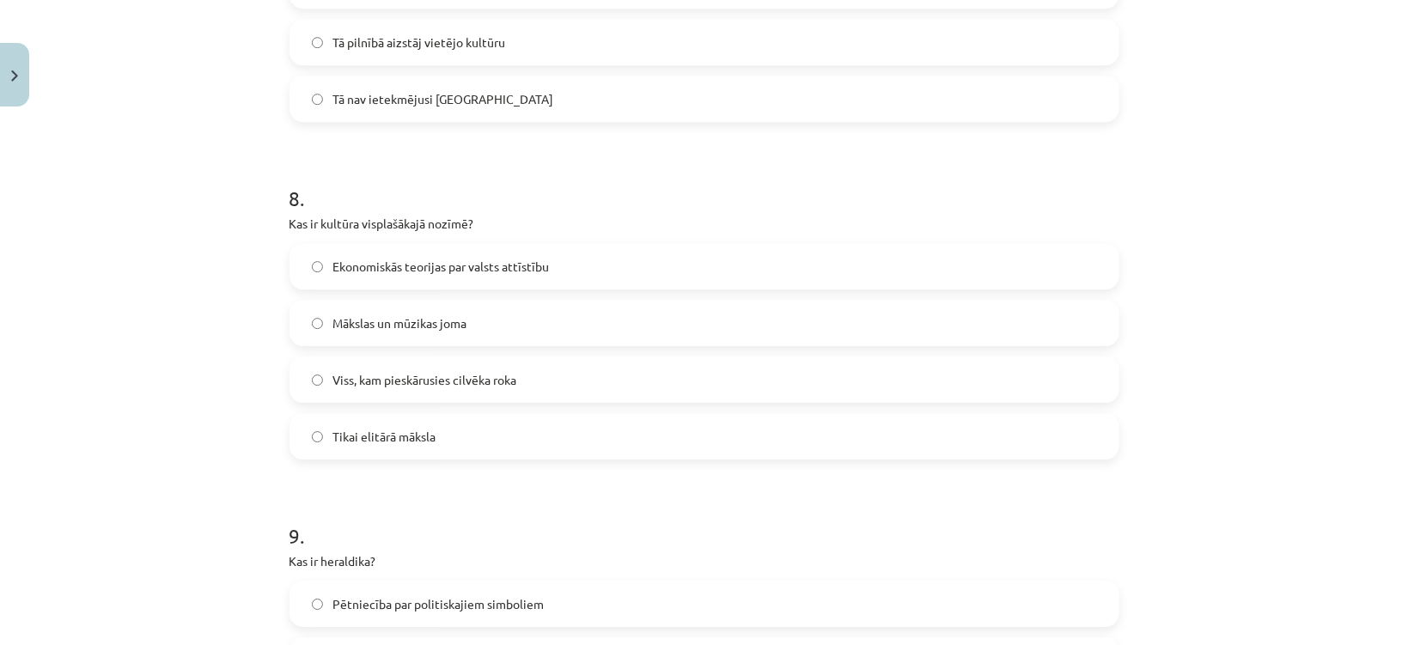
click at [405, 371] on span "Viss, kam pieskārusies cilvēka roka" at bounding box center [425, 380] width 184 height 18
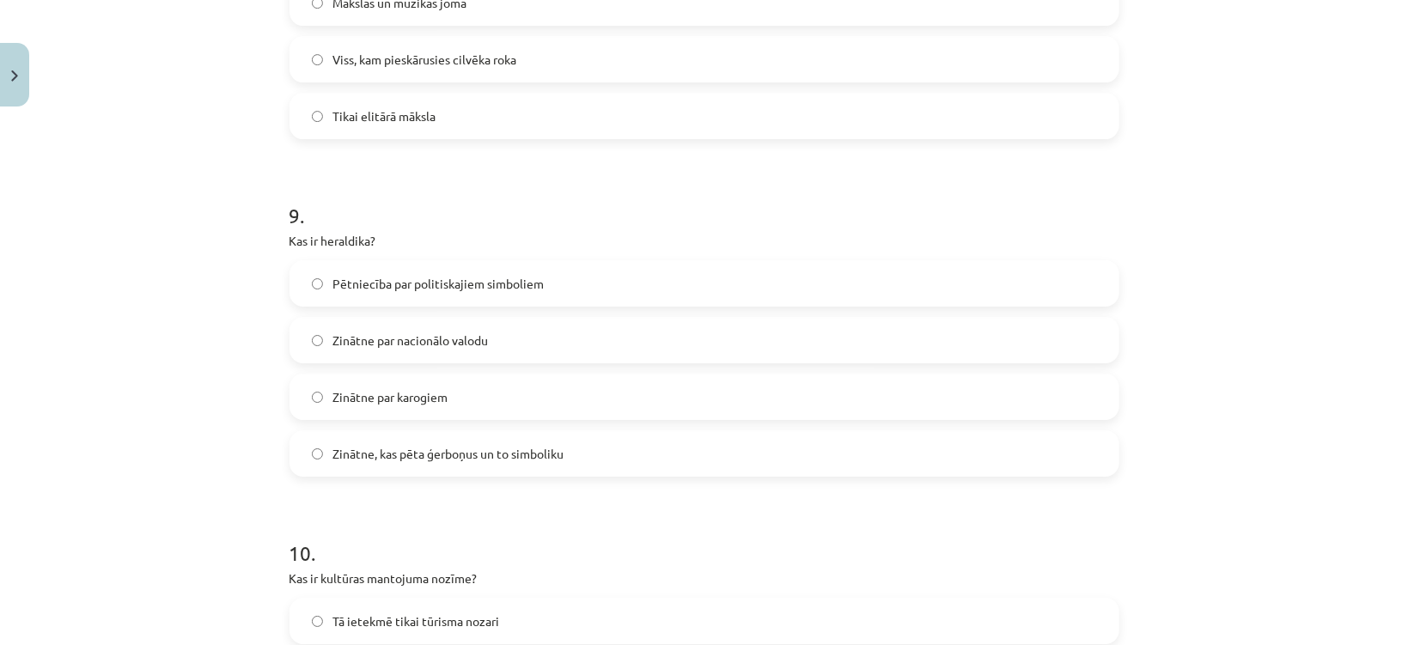
scroll to position [2892, 0]
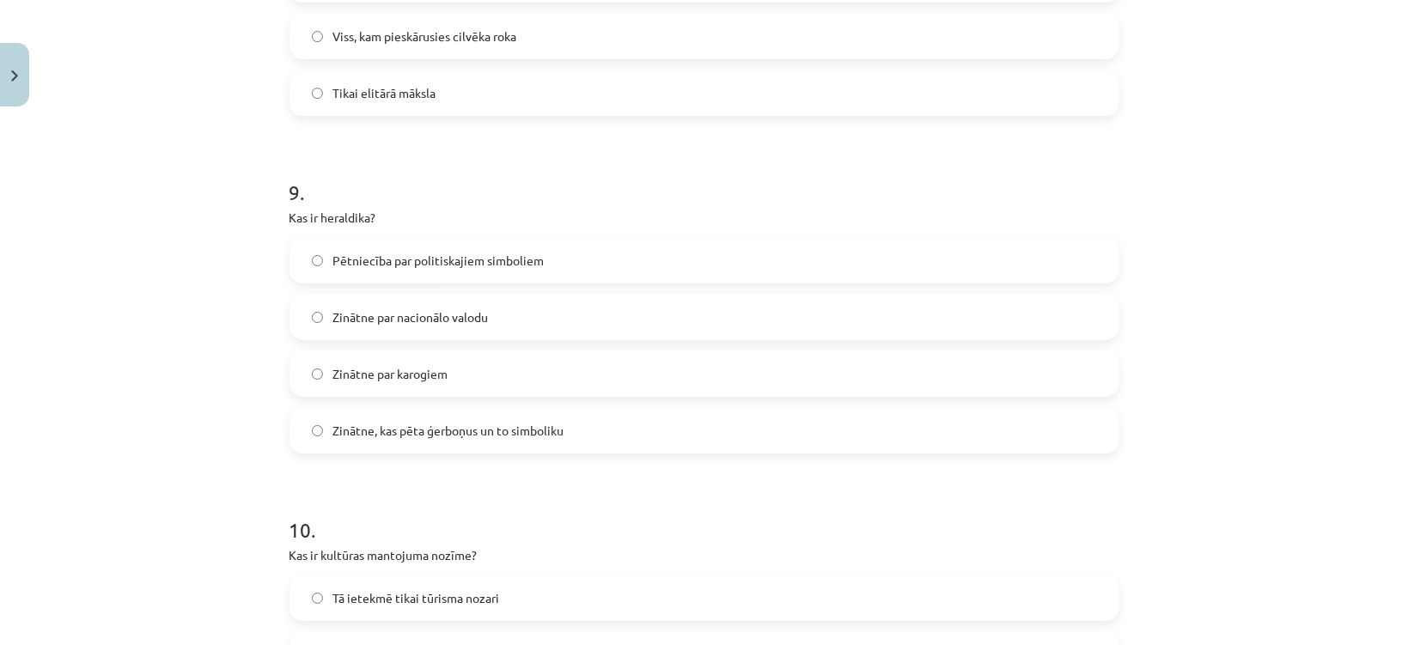
click at [386, 435] on span "Zinātne, kas pēta ģerboņus un to simboliku" at bounding box center [448, 431] width 231 height 18
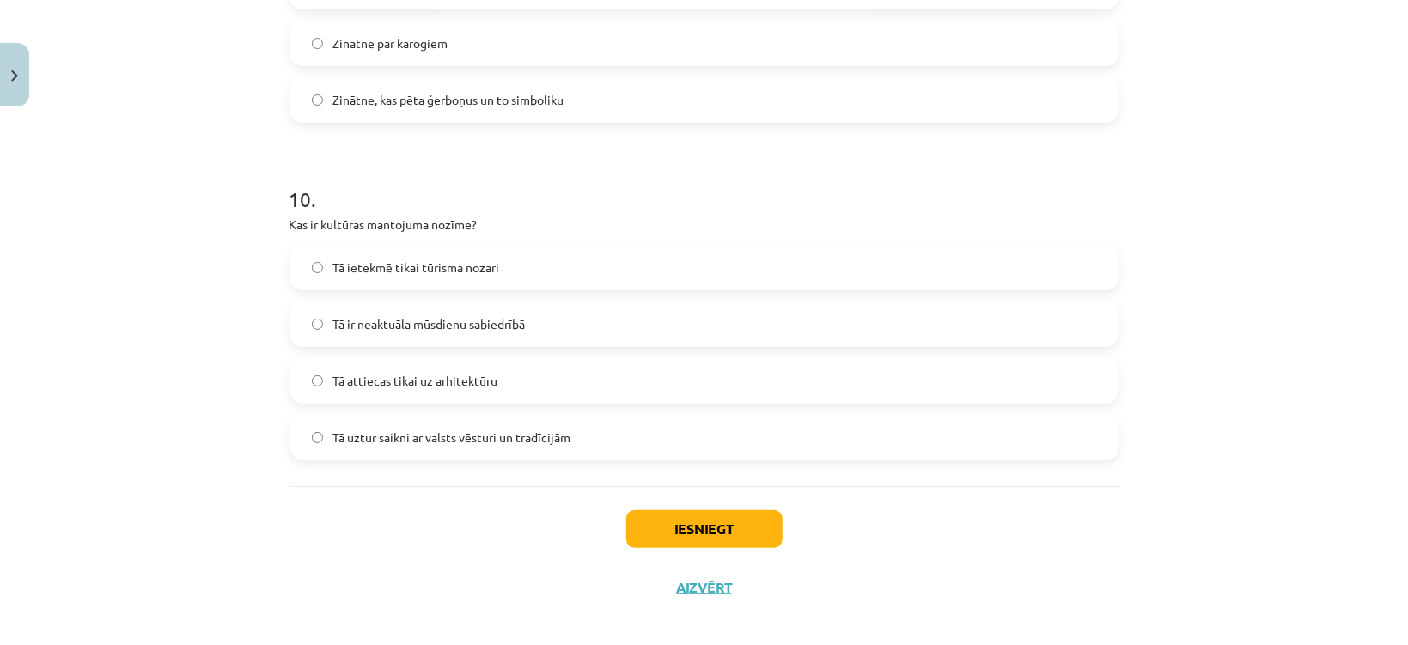
scroll to position [3235, 0]
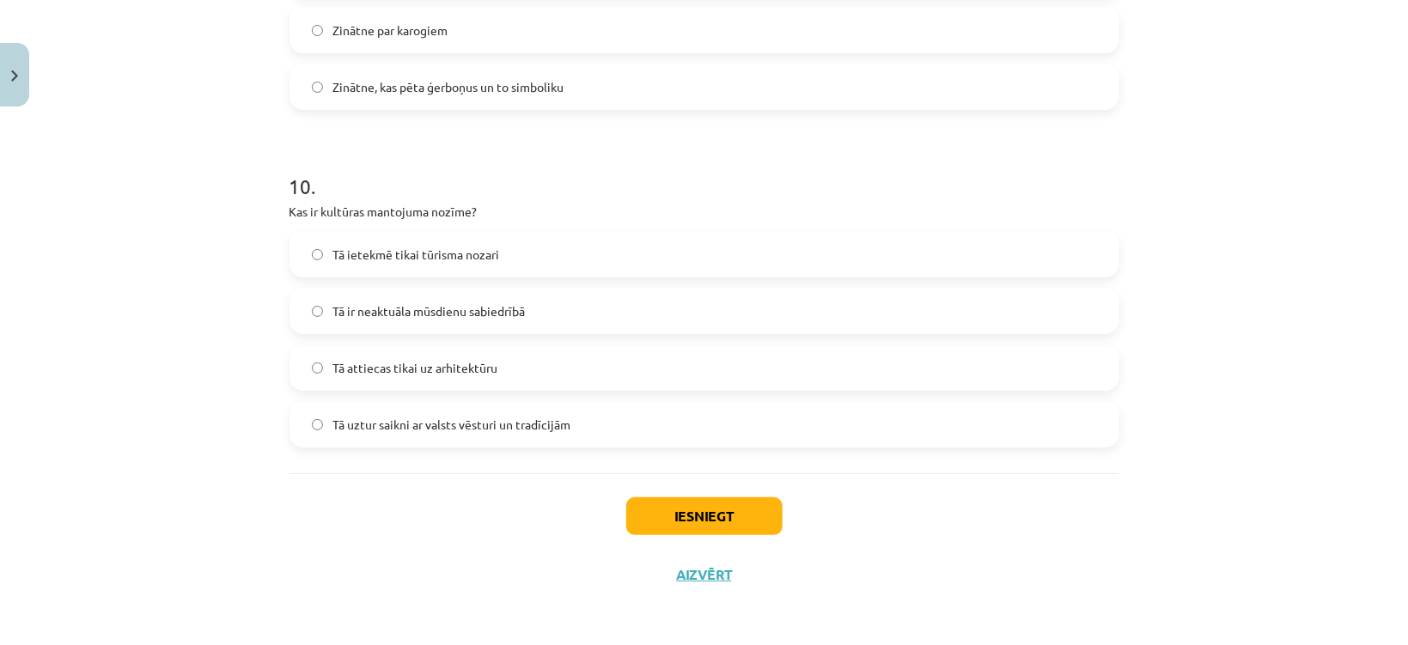
click at [380, 417] on span "Tā uztur saikni ar valsts vēsturi un tradīcijām" at bounding box center [452, 425] width 238 height 18
click at [713, 524] on button "Iesniegt" at bounding box center [704, 516] width 156 height 38
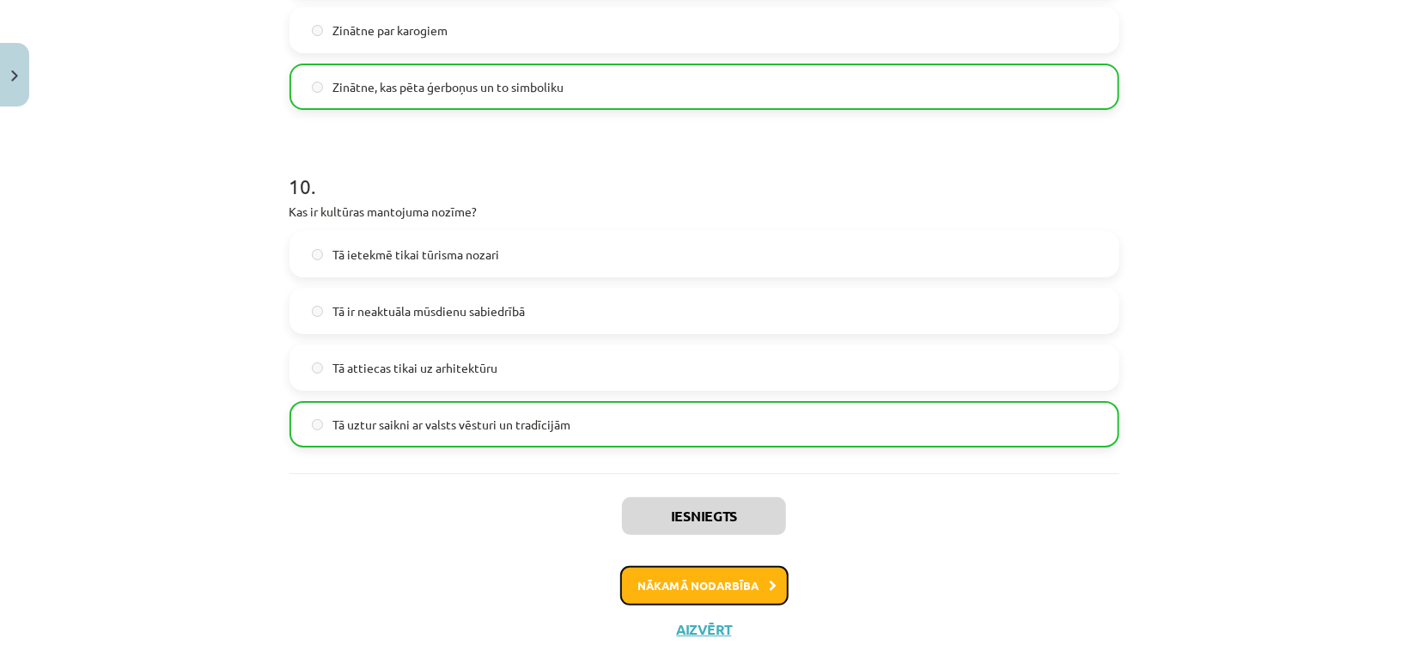
click at [690, 588] on button "Nākamā nodarbība" at bounding box center [704, 586] width 168 height 40
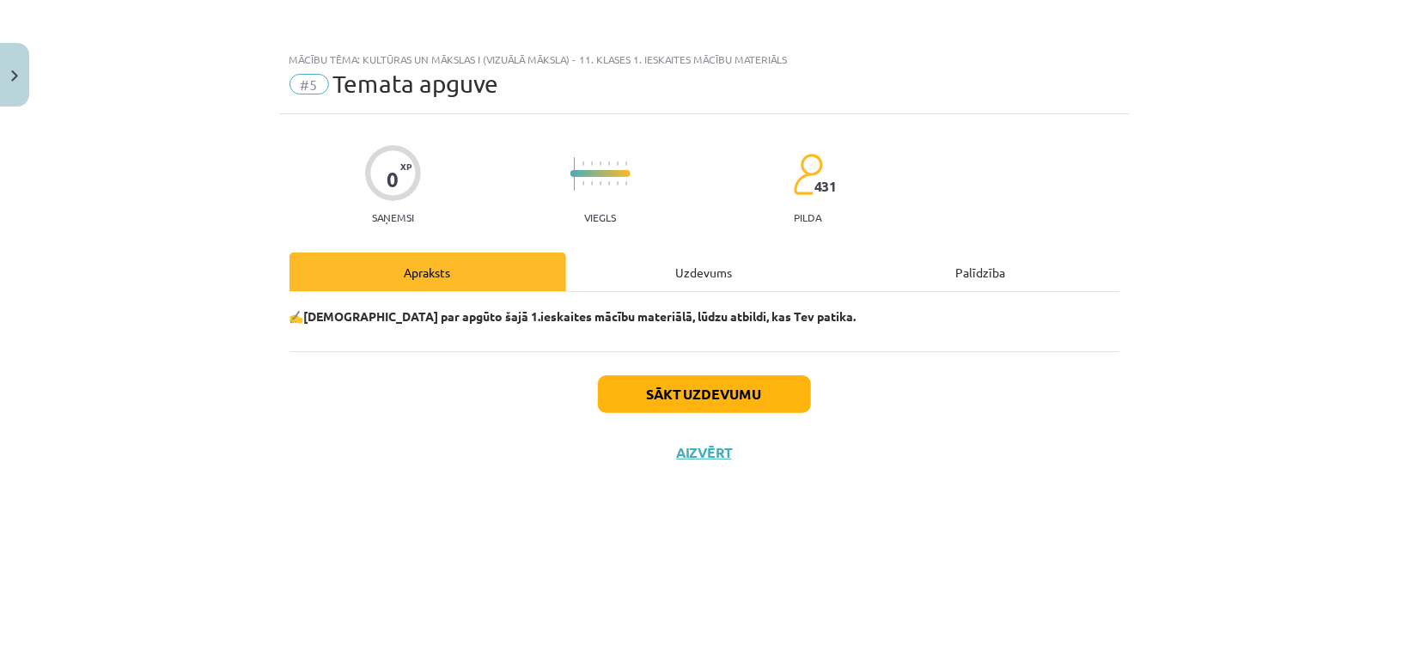
scroll to position [0, 0]
click at [670, 400] on button "Sākt uzdevumu" at bounding box center [704, 394] width 213 height 38
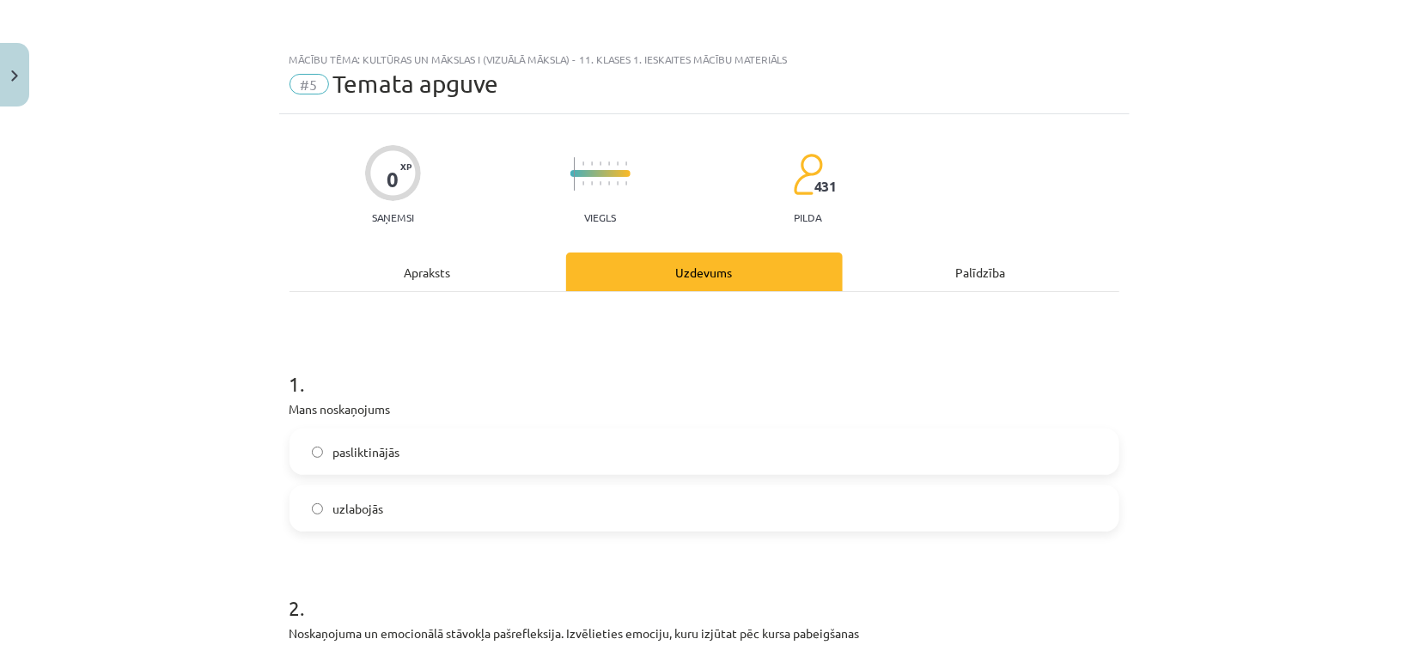
click at [385, 492] on label "uzlabojās" at bounding box center [704, 508] width 826 height 43
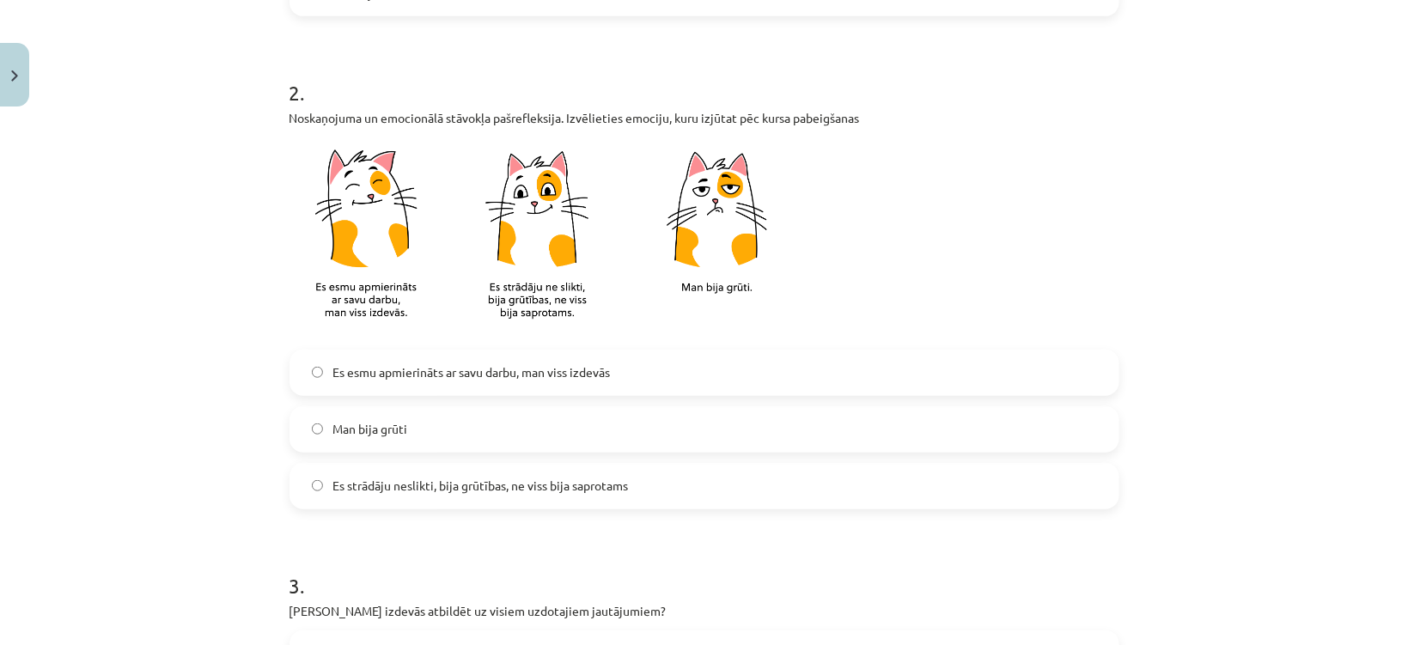
drag, startPoint x: 375, startPoint y: 365, endPoint x: 387, endPoint y: 362, distance: 12.3
click at [375, 365] on span "Es esmu apmierināts ar savu darbu, man viss izdevās" at bounding box center [471, 372] width 277 height 18
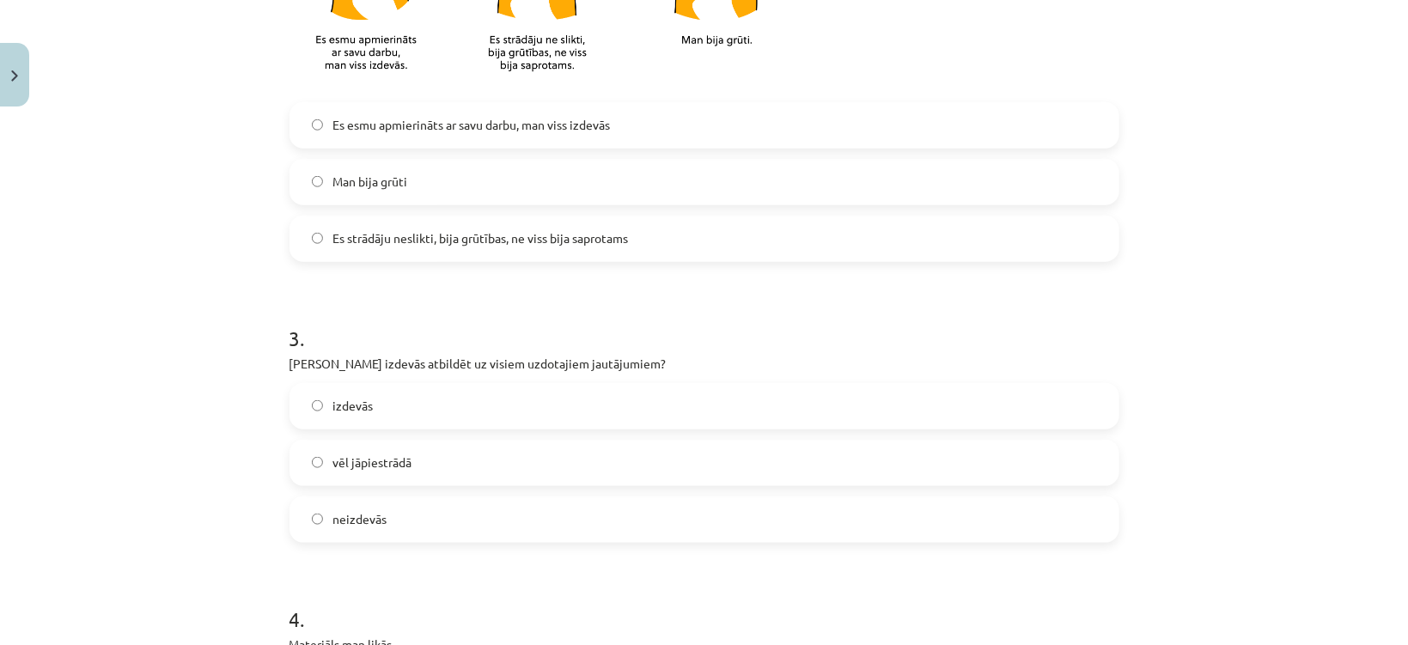
scroll to position [859, 0]
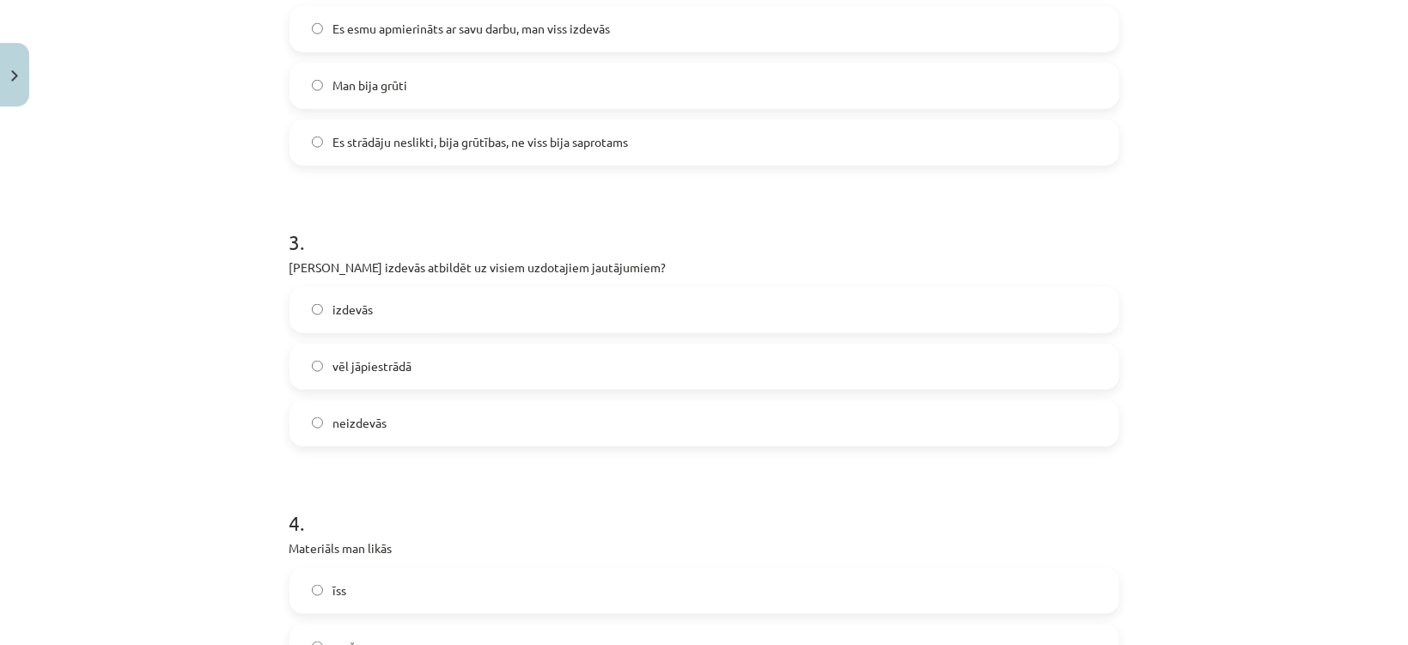
click at [357, 378] on label "vēl jāpiestrādā" at bounding box center [704, 366] width 826 height 43
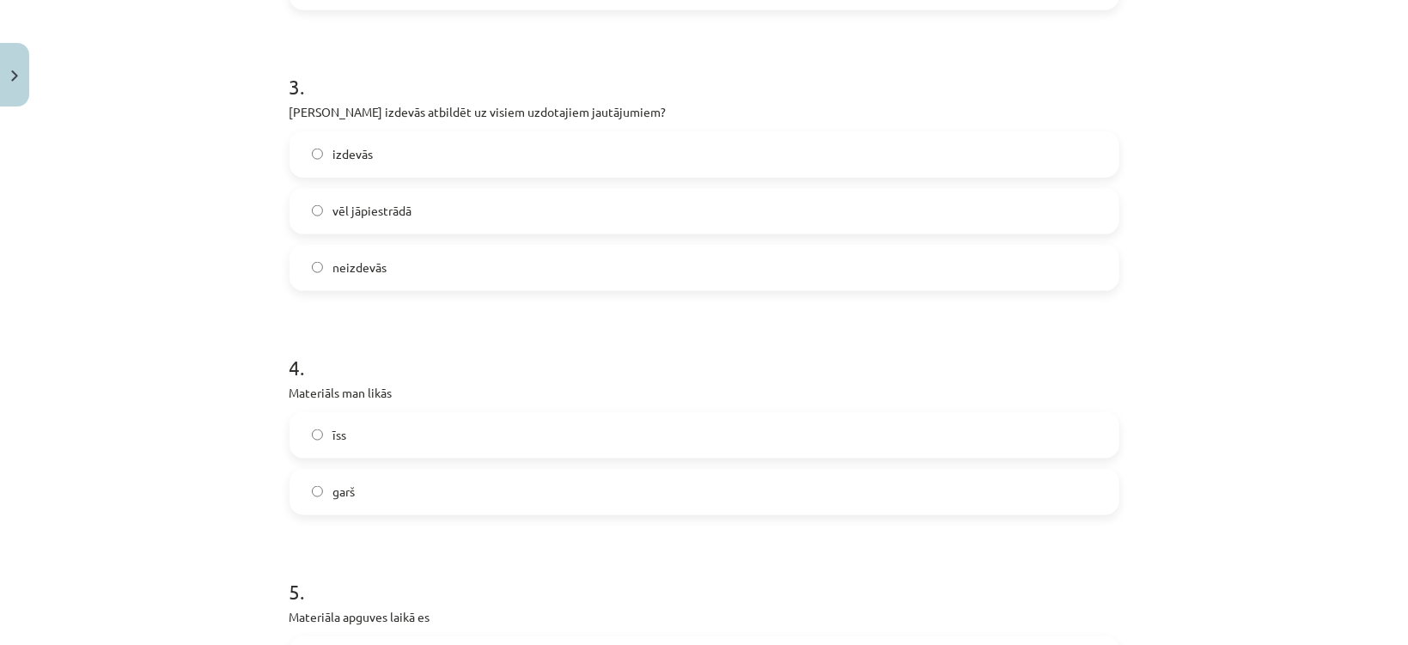
scroll to position [1202, 0]
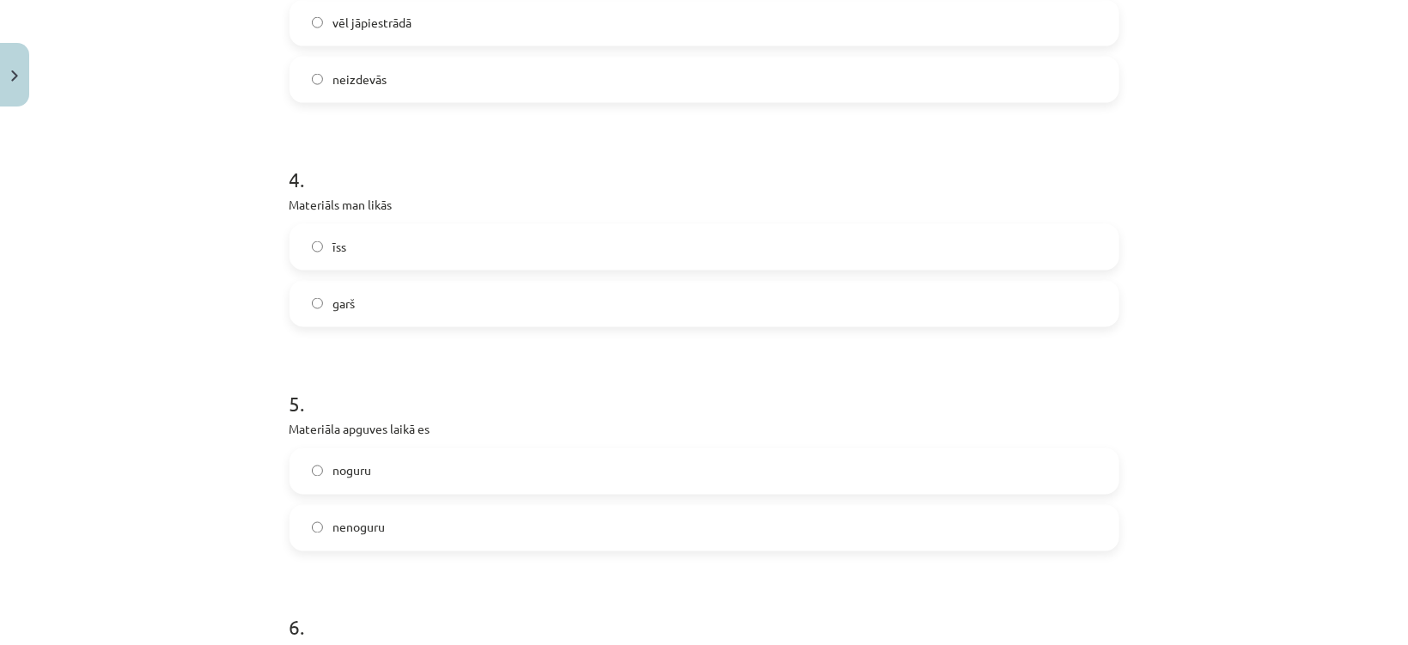
click at [350, 250] on label "īss" at bounding box center [704, 247] width 826 height 43
click at [374, 294] on label "garš" at bounding box center [704, 304] width 826 height 43
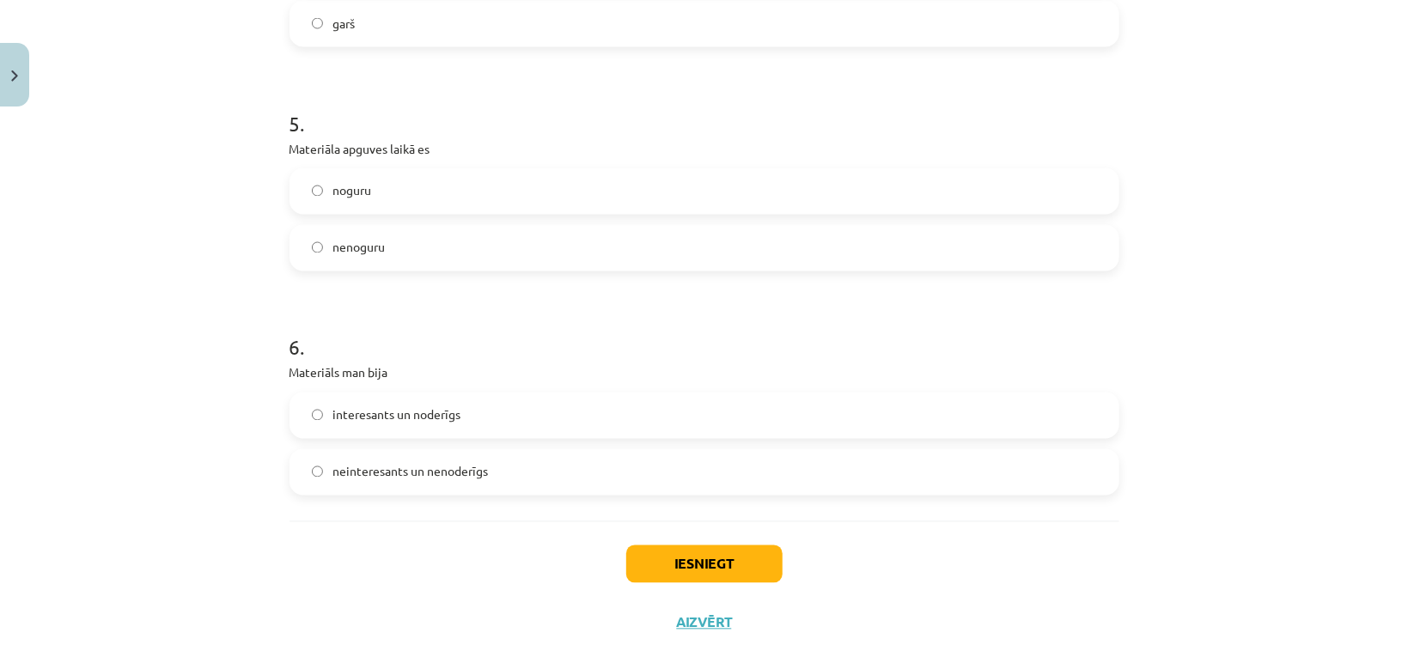
scroll to position [1530, 0]
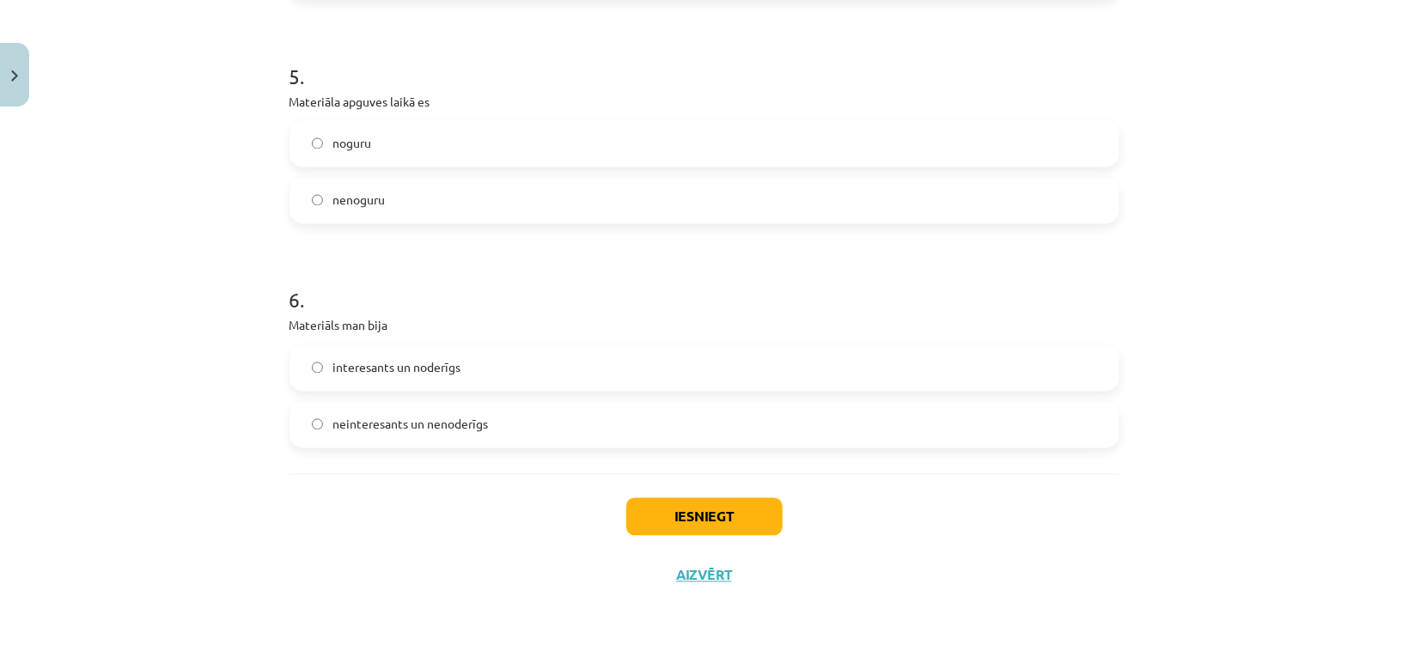
click at [337, 147] on span "noguru" at bounding box center [352, 144] width 39 height 18
click at [356, 168] on div "[PERSON_NAME]" at bounding box center [704, 172] width 830 height 103
click at [363, 197] on span "nenoguru" at bounding box center [359, 201] width 52 height 18
drag, startPoint x: 362, startPoint y: 365, endPoint x: 384, endPoint y: 374, distance: 23.1
click at [362, 364] on span "interesants un noderīgs" at bounding box center [397, 368] width 128 height 18
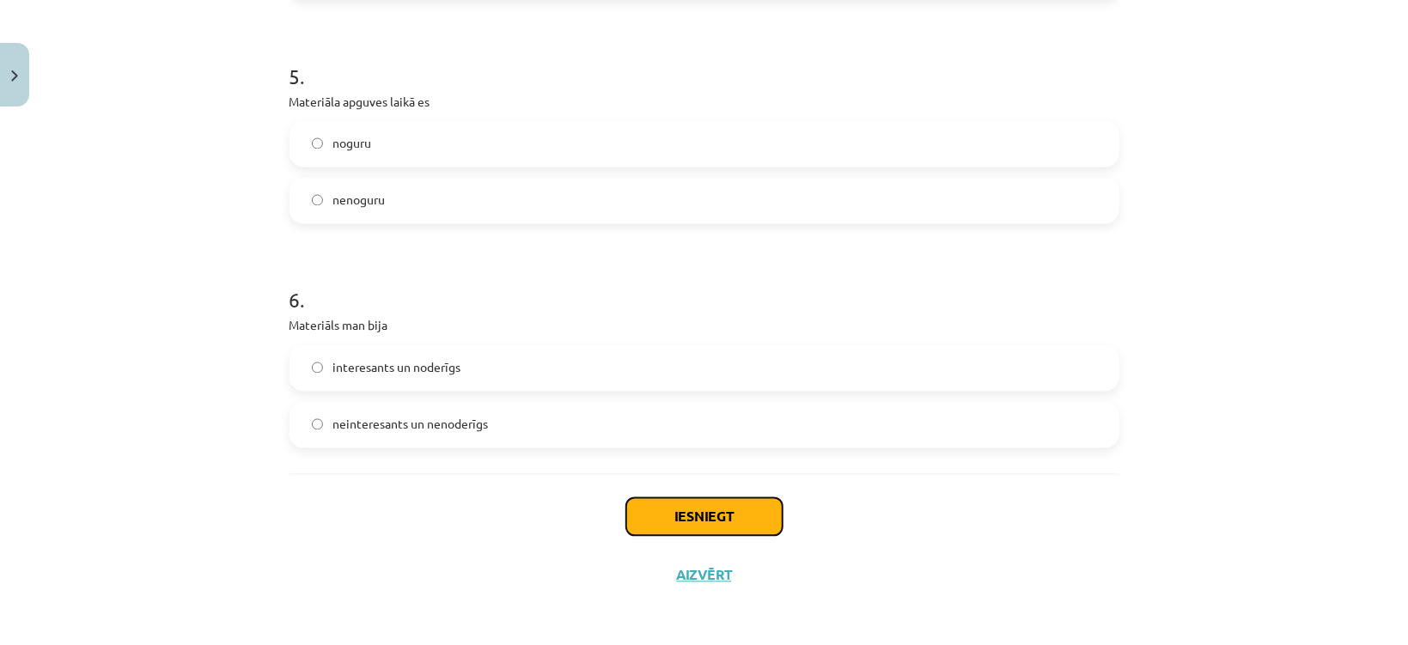
click at [653, 503] on button "Iesniegt" at bounding box center [704, 517] width 156 height 38
